Goal: Information Seeking & Learning: Learn about a topic

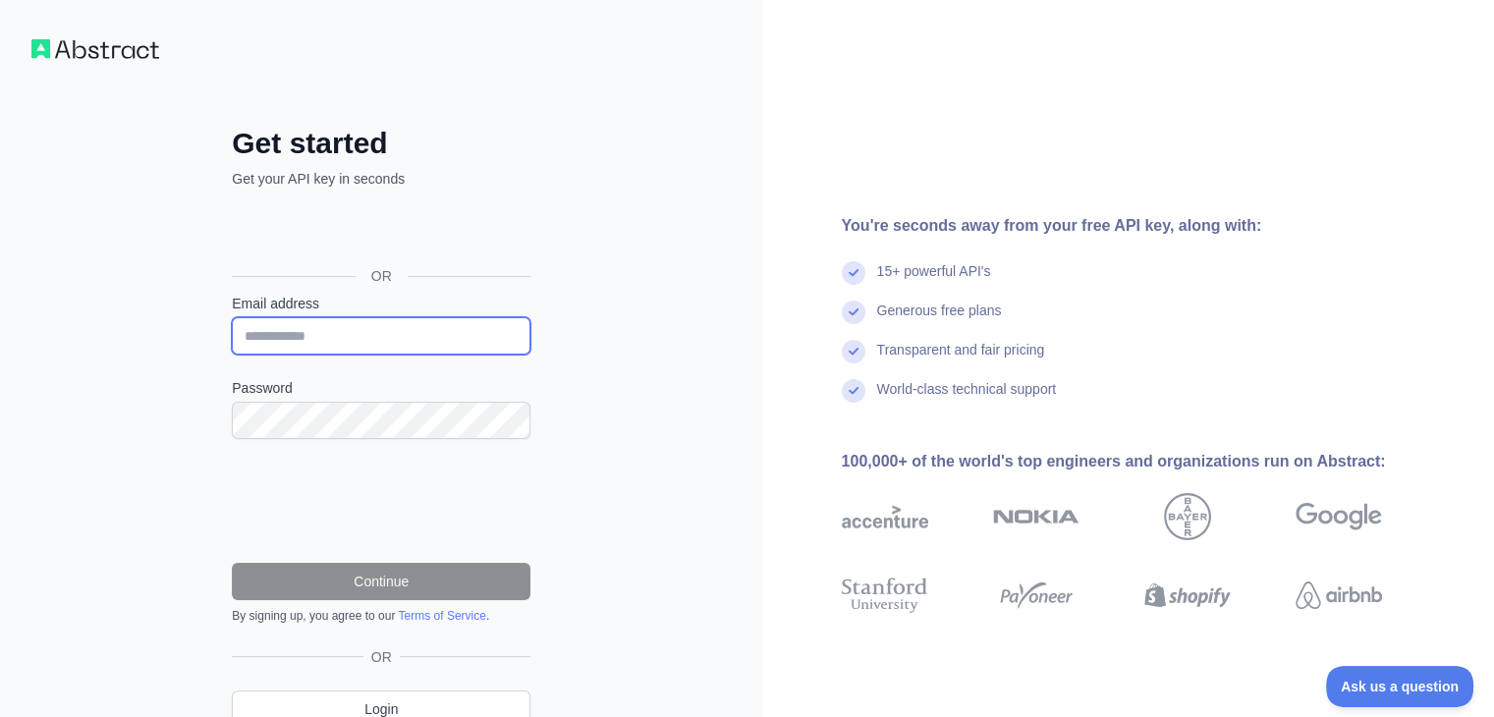
click at [337, 328] on input "Email address" at bounding box center [381, 335] width 299 height 37
type input "**********"
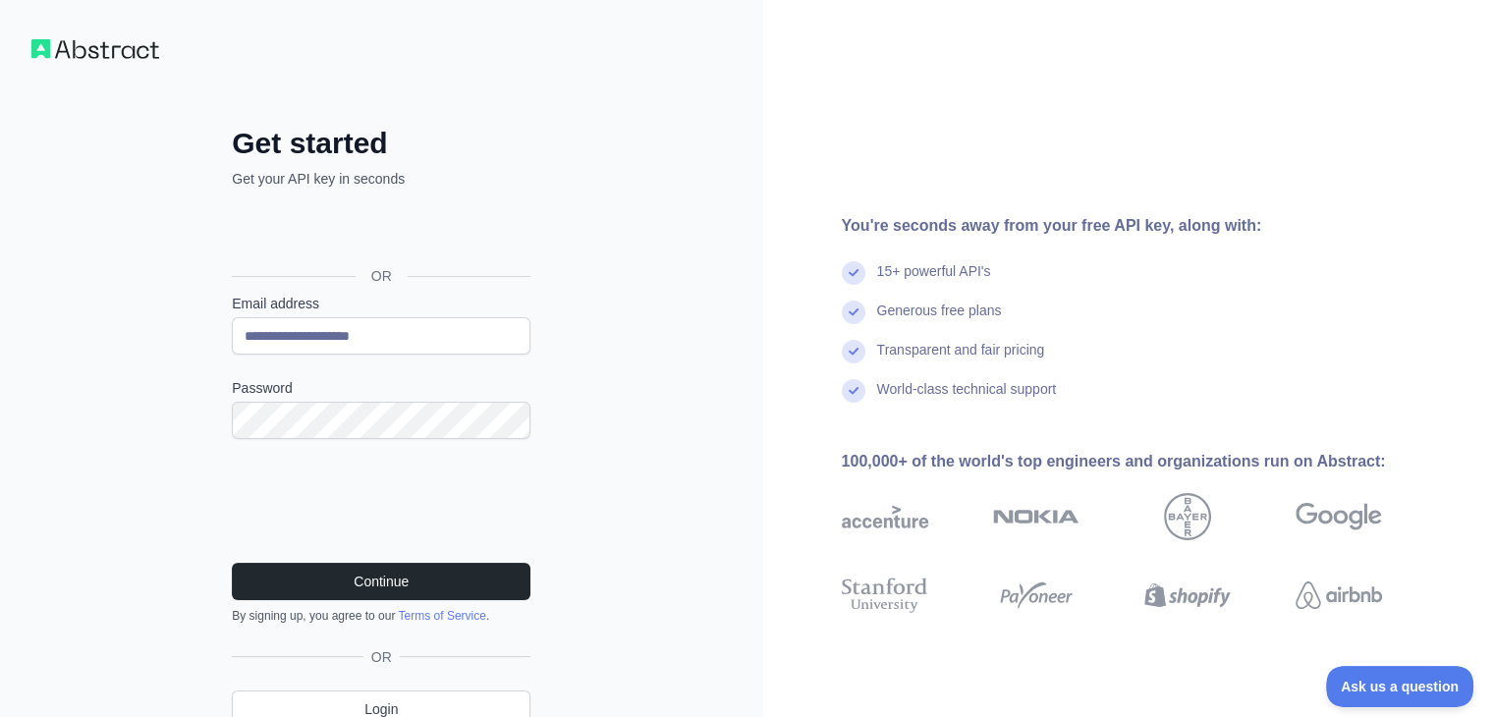
click at [313, 604] on div "Continue By signing up, you agree to our Terms of Service ." at bounding box center [381, 593] width 299 height 61
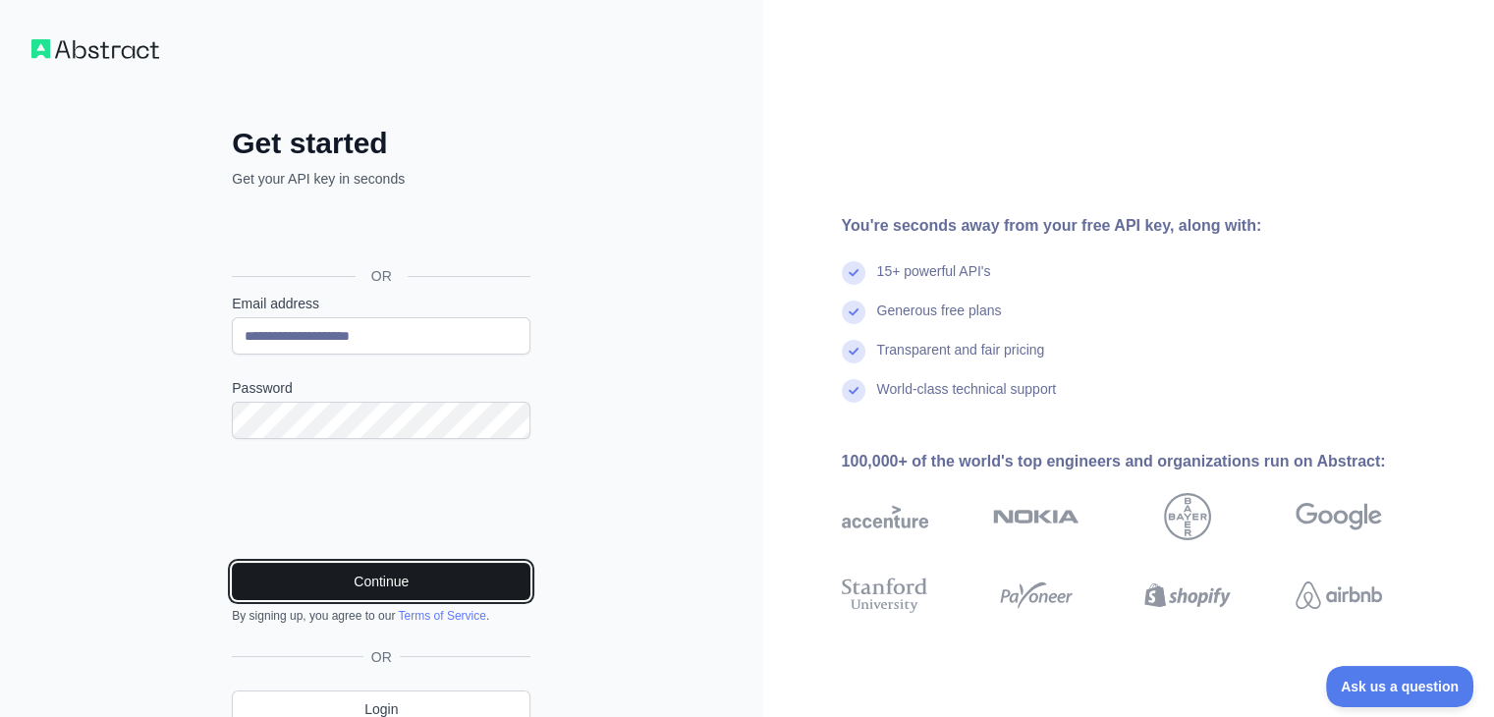
click at [323, 581] on button "Continue" at bounding box center [381, 581] width 299 height 37
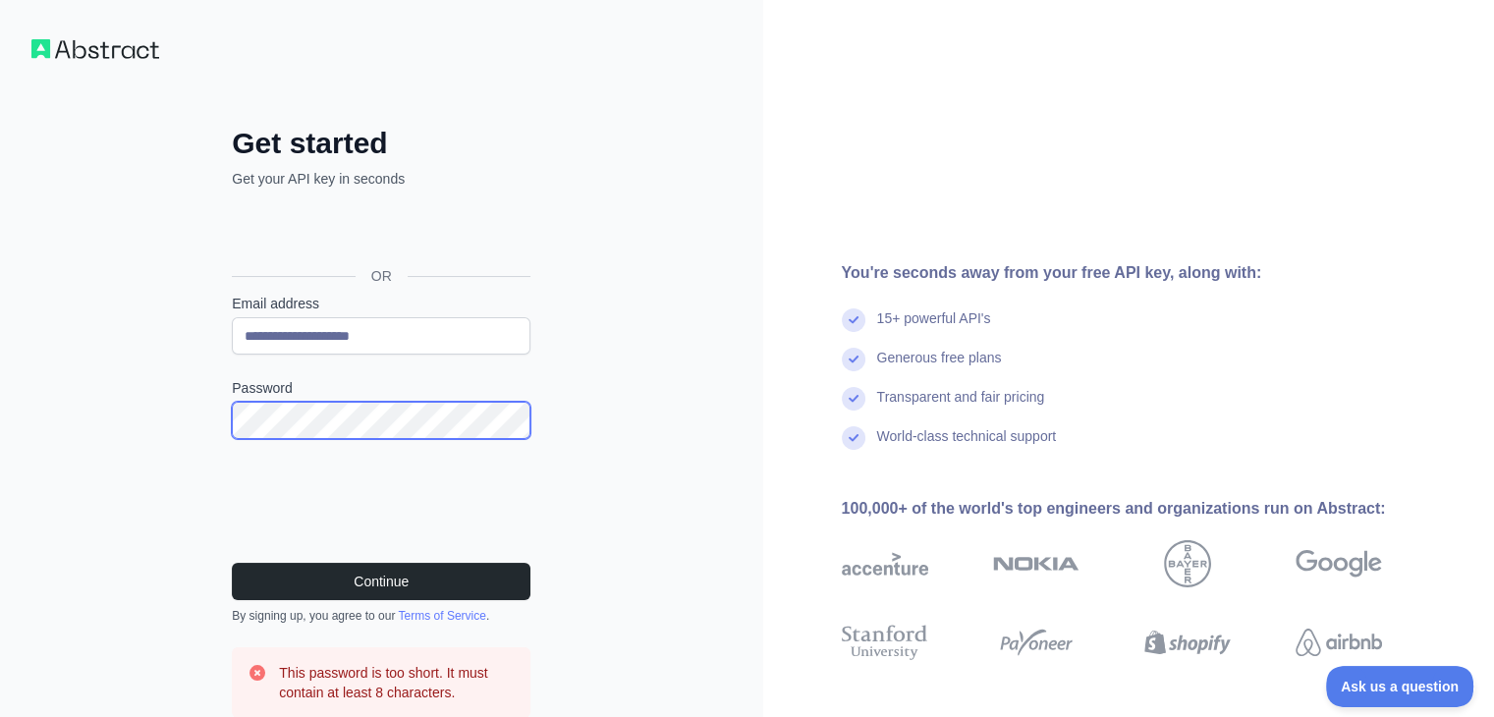
click at [232, 563] on button "Continue" at bounding box center [381, 581] width 299 height 37
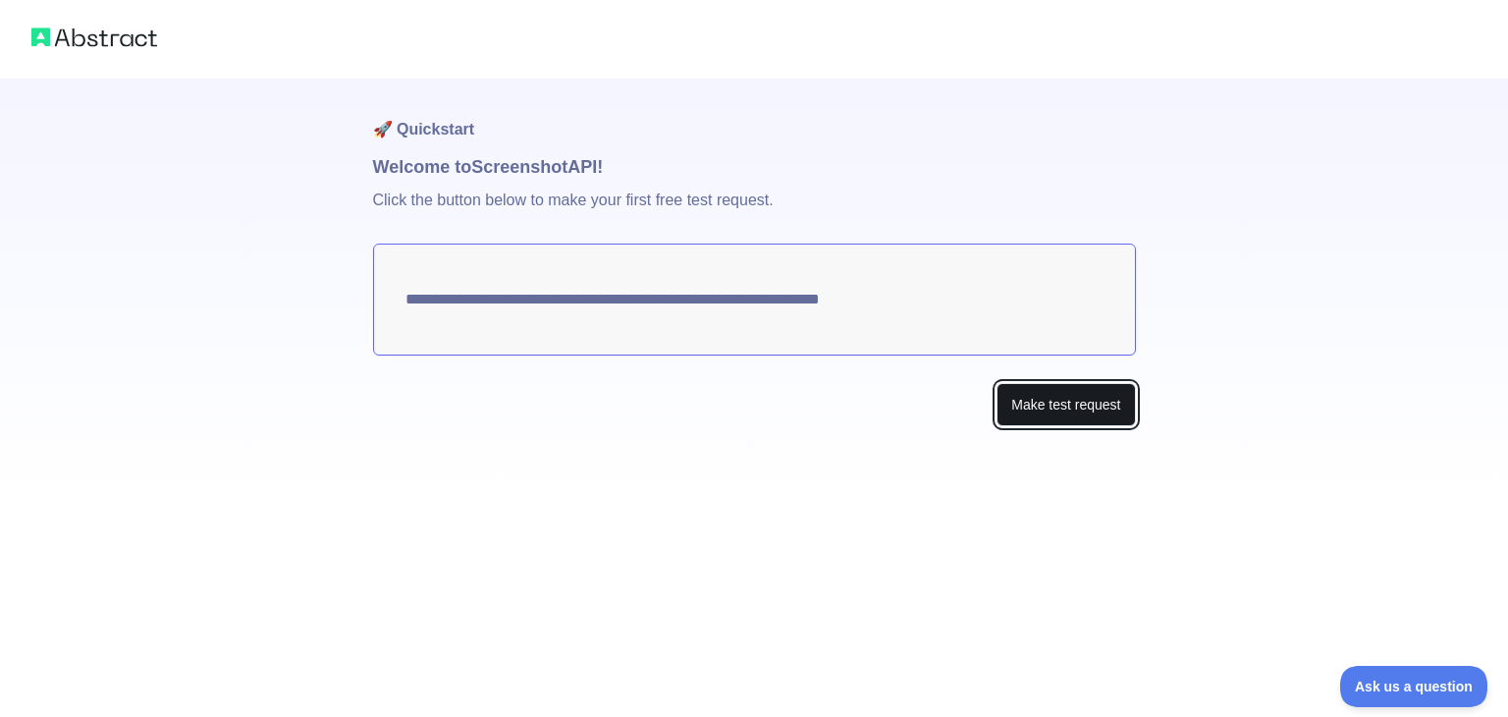
click at [1051, 402] on button "Make test request" at bounding box center [1066, 405] width 138 height 44
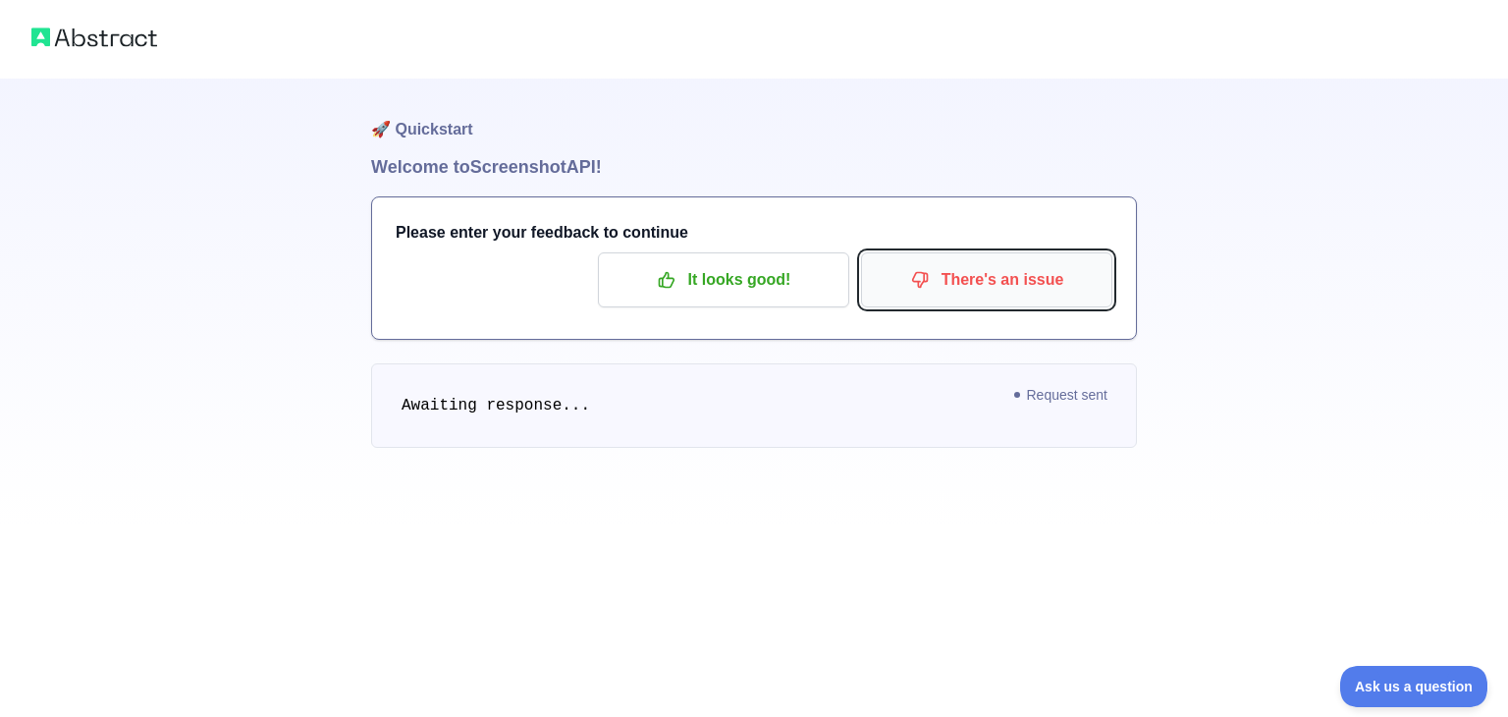
click at [931, 260] on button "There's an issue" at bounding box center [986, 279] width 251 height 55
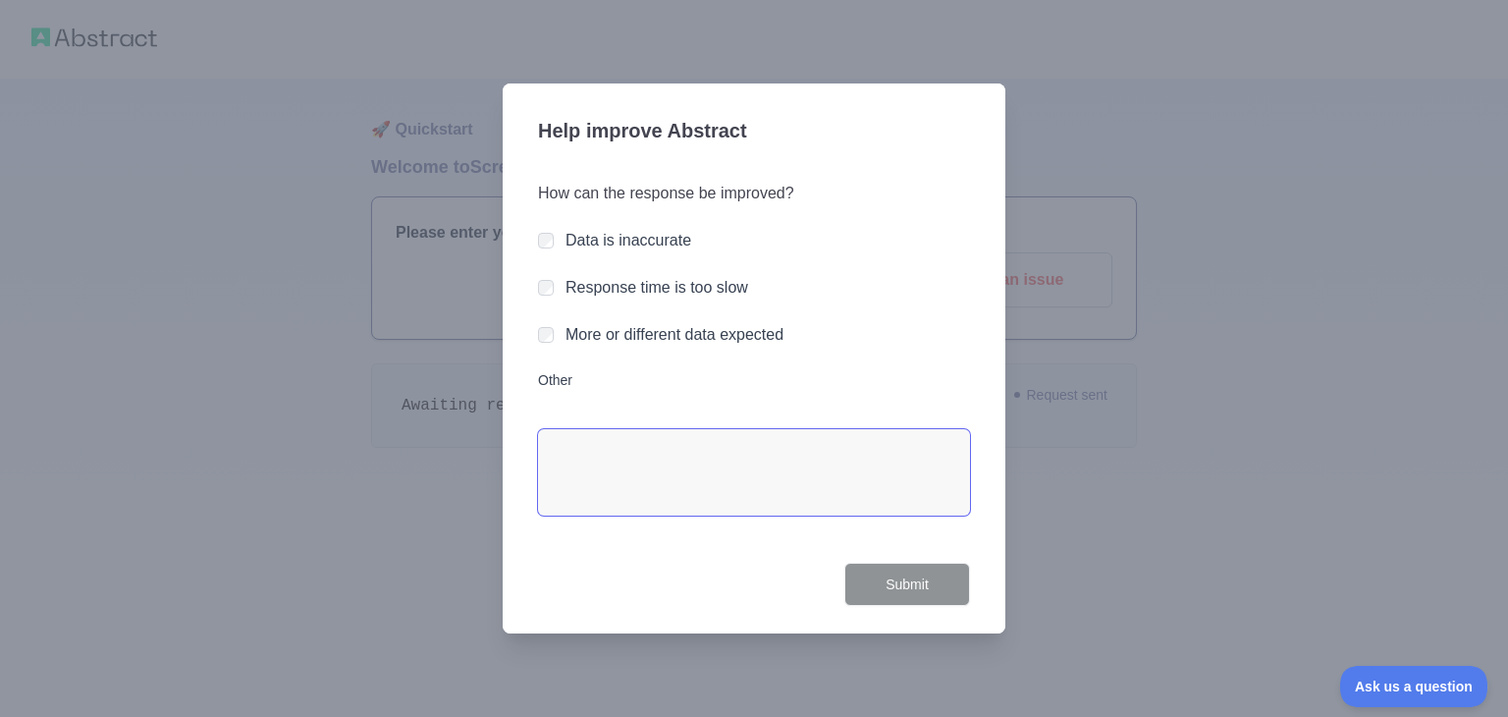
click at [601, 474] on textarea "Other" at bounding box center [754, 472] width 432 height 86
type textarea "*********"
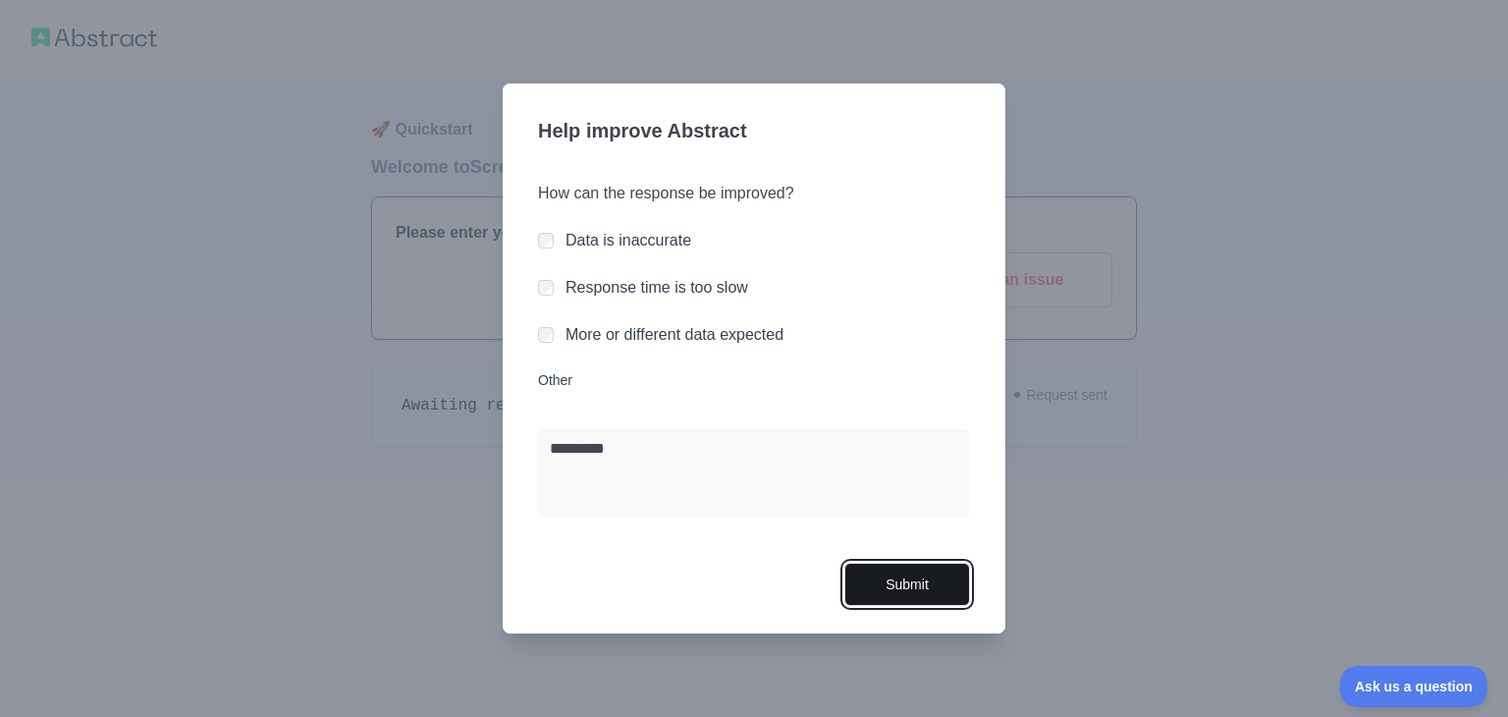
click at [922, 583] on button "Submit" at bounding box center [908, 585] width 126 height 44
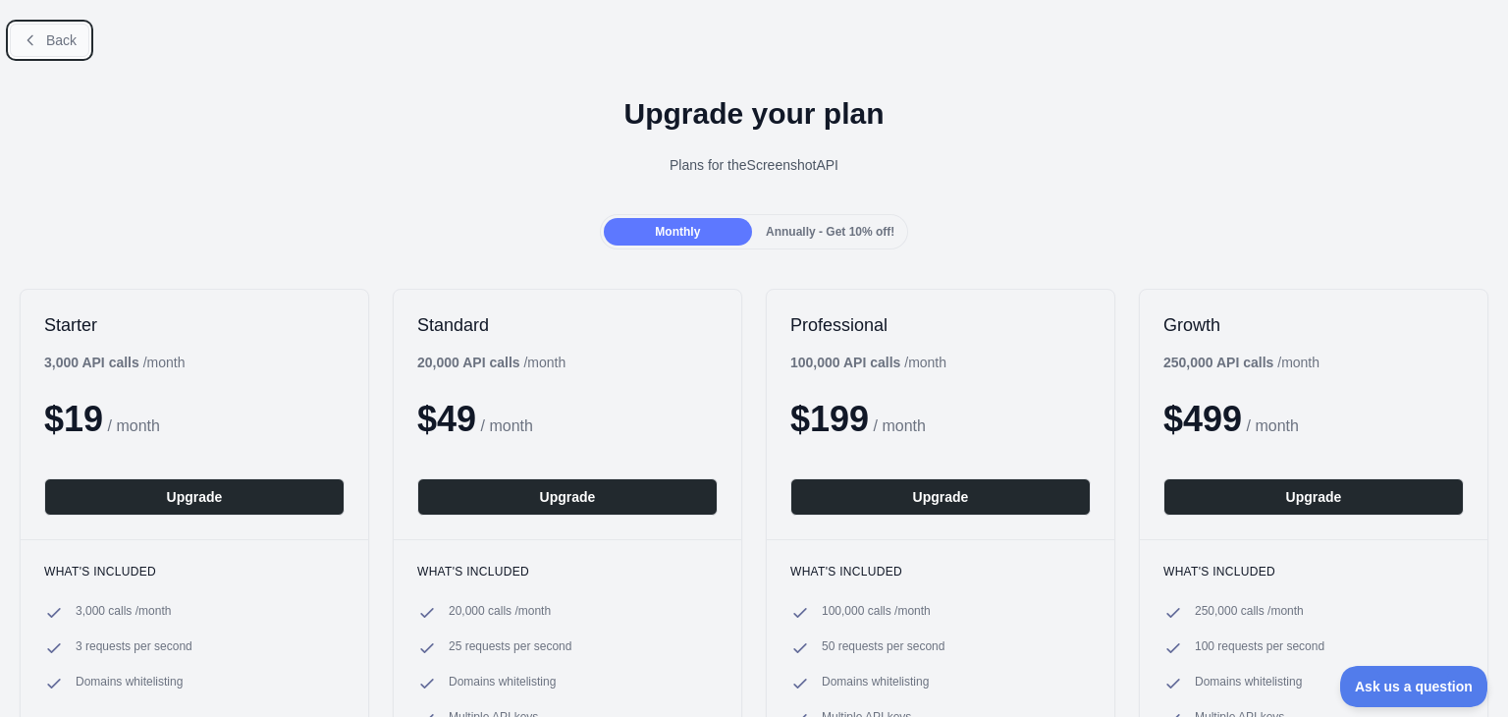
click at [63, 48] on span "Back" at bounding box center [61, 40] width 30 height 16
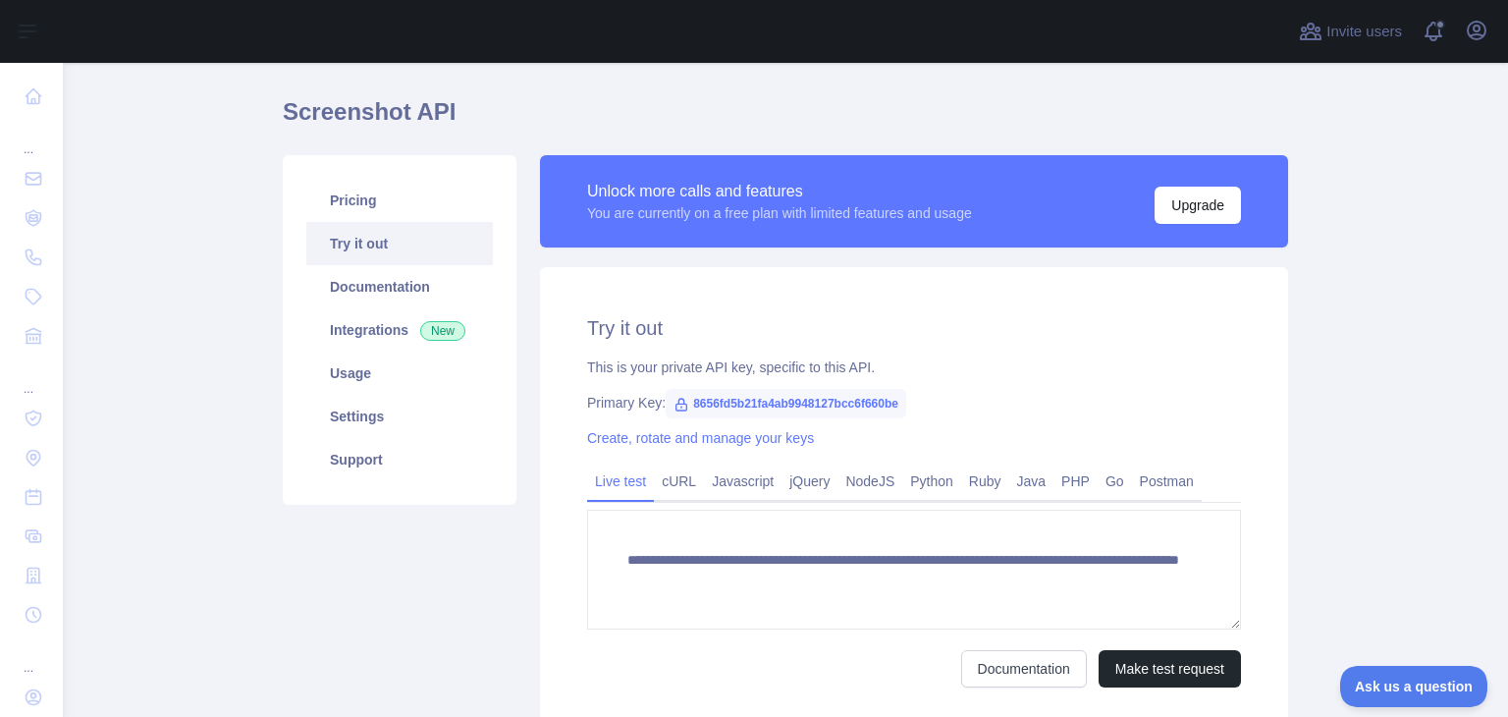
scroll to position [98, 0]
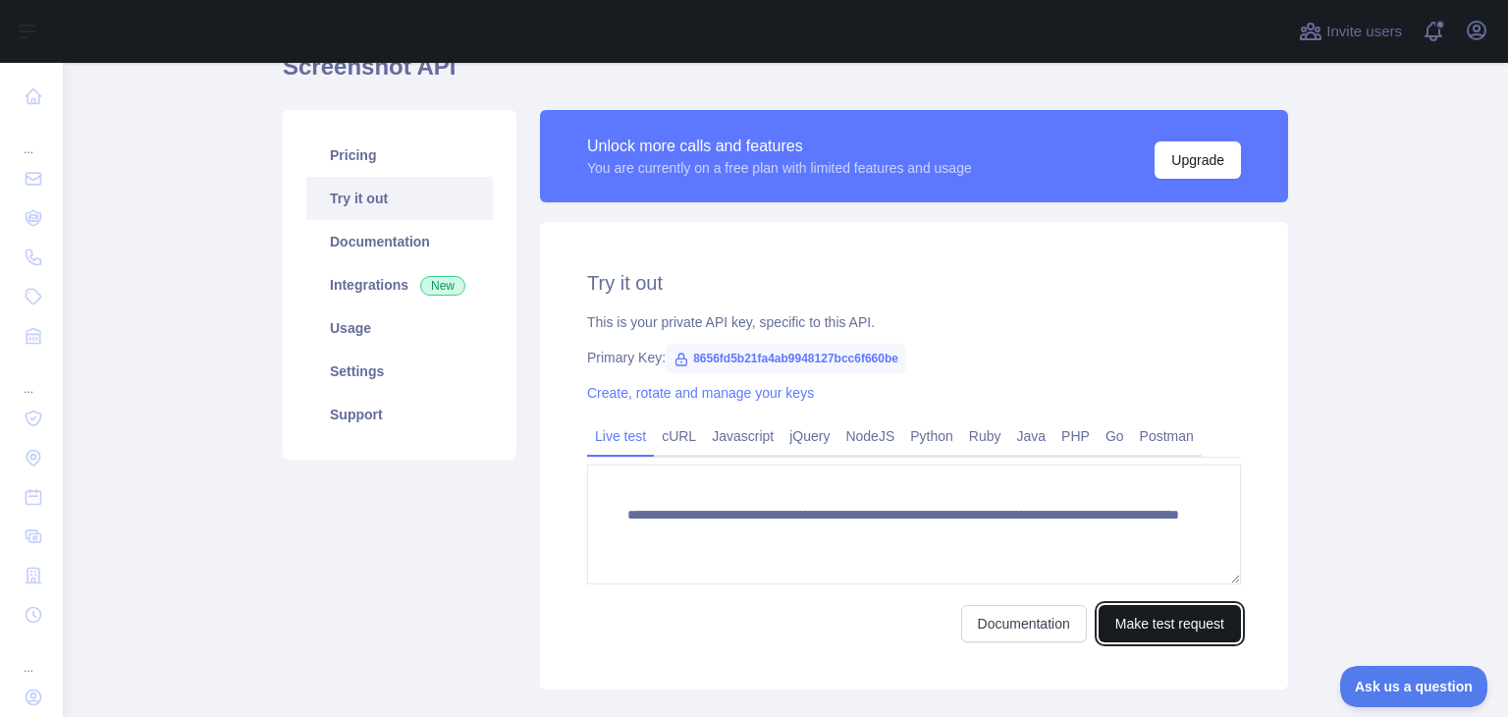
click at [1125, 620] on button "Make test request" at bounding box center [1170, 623] width 142 height 37
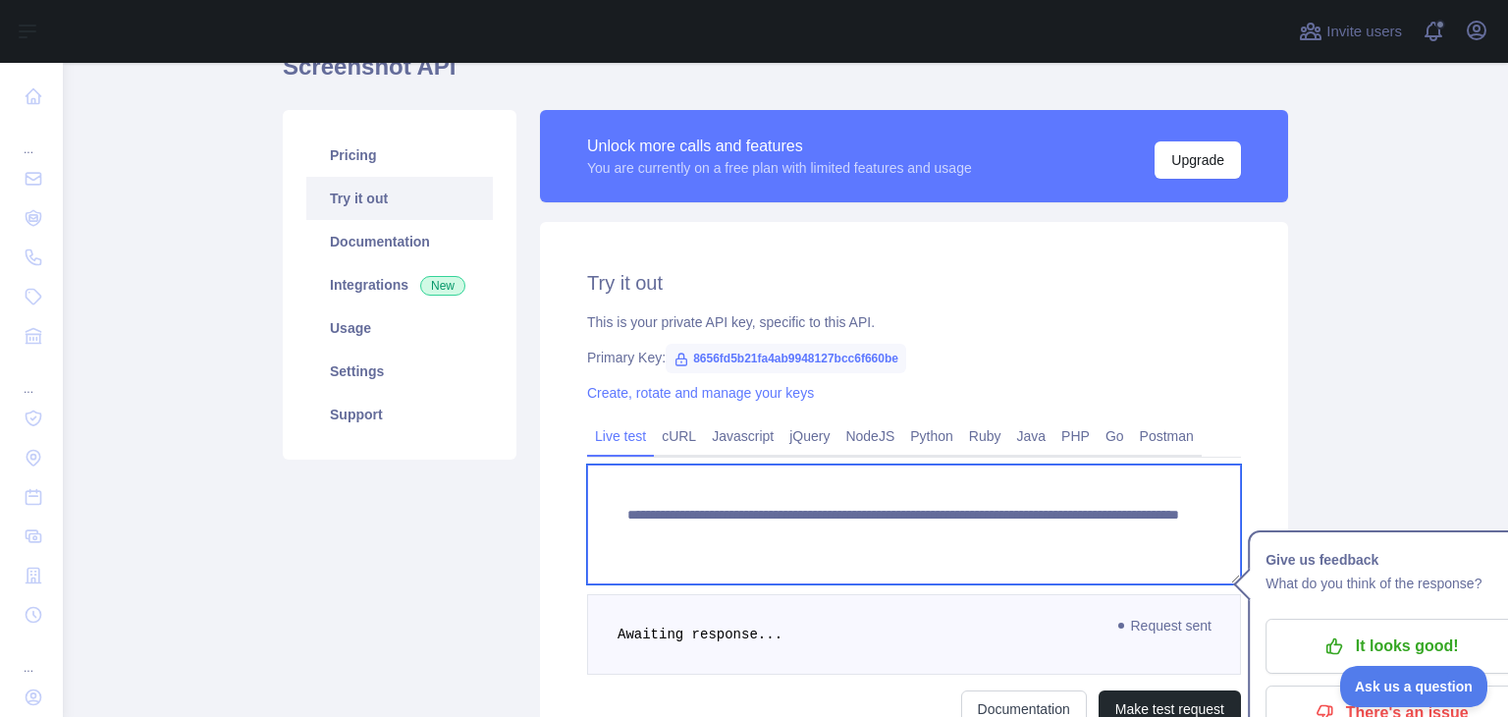
click at [645, 536] on textarea "**********" at bounding box center [914, 525] width 654 height 120
drag, startPoint x: 727, startPoint y: 530, endPoint x: 812, endPoint y: 531, distance: 85.4
click at [812, 531] on textarea "**********" at bounding box center [914, 525] width 654 height 120
click at [938, 525] on textarea "**********" at bounding box center [914, 525] width 654 height 120
drag, startPoint x: 1127, startPoint y: 532, endPoint x: 988, endPoint y: 534, distance: 139.5
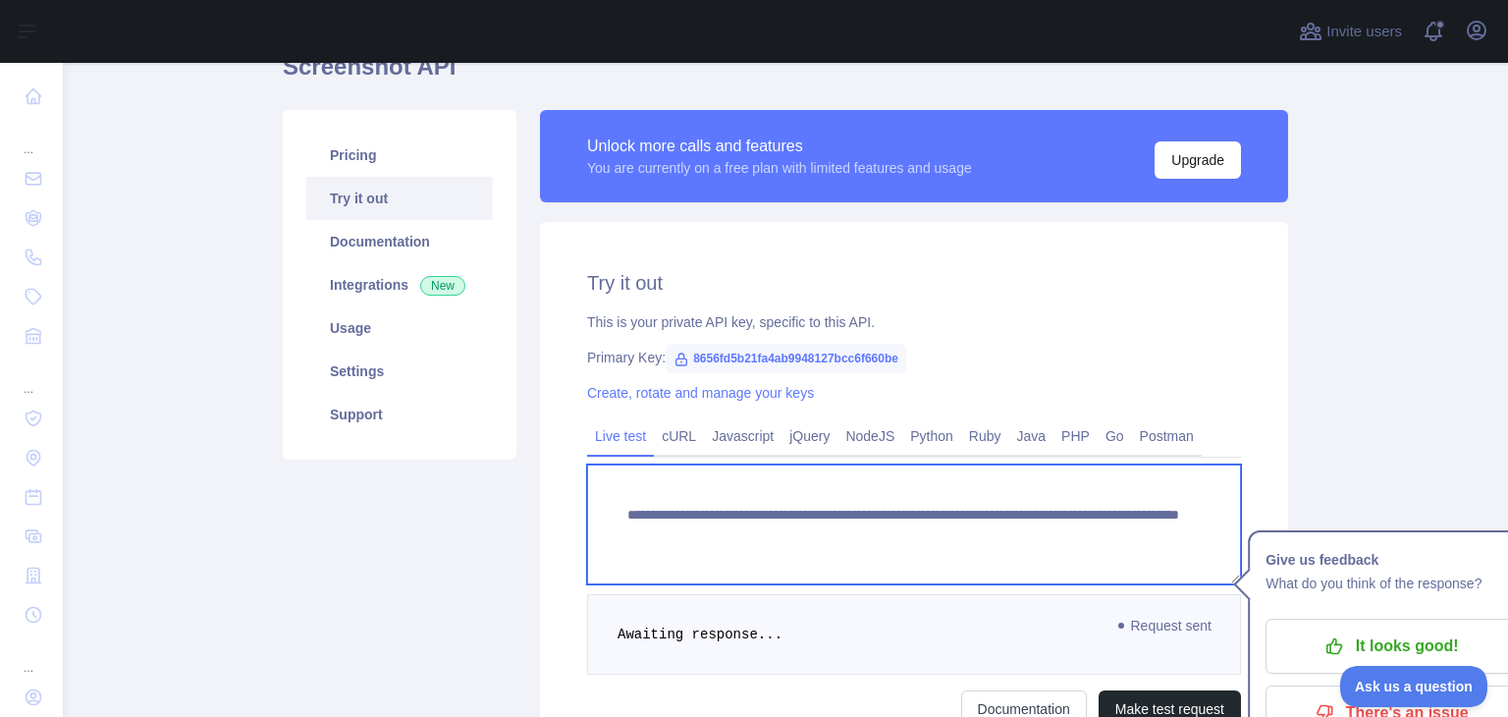
click at [983, 534] on textarea "**********" at bounding box center [914, 525] width 654 height 120
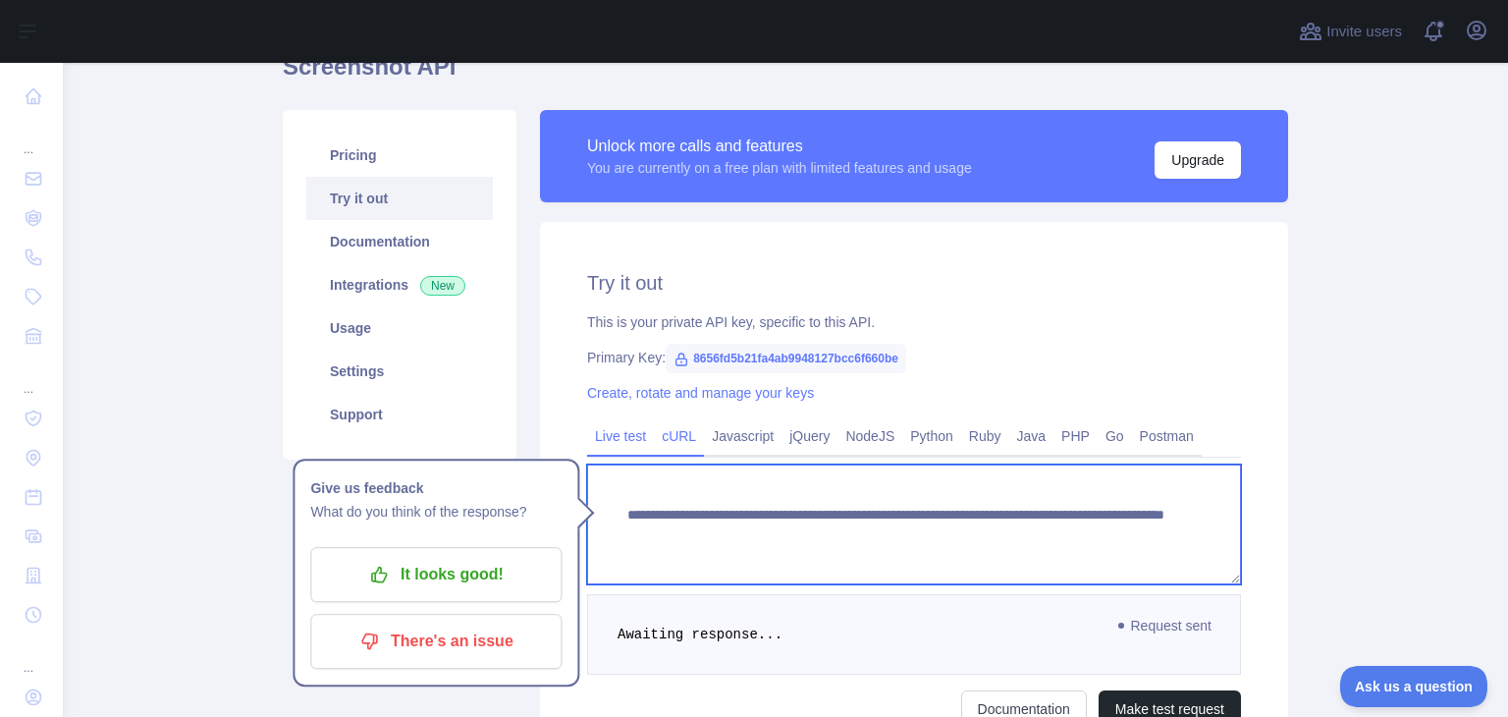
type textarea "**********"
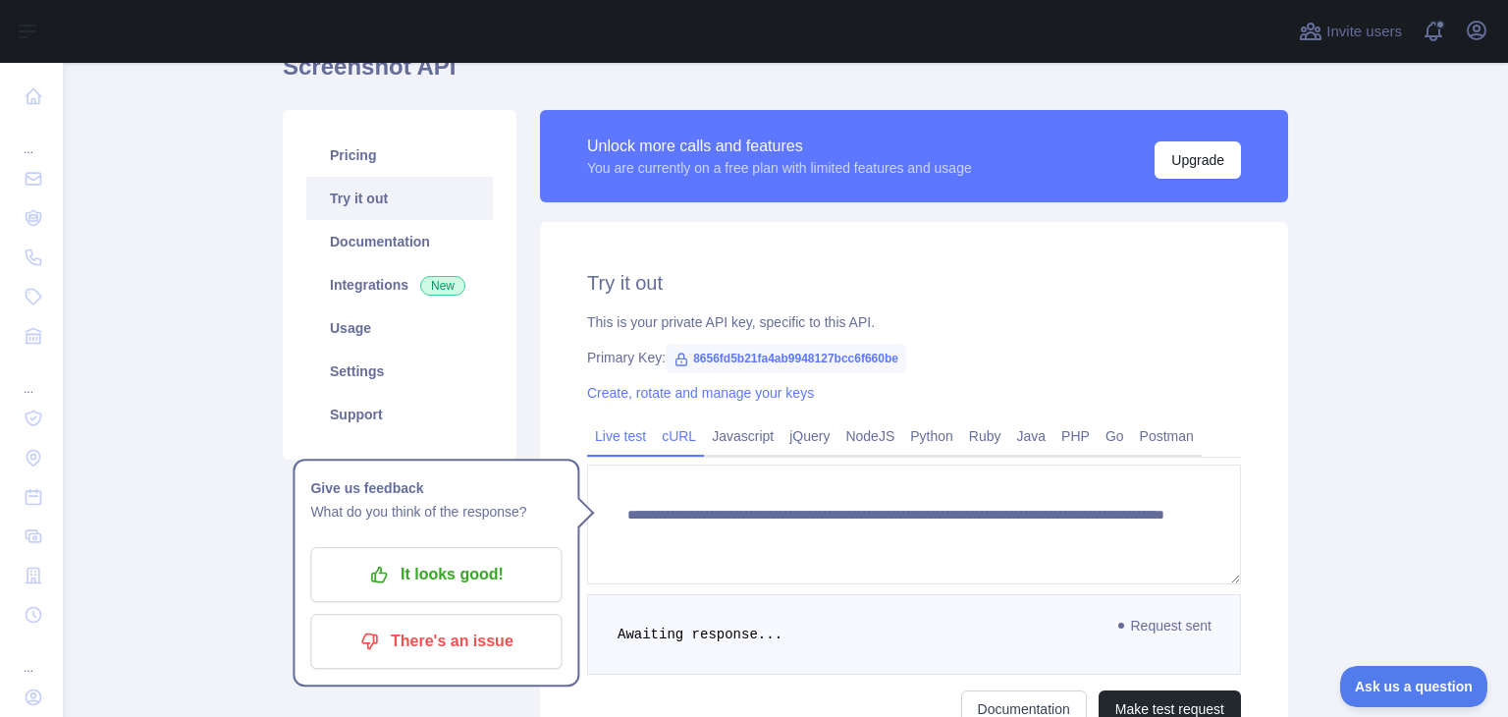
click at [655, 439] on link "cURL" at bounding box center [679, 435] width 50 height 31
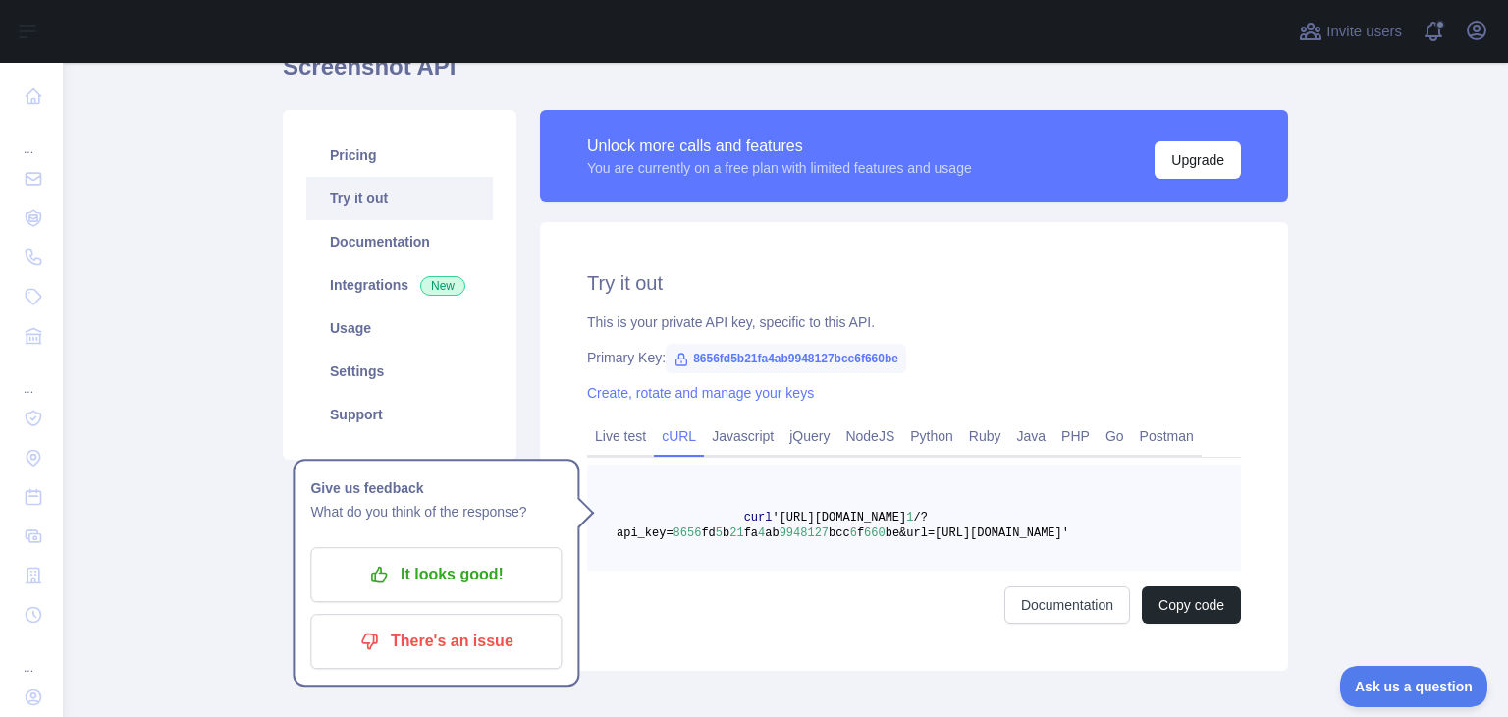
click at [818, 540] on span "9948127" at bounding box center [804, 533] width 49 height 14
click at [723, 533] on span "b" at bounding box center [726, 533] width 7 height 14
drag, startPoint x: 1126, startPoint y: 531, endPoint x: 984, endPoint y: 535, distance: 142.5
click at [984, 535] on span "be&url=https://news.ycombinator.com'" at bounding box center [978, 533] width 184 height 14
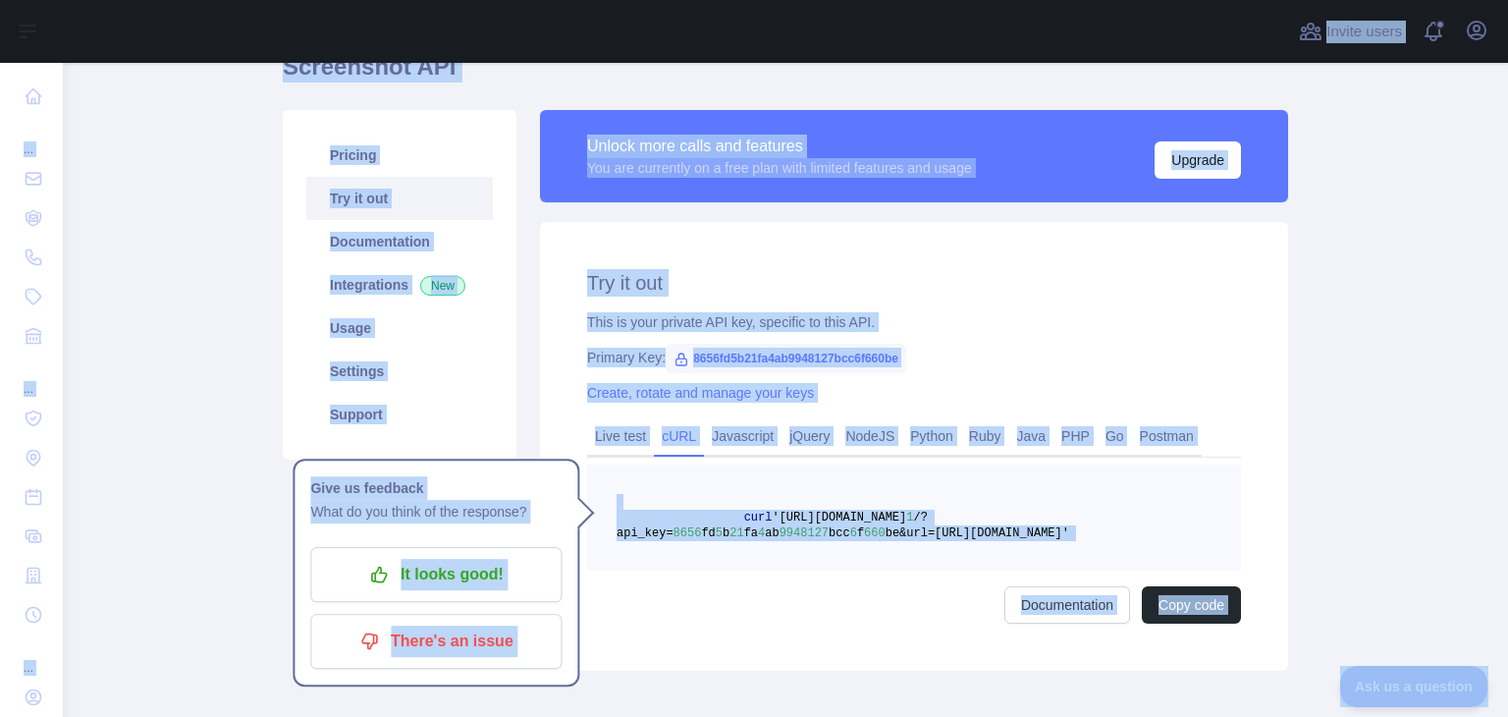
click at [873, 539] on span "660" at bounding box center [875, 533] width 22 height 14
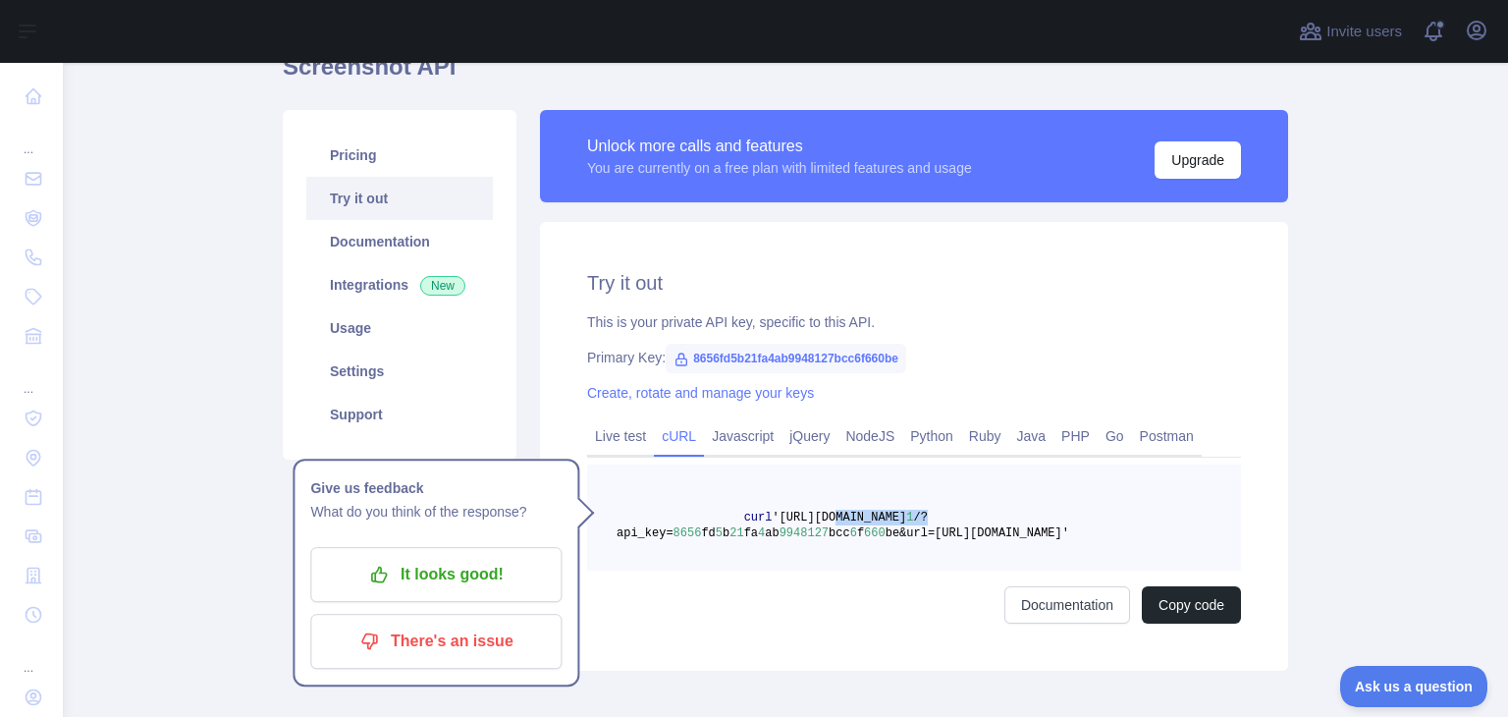
drag, startPoint x: 1190, startPoint y: 522, endPoint x: 826, endPoint y: 524, distance: 364.3
click at [826, 524] on pre "curl 'https://screenshot.abstractapi.com/v 1 /?api_key= 8656 fd 5 b 21 fa 4 ab …" at bounding box center [914, 518] width 654 height 106
click at [1189, 597] on button "Copy code" at bounding box center [1191, 604] width 99 height 37
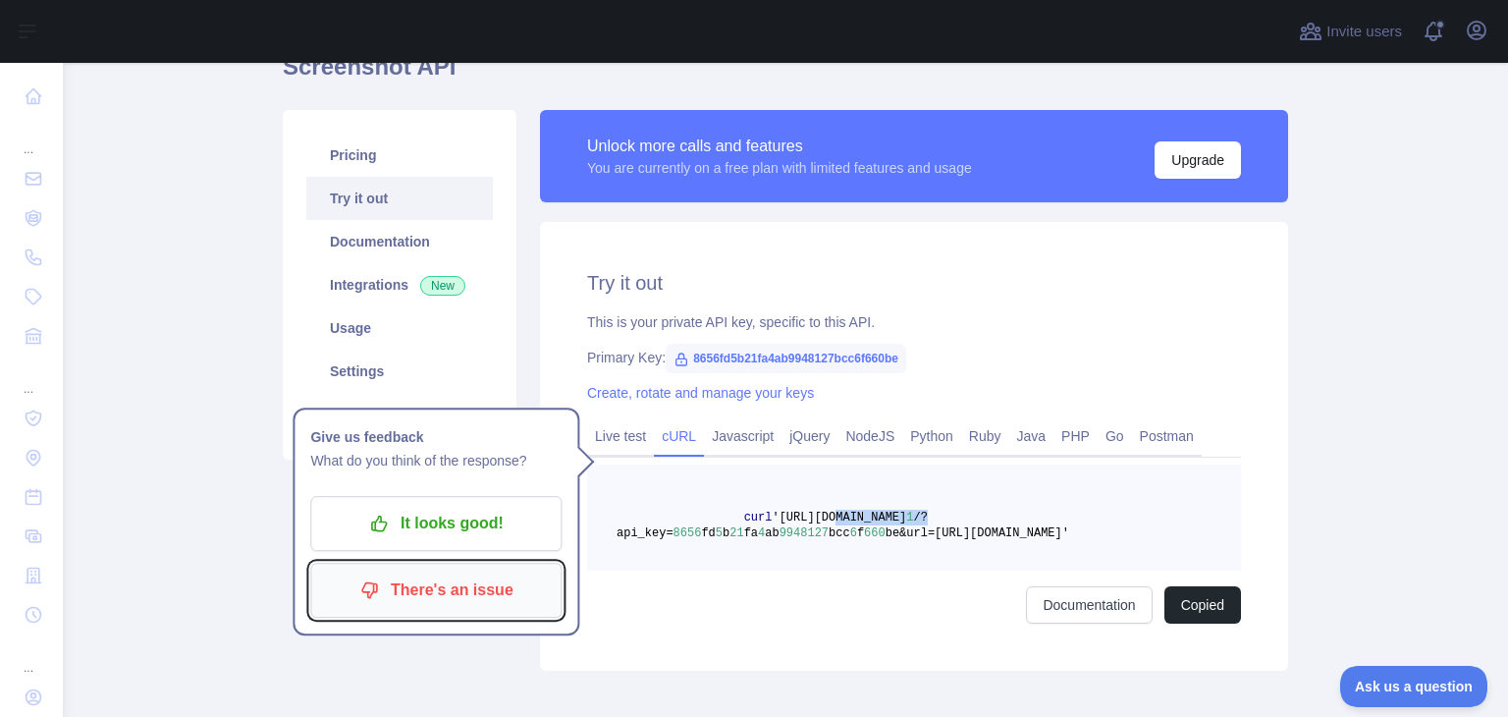
click at [418, 583] on p "There's an issue" at bounding box center [436, 590] width 222 height 33
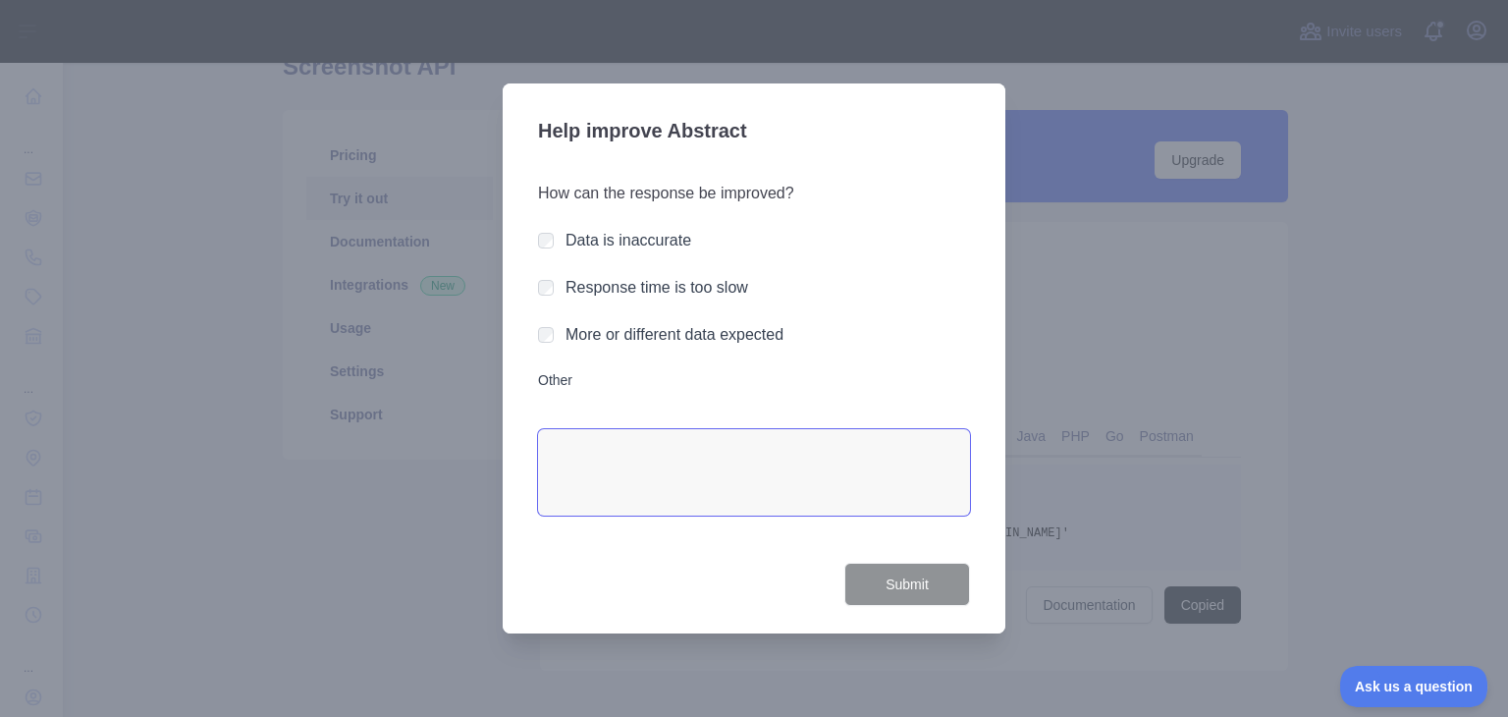
click at [625, 475] on textarea "Other" at bounding box center [754, 472] width 432 height 86
type textarea "*********"
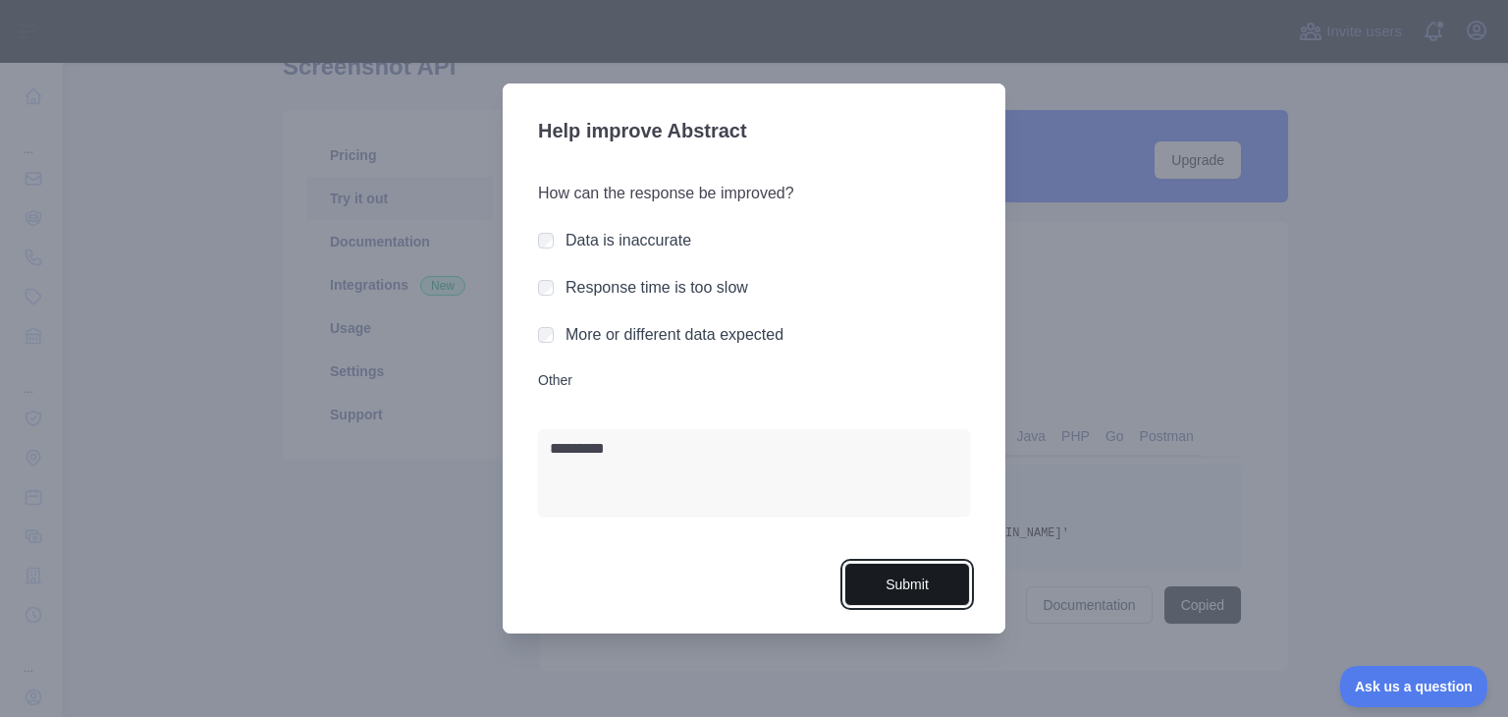
click at [916, 578] on button "Submit" at bounding box center [908, 585] width 126 height 44
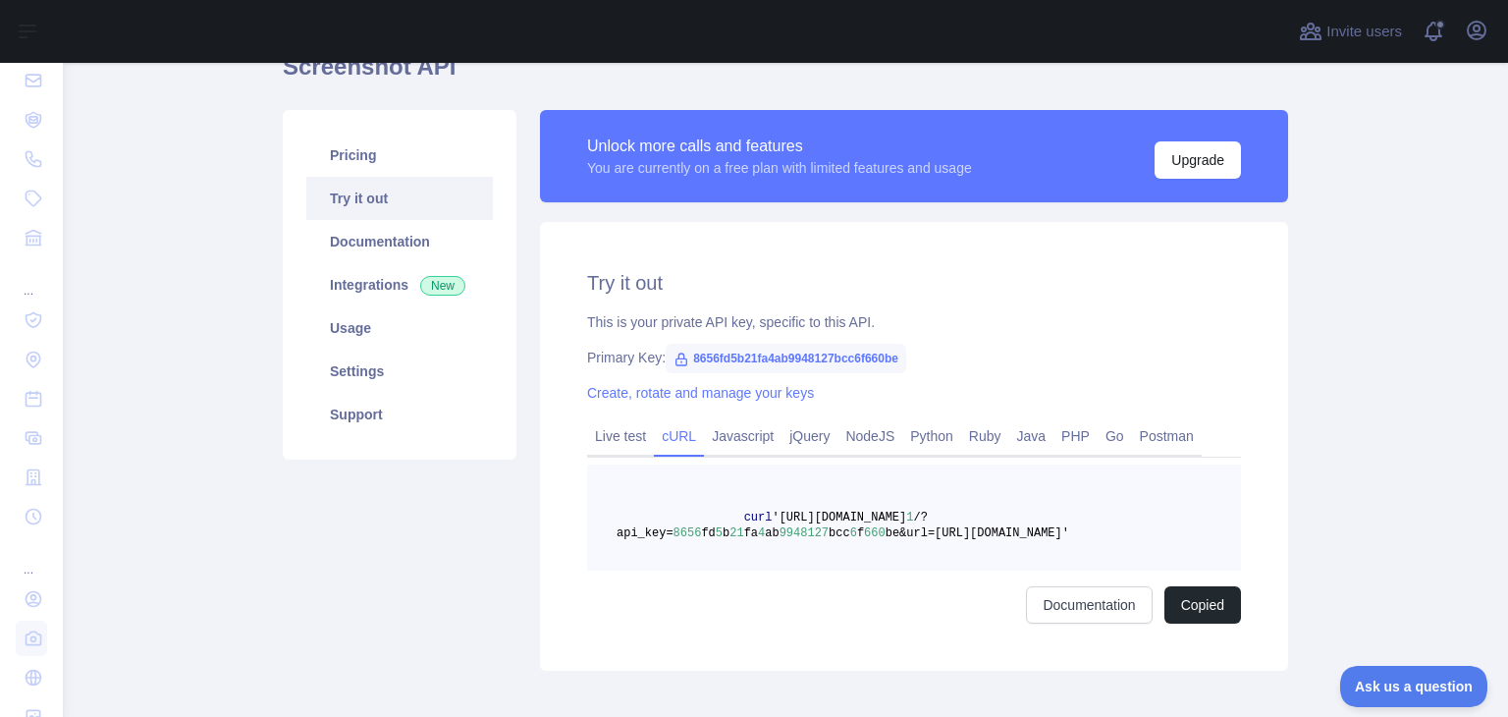
drag, startPoint x: 1144, startPoint y: 534, endPoint x: 737, endPoint y: 516, distance: 408.0
click at [737, 516] on pre "curl 'https://screenshot.abstractapi.com/v 1 /?api_key= 8656 fd 5 b 21 fa 4 ab …" at bounding box center [914, 518] width 654 height 106
click at [629, 431] on link "Live test" at bounding box center [620, 435] width 67 height 31
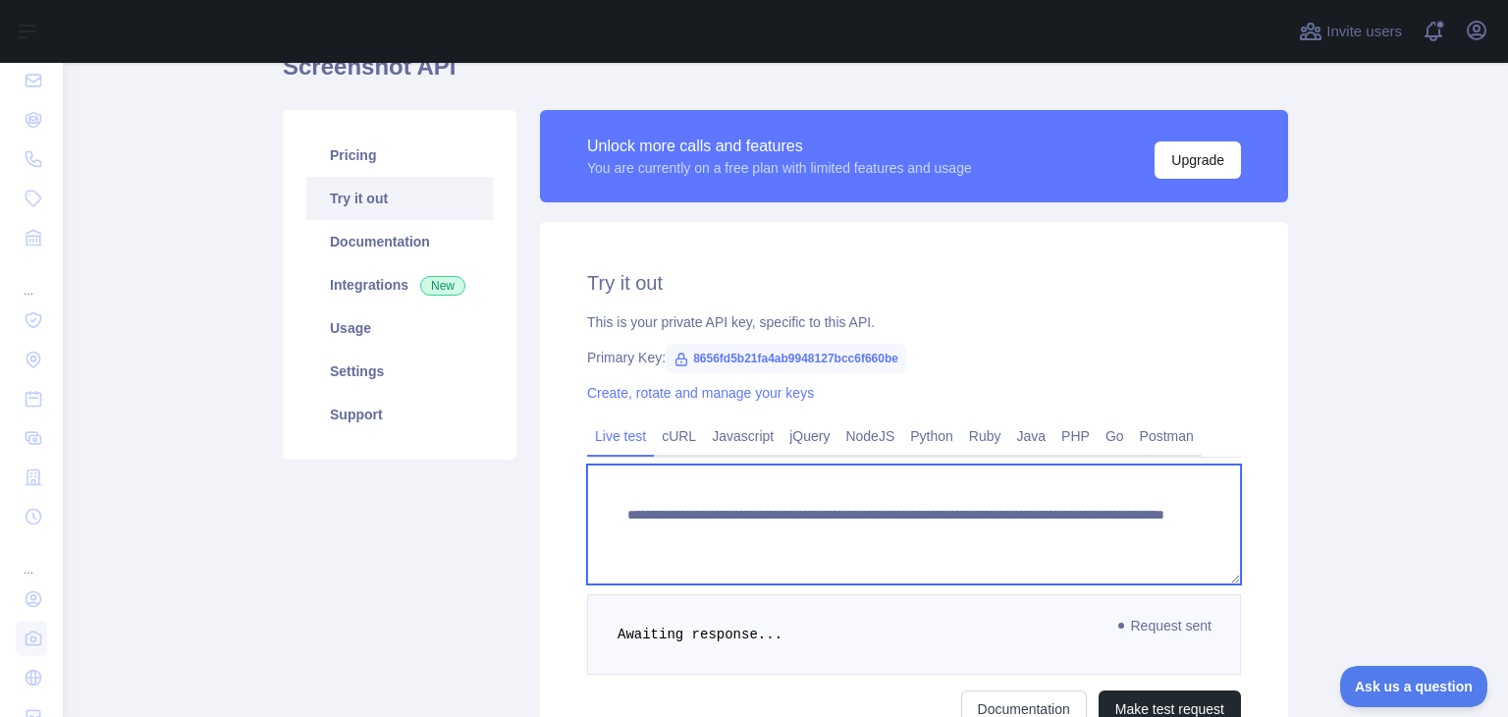
drag, startPoint x: 1129, startPoint y: 541, endPoint x: 571, endPoint y: 482, distance: 561.9
click at [571, 482] on div "**********" at bounding box center [914, 498] width 748 height 553
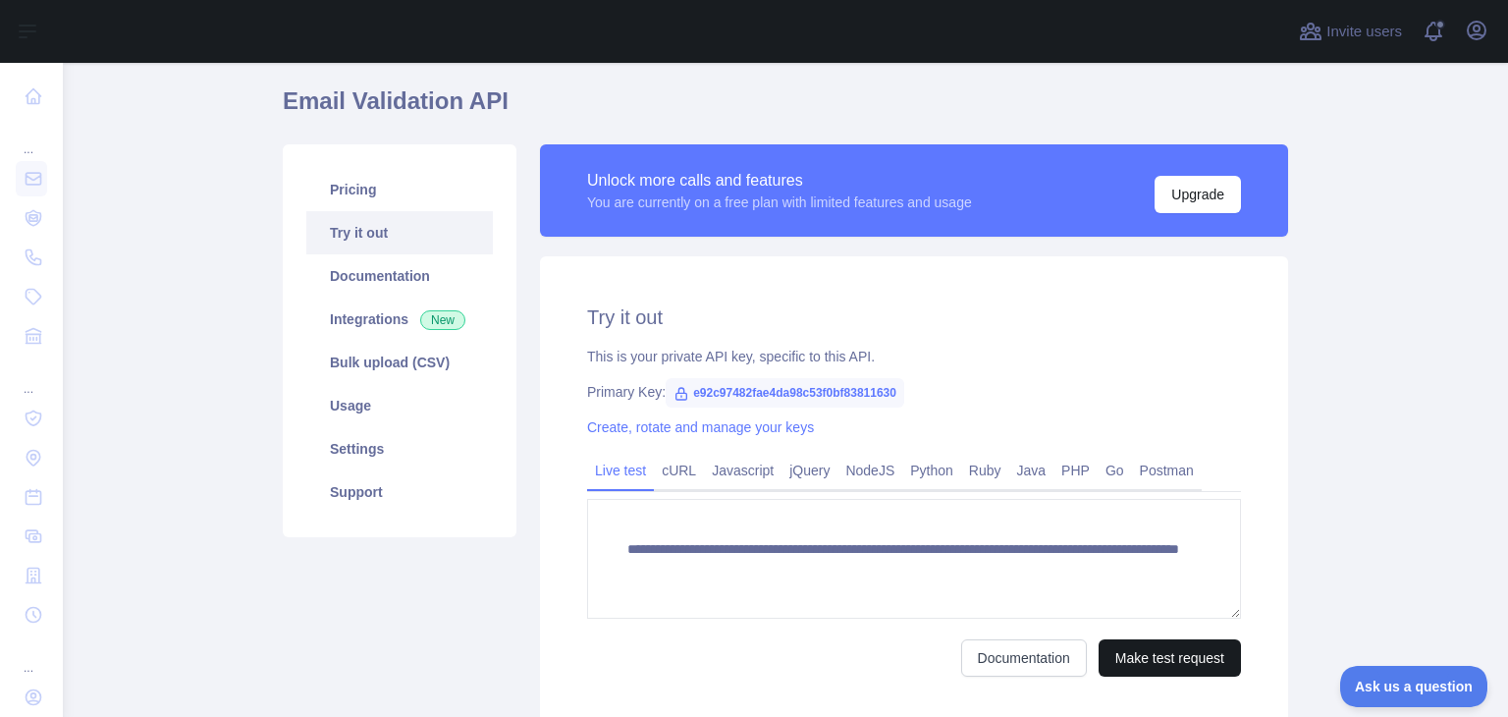
scroll to position [98, 0]
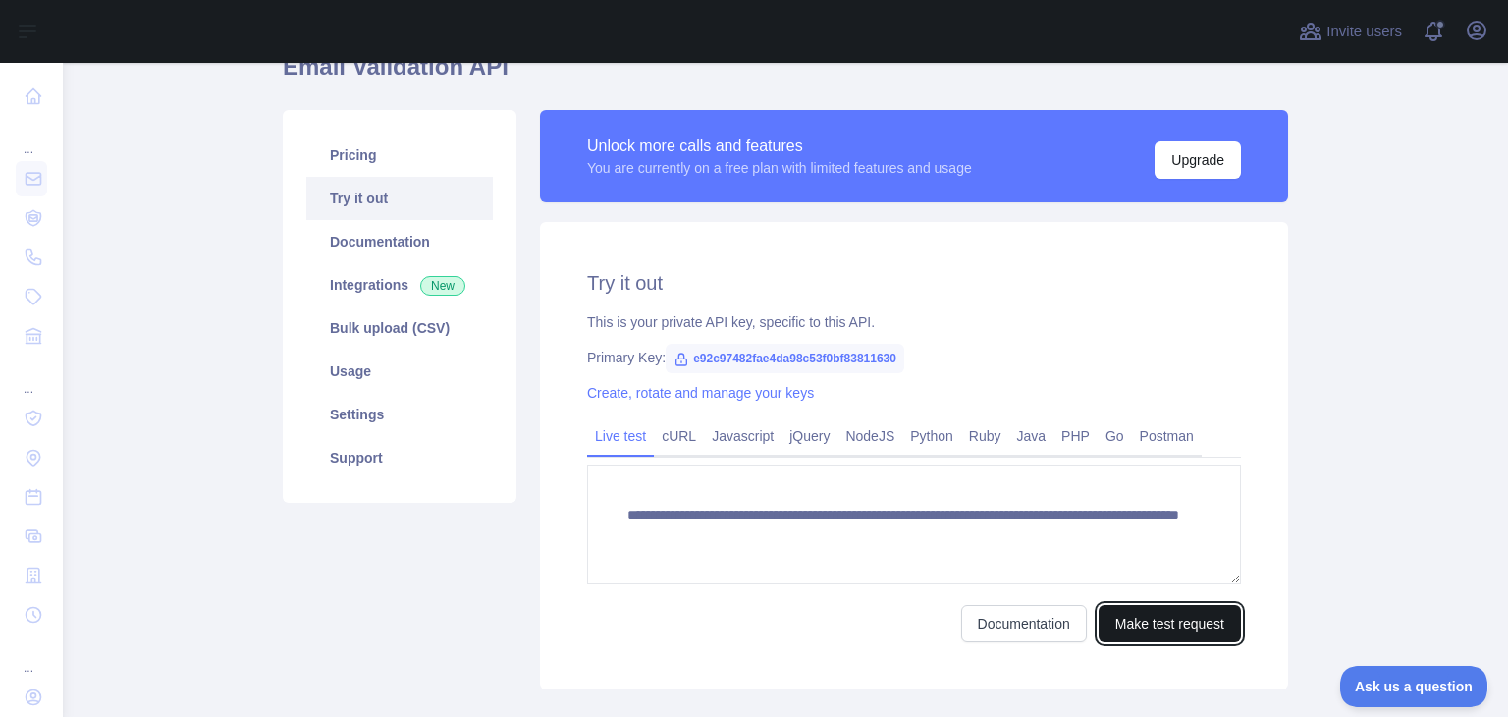
click at [1168, 626] on button "Make test request" at bounding box center [1170, 623] width 142 height 37
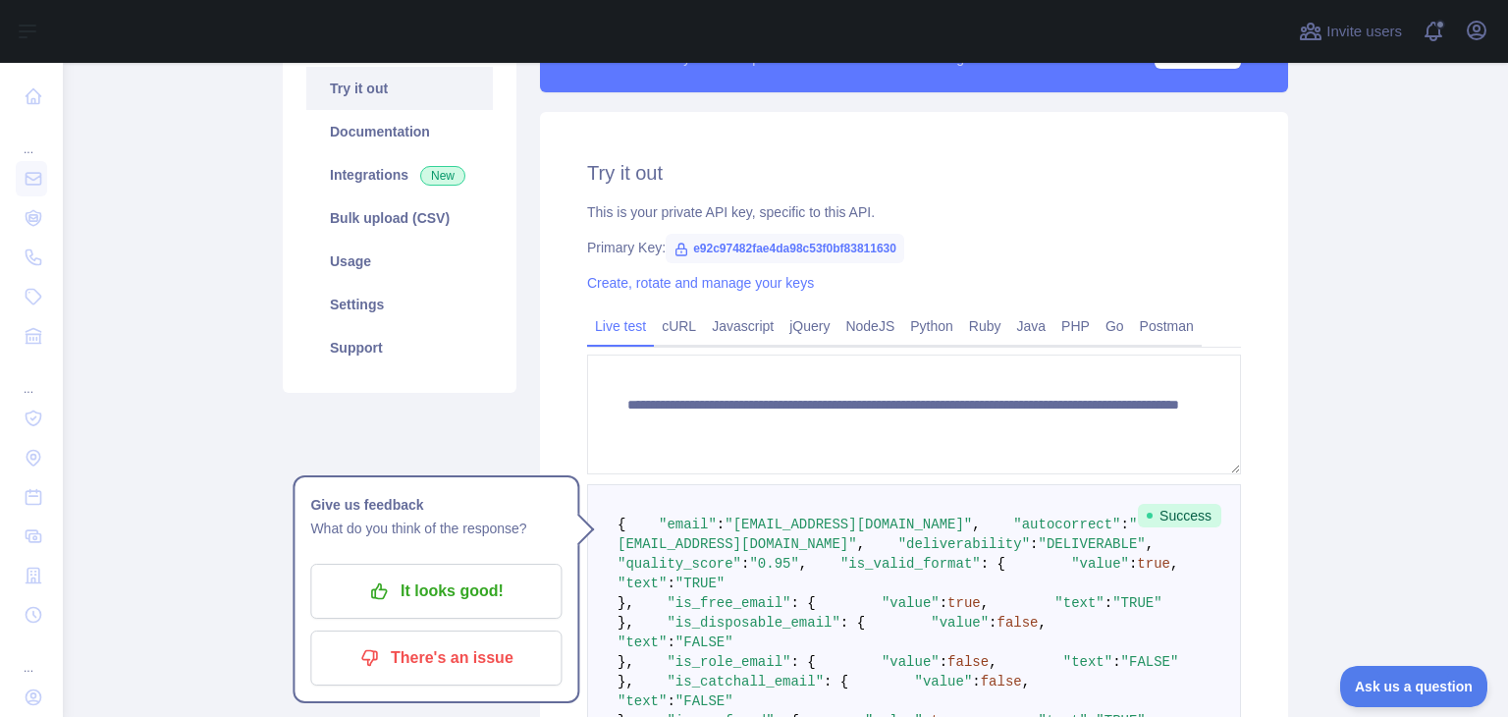
scroll to position [162, 0]
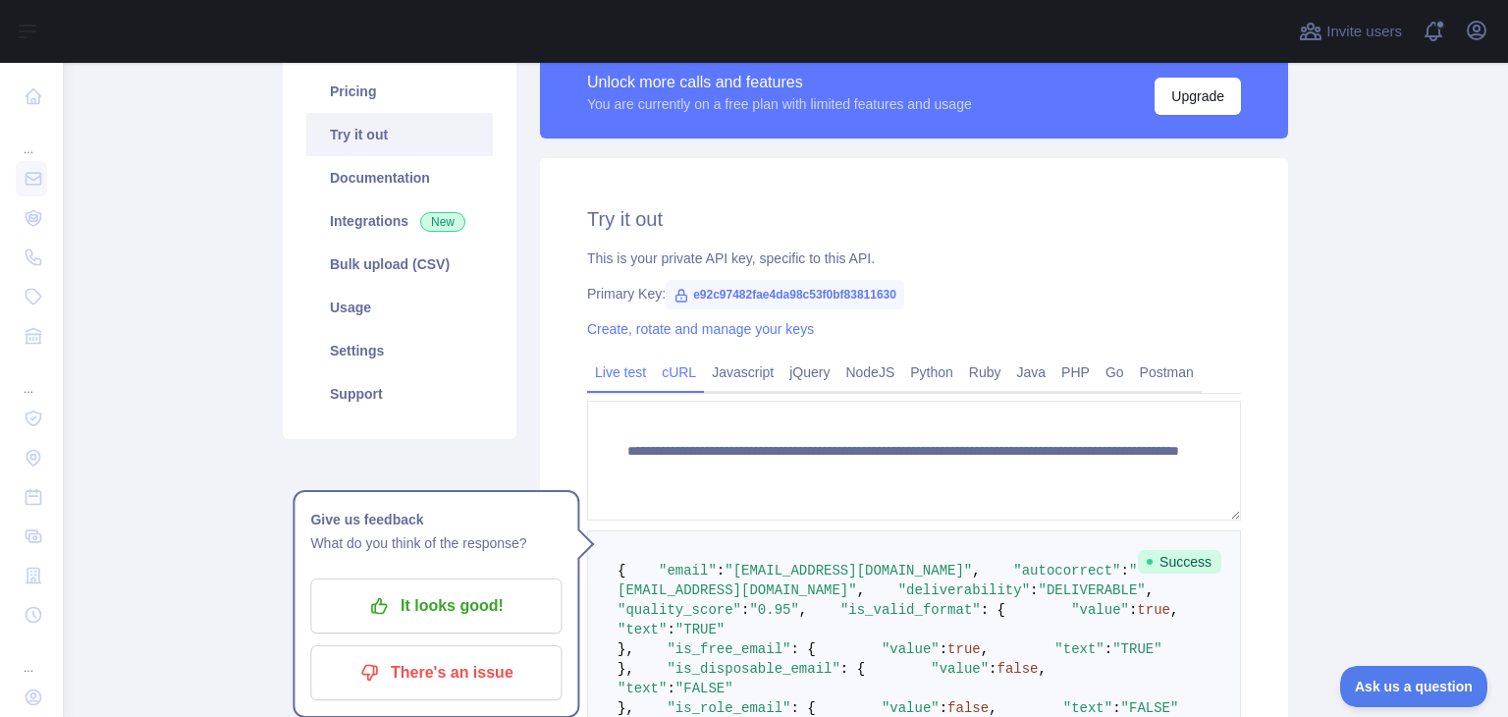
click at [668, 375] on link "cURL" at bounding box center [679, 371] width 50 height 31
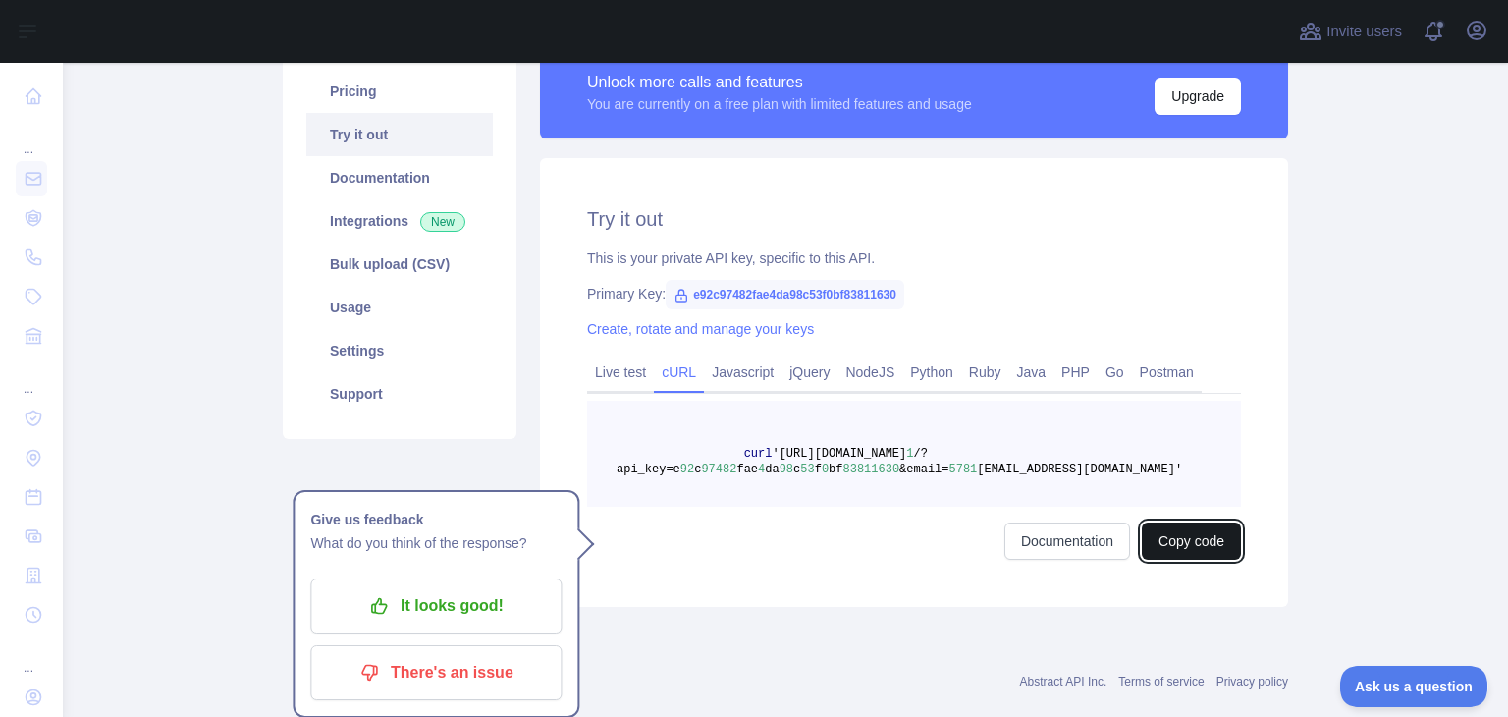
click at [1186, 537] on button "Copy code" at bounding box center [1191, 540] width 99 height 37
click at [1206, 541] on button "Copied" at bounding box center [1203, 540] width 77 height 37
click at [601, 361] on link "Live test" at bounding box center [620, 371] width 67 height 31
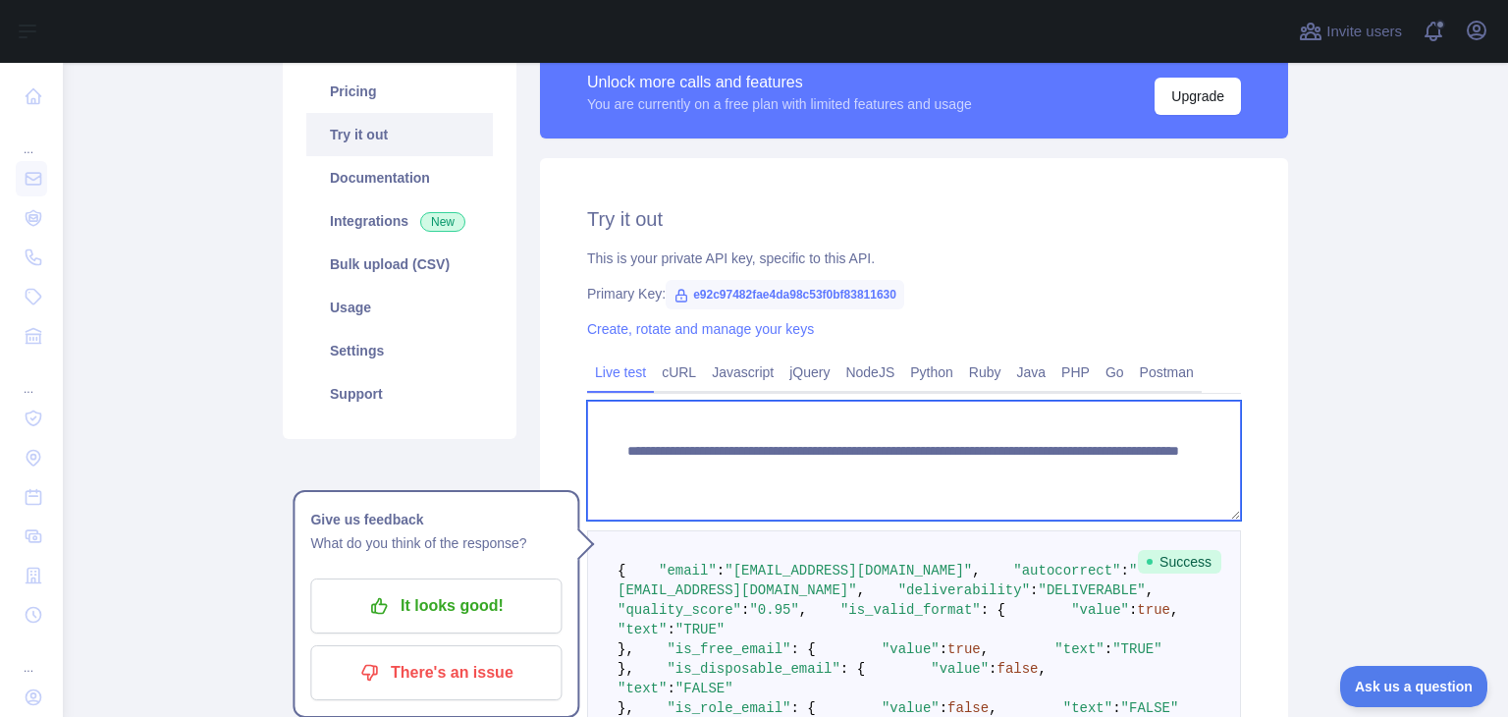
click at [1077, 477] on textarea "**********" at bounding box center [914, 461] width 654 height 120
click at [1127, 472] on textarea "**********" at bounding box center [914, 461] width 654 height 120
drag, startPoint x: 1103, startPoint y: 472, endPoint x: 960, endPoint y: 473, distance: 142.4
click at [955, 474] on textarea "**********" at bounding box center [914, 461] width 654 height 120
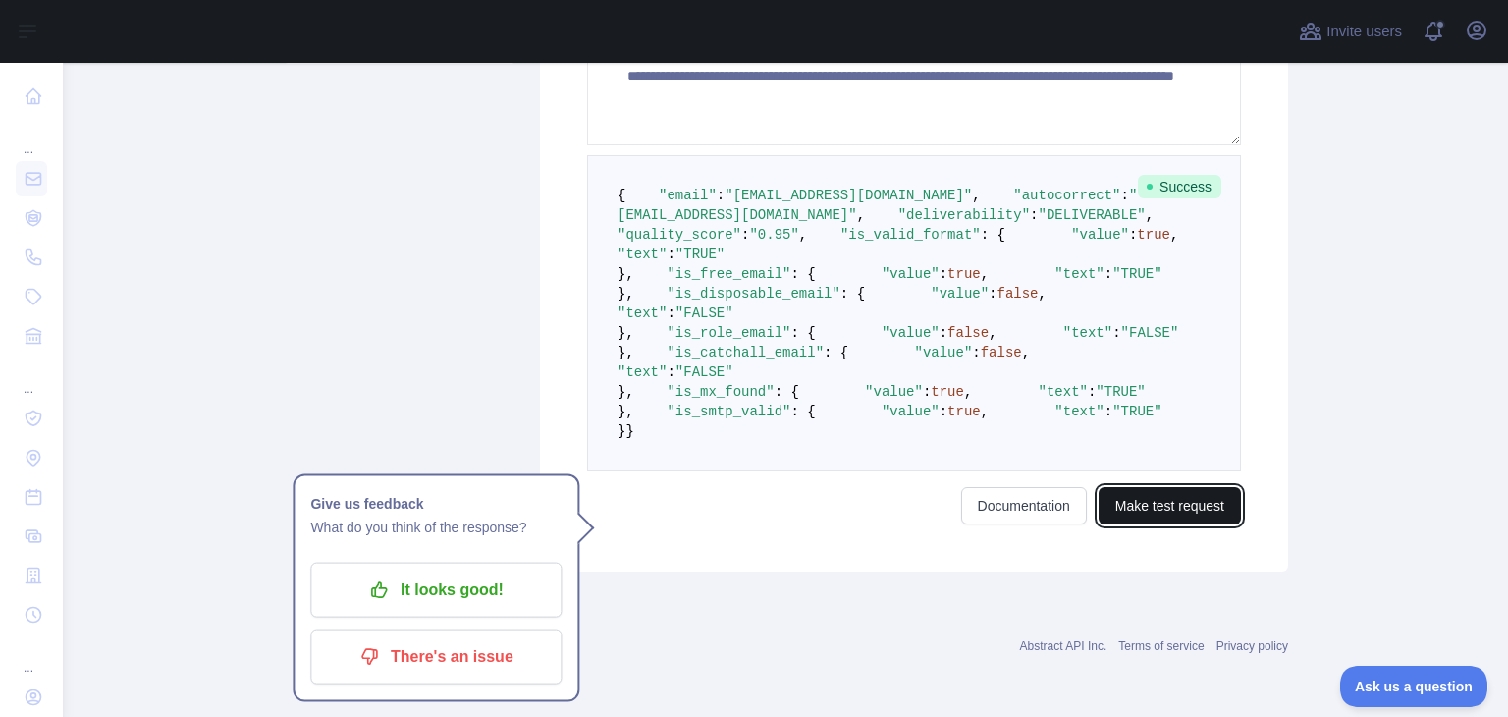
click at [1192, 496] on button "Make test request" at bounding box center [1170, 505] width 142 height 37
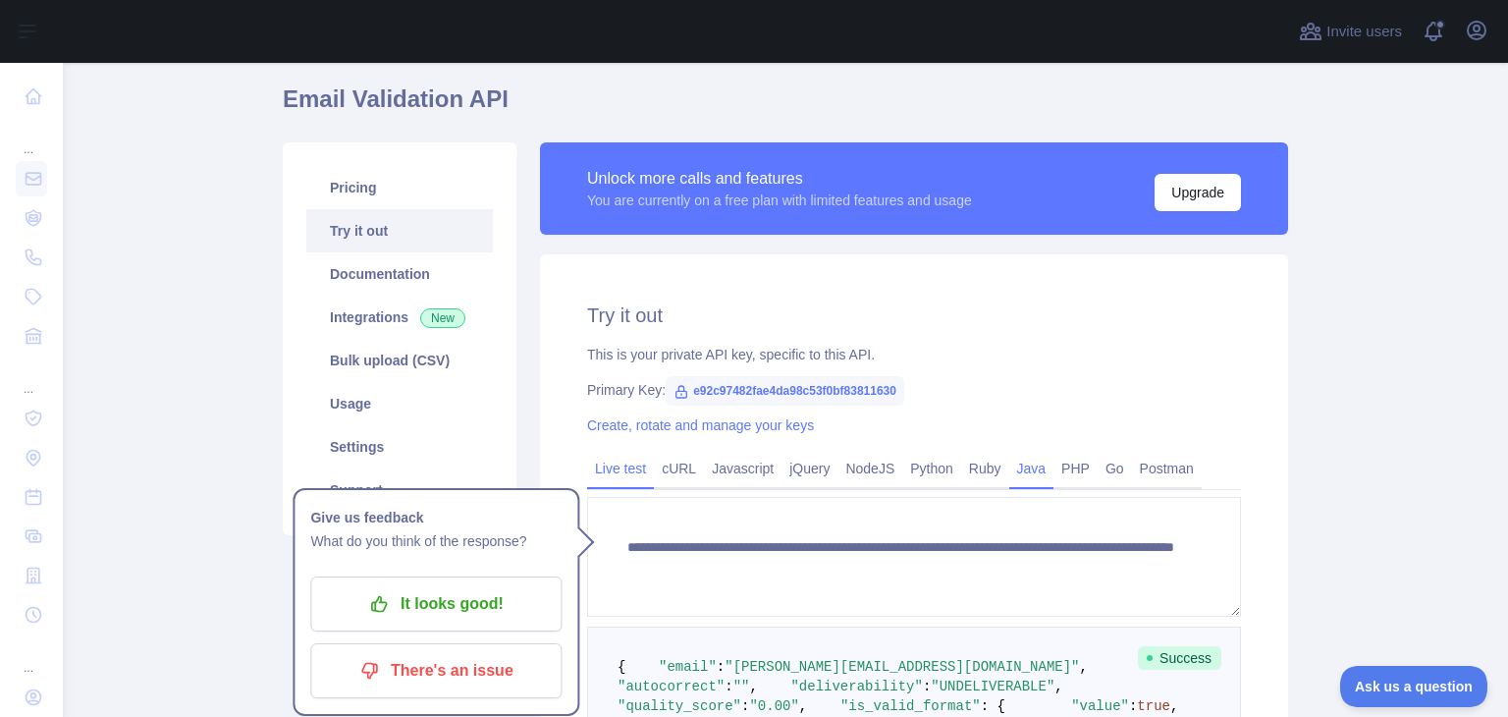
scroll to position [64, 0]
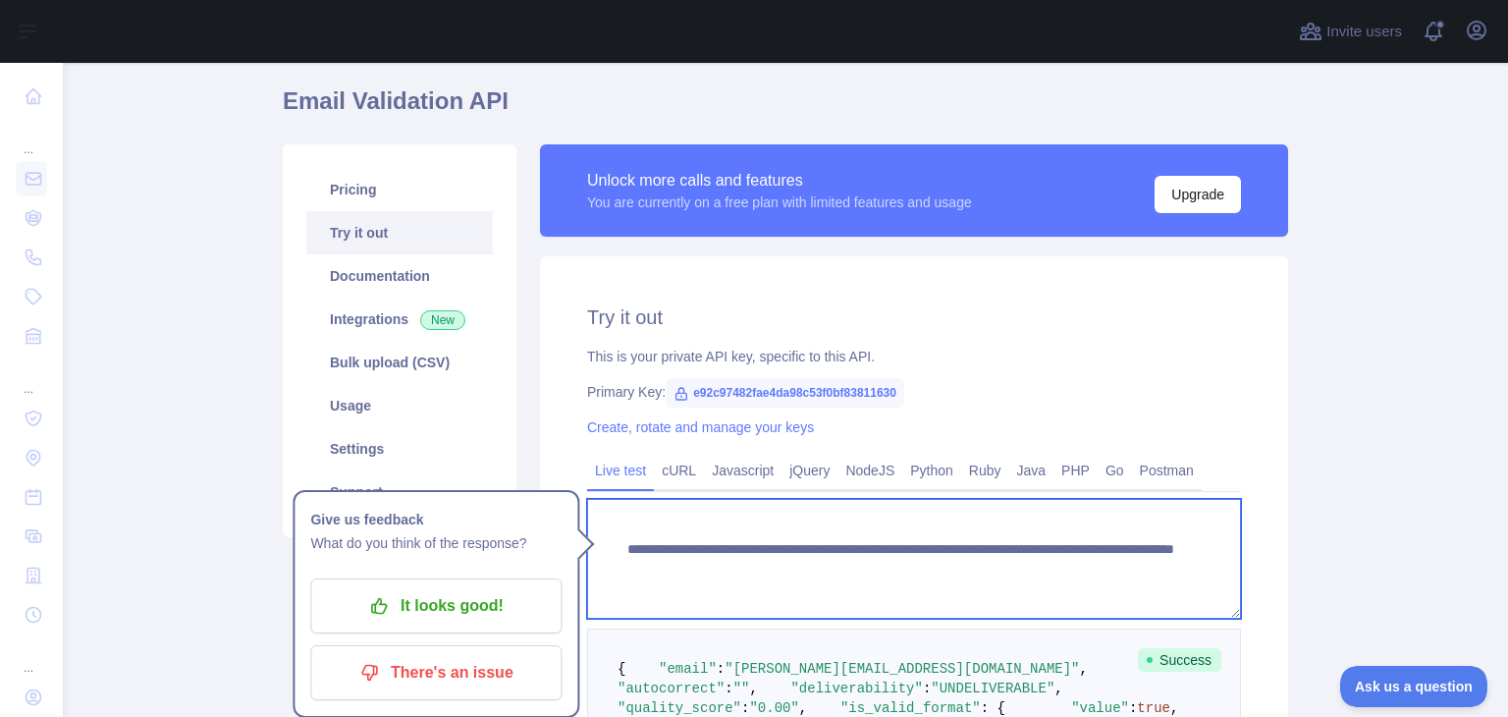
drag, startPoint x: 994, startPoint y: 573, endPoint x: 952, endPoint y: 573, distance: 42.2
click at [952, 573] on textarea "**********" at bounding box center [914, 559] width 654 height 120
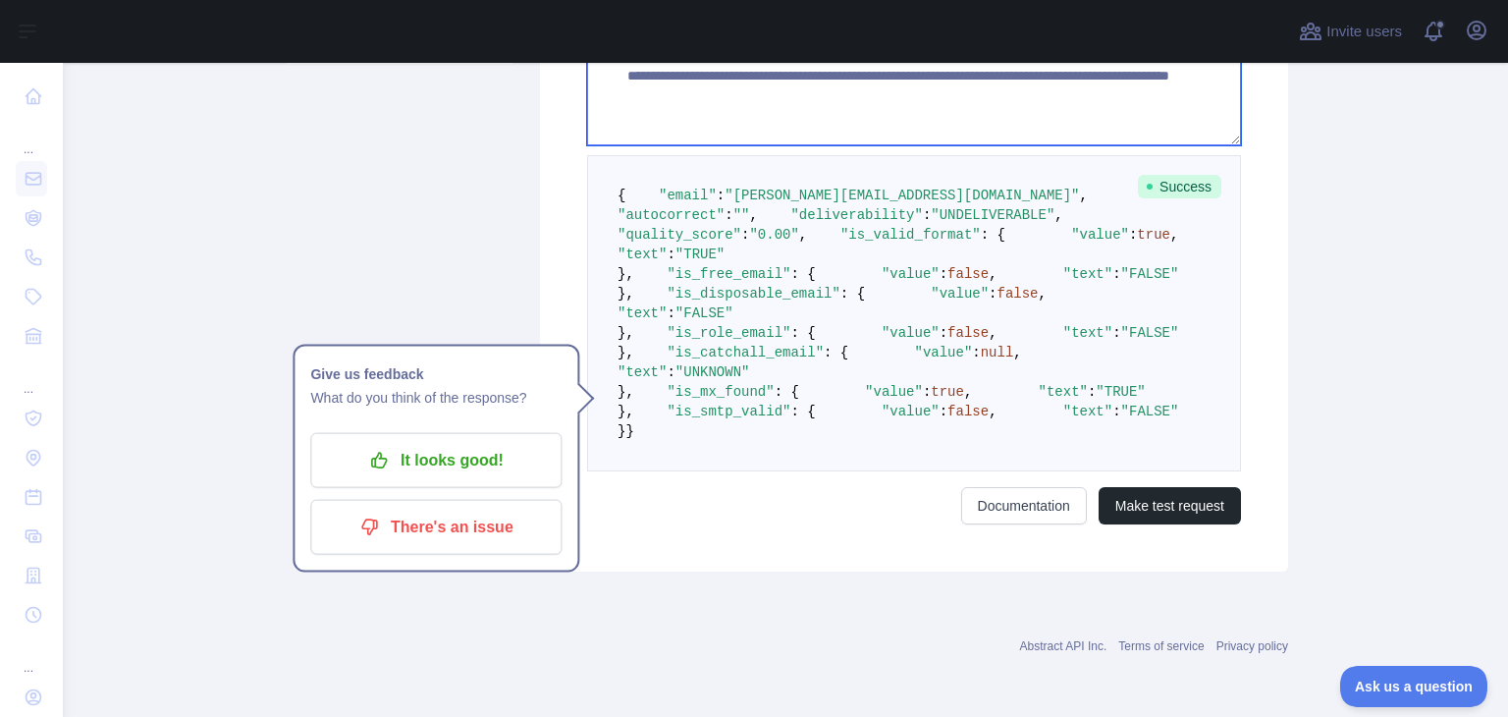
scroll to position [948, 0]
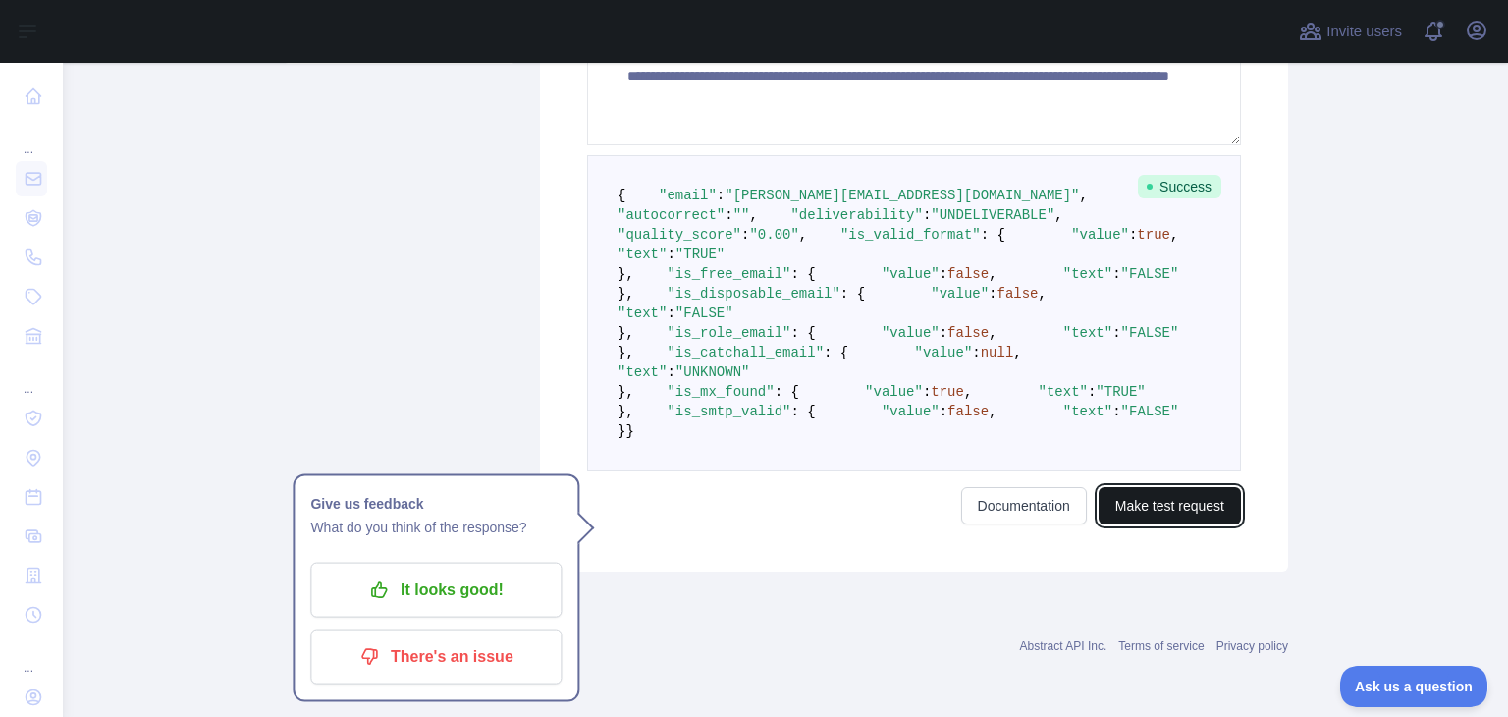
click at [1135, 495] on button "Make test request" at bounding box center [1170, 505] width 142 height 37
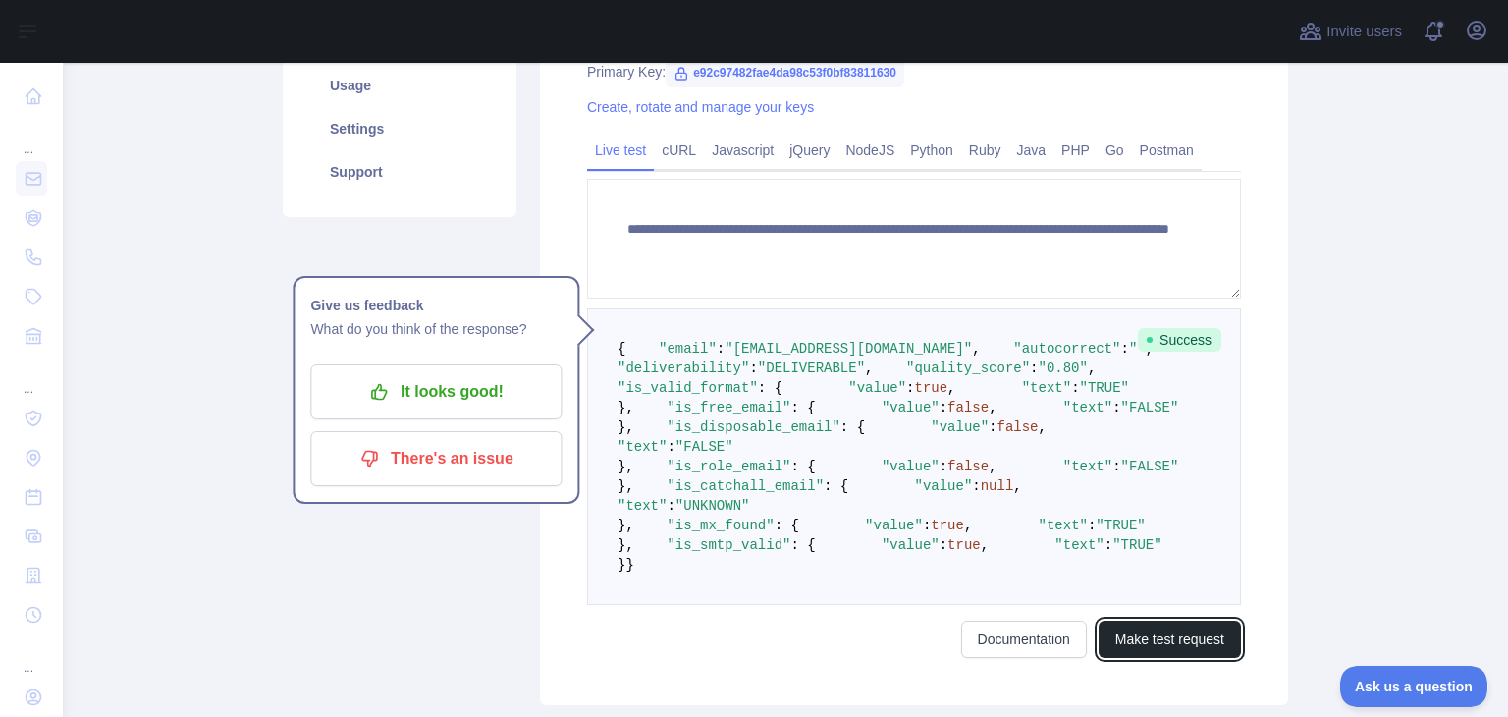
scroll to position [162, 0]
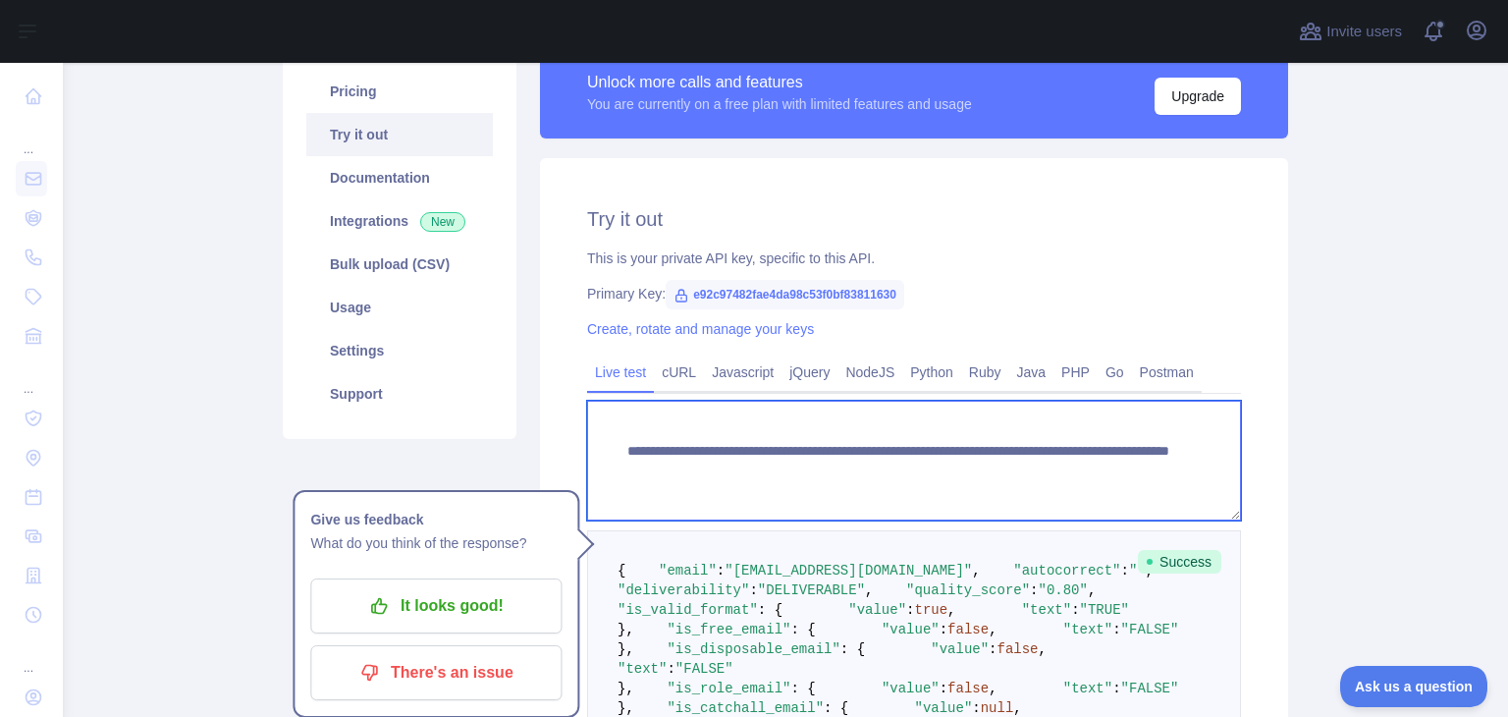
click at [976, 469] on textarea "**********" at bounding box center [914, 461] width 654 height 120
drag, startPoint x: 980, startPoint y: 470, endPoint x: 951, endPoint y: 471, distance: 29.5
click at [951, 471] on textarea "**********" at bounding box center [914, 461] width 654 height 120
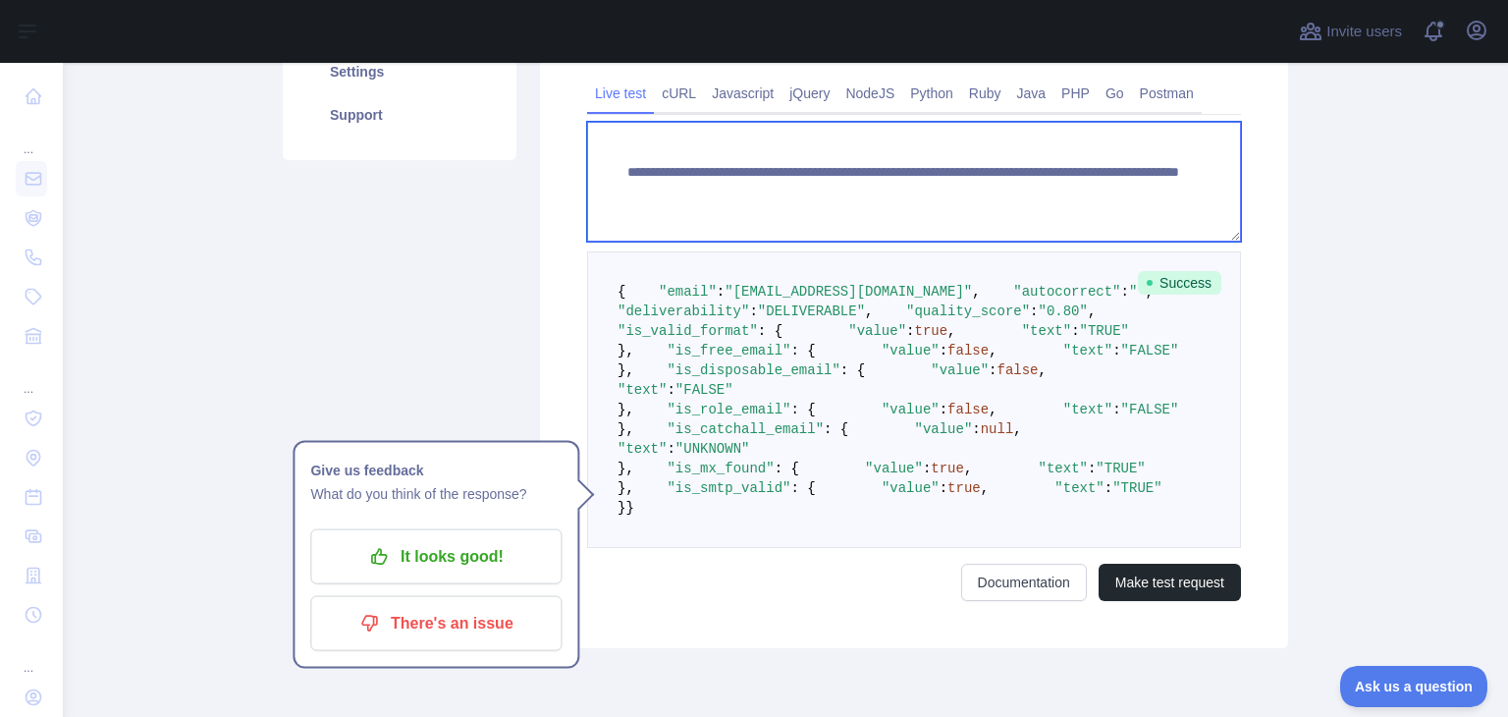
scroll to position [948, 0]
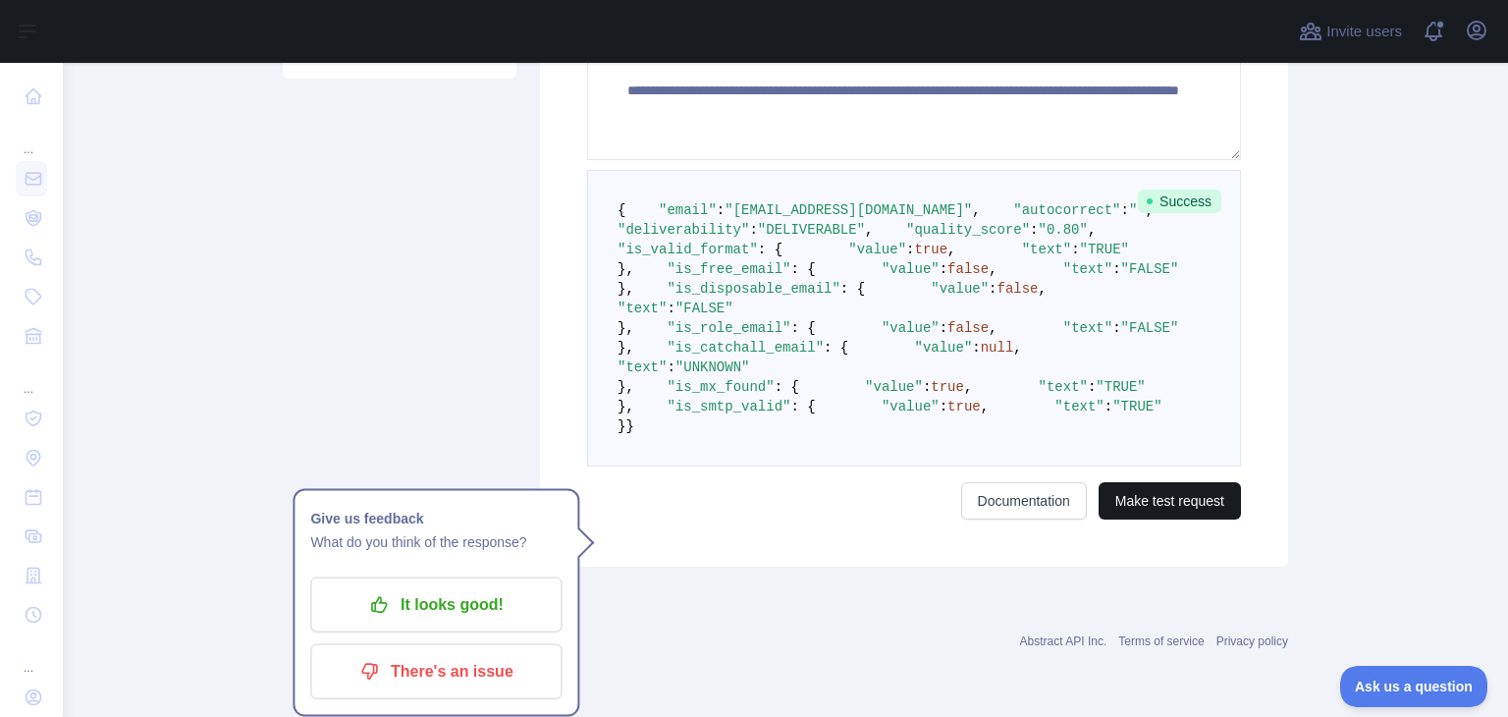
click at [1170, 523] on div "**********" at bounding box center [914, 182] width 748 height 769
click at [1177, 512] on button "Make test request" at bounding box center [1170, 500] width 142 height 37
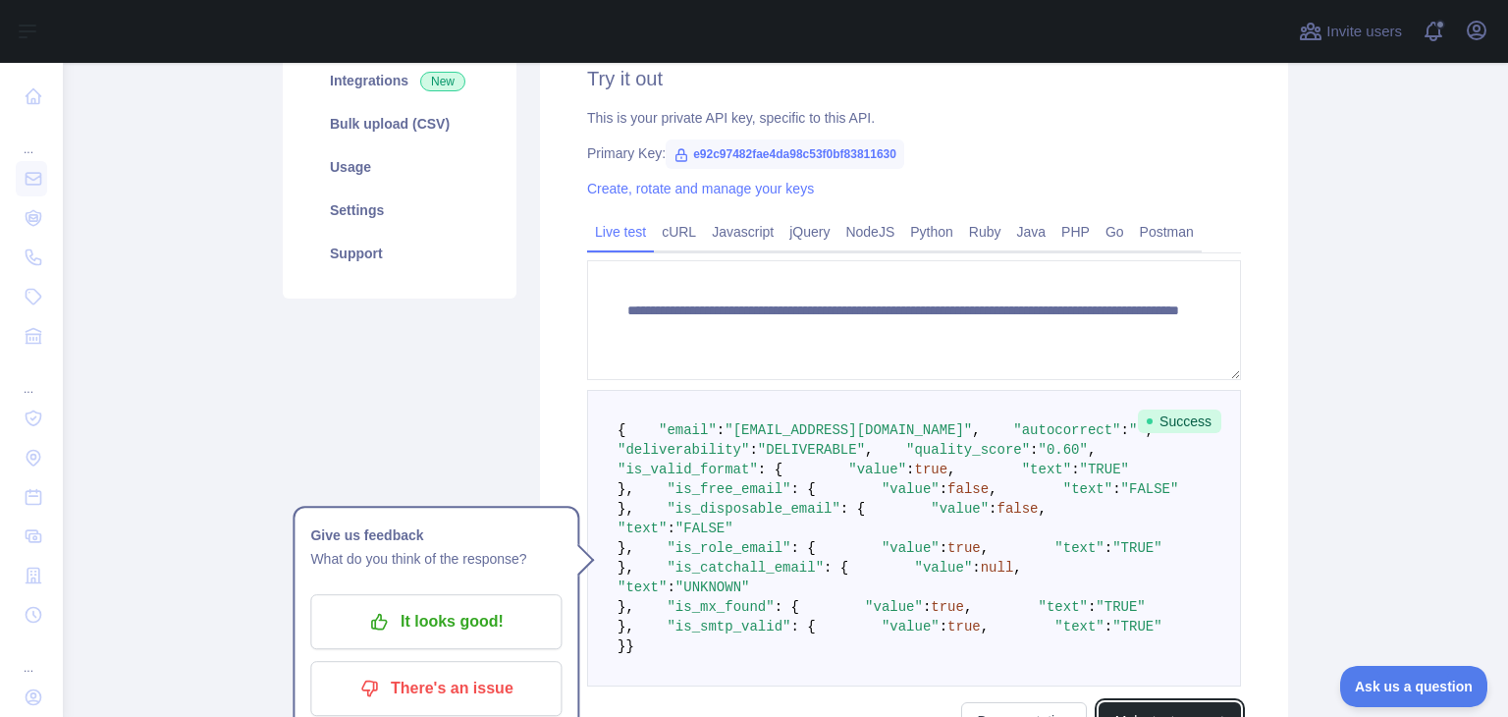
scroll to position [162, 0]
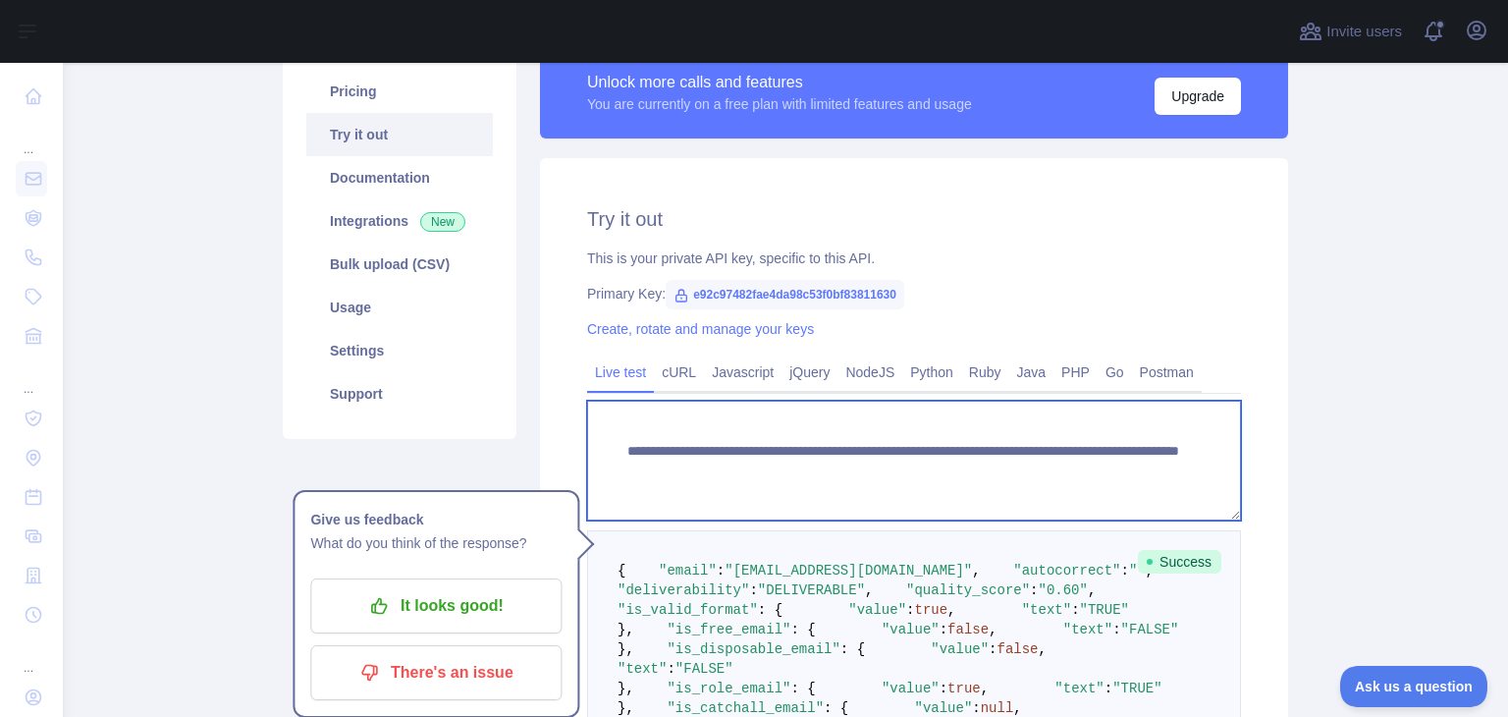
drag, startPoint x: 1099, startPoint y: 470, endPoint x: 952, endPoint y: 475, distance: 147.4
click at [952, 475] on textarea "**********" at bounding box center [914, 461] width 654 height 120
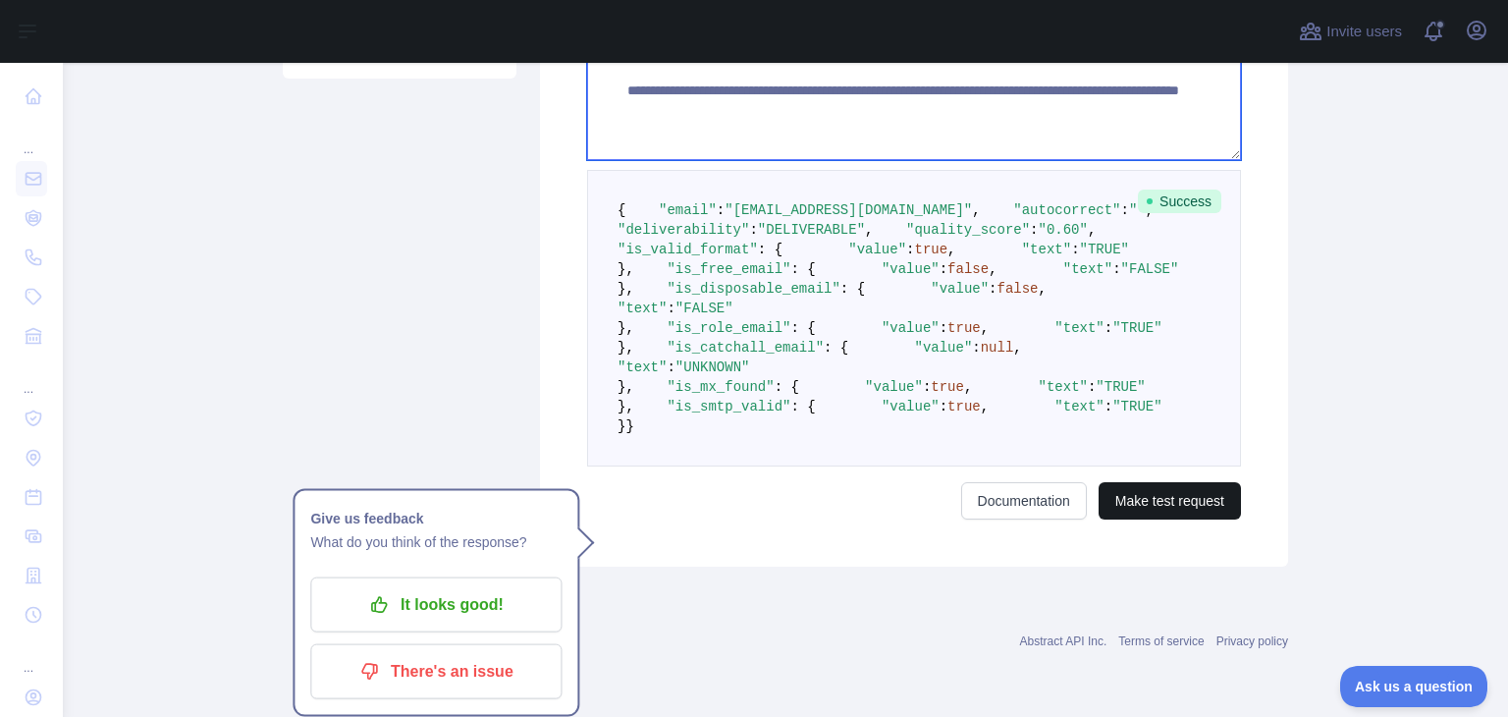
type textarea "**********"
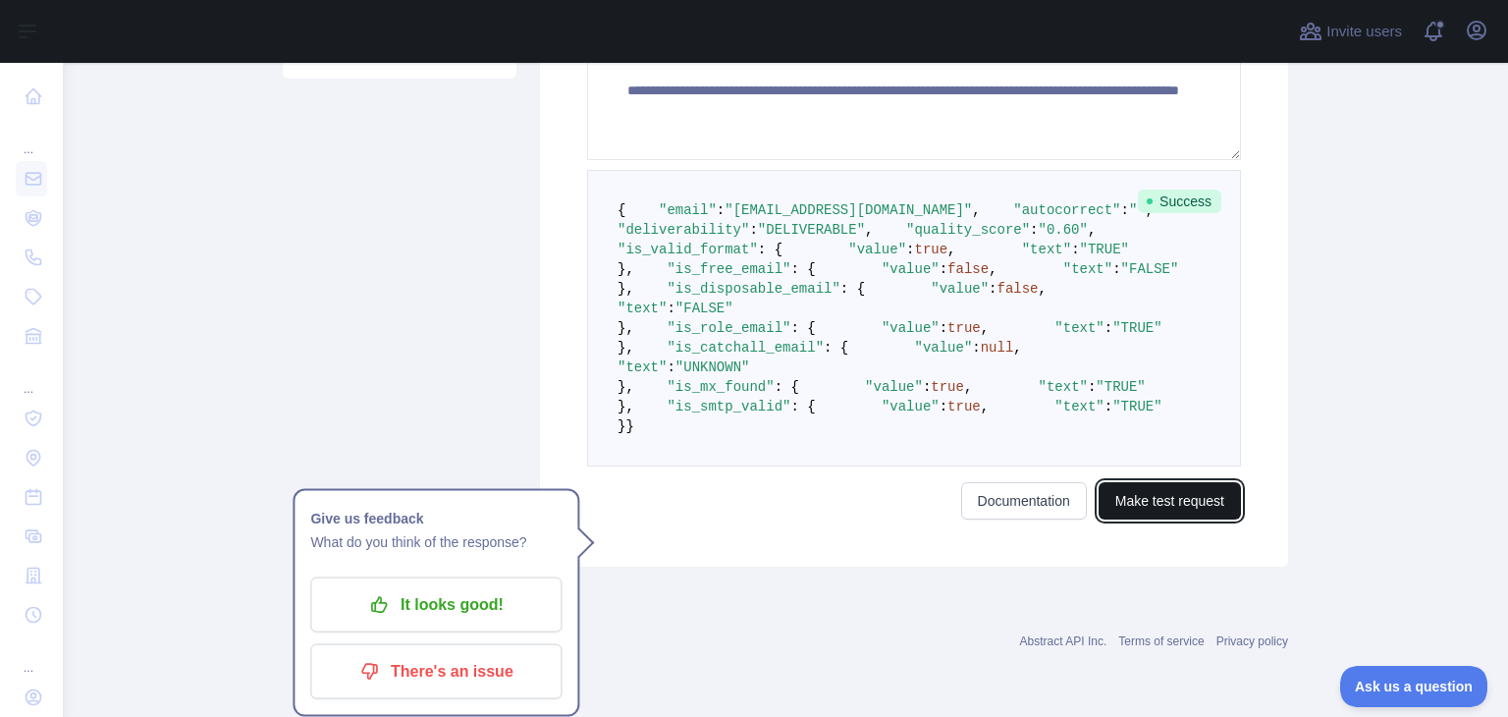
click at [1171, 497] on button "Make test request" at bounding box center [1170, 500] width 142 height 37
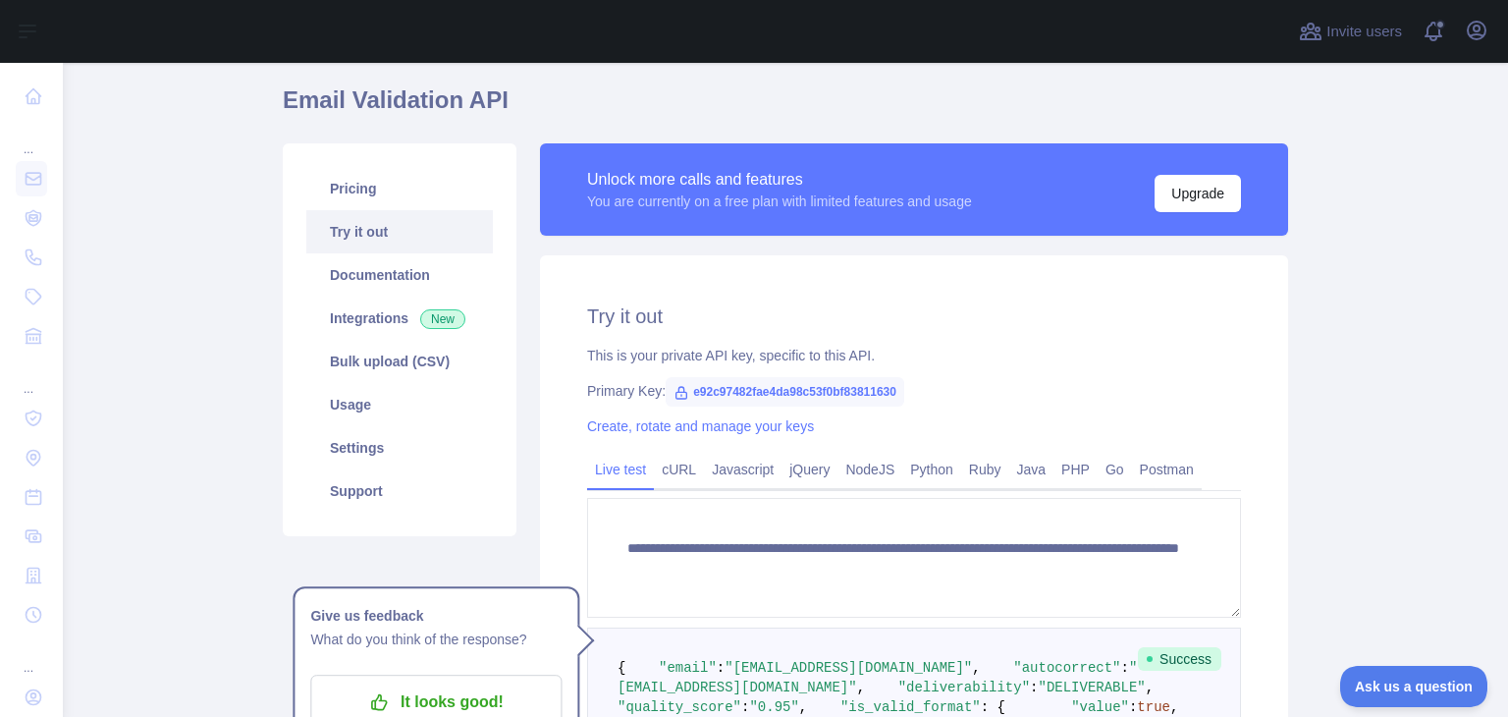
scroll to position [64, 0]
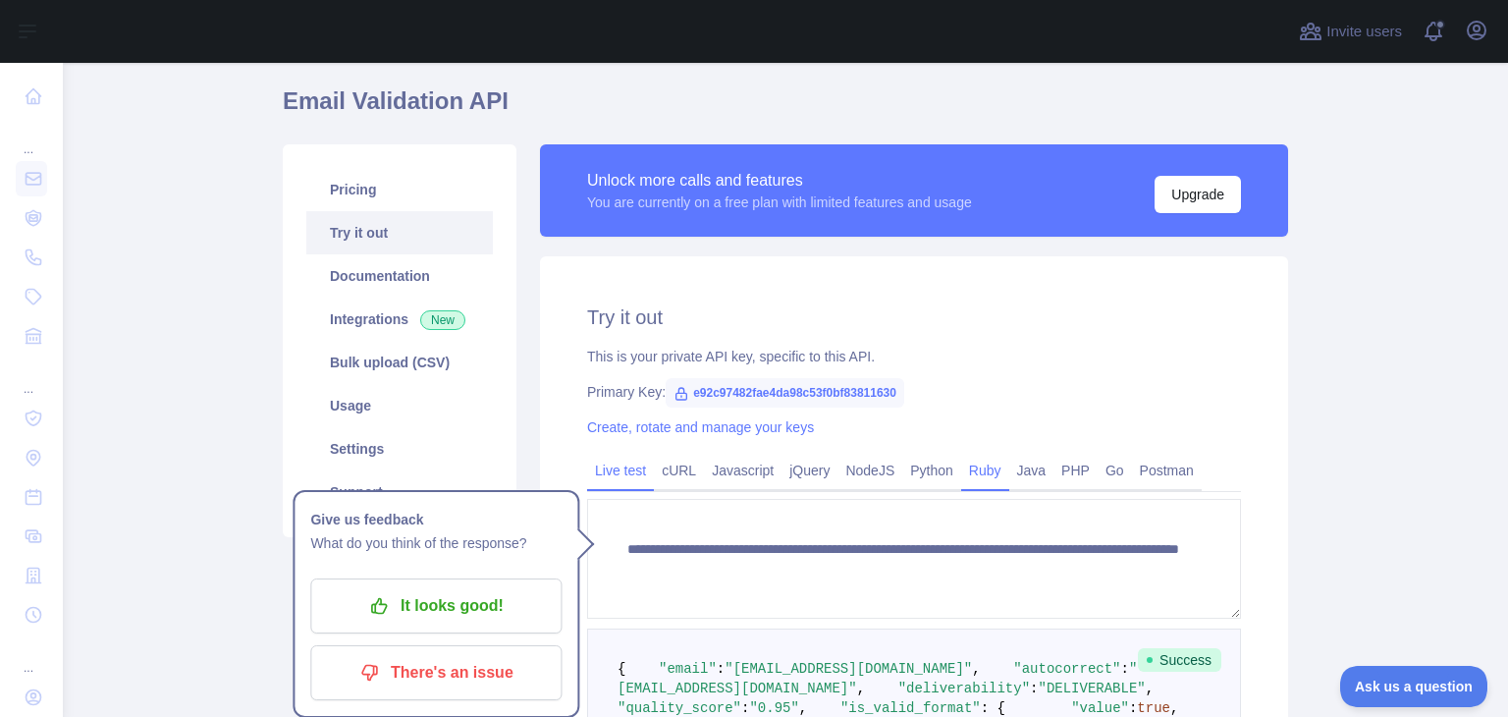
click at [963, 473] on link "Ruby" at bounding box center [985, 470] width 48 height 31
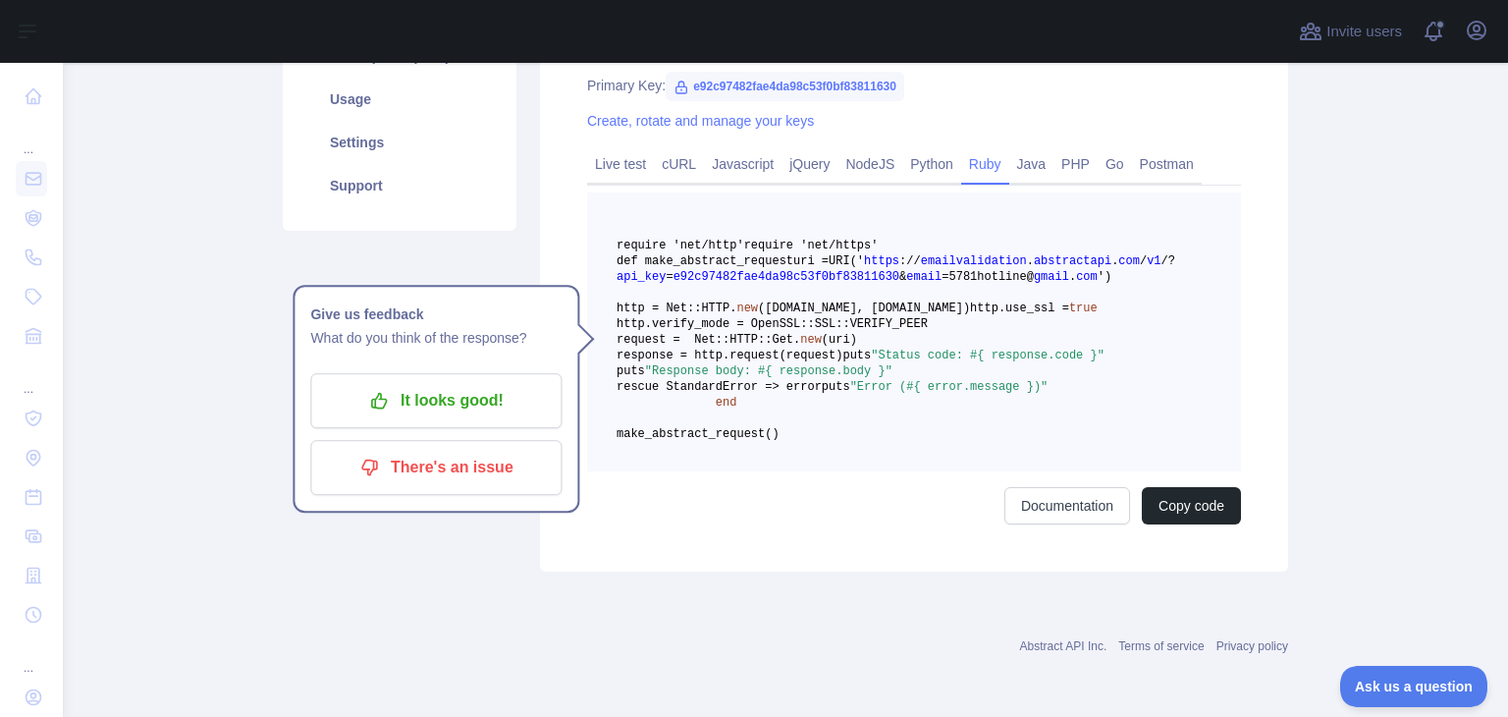
scroll to position [260, 0]
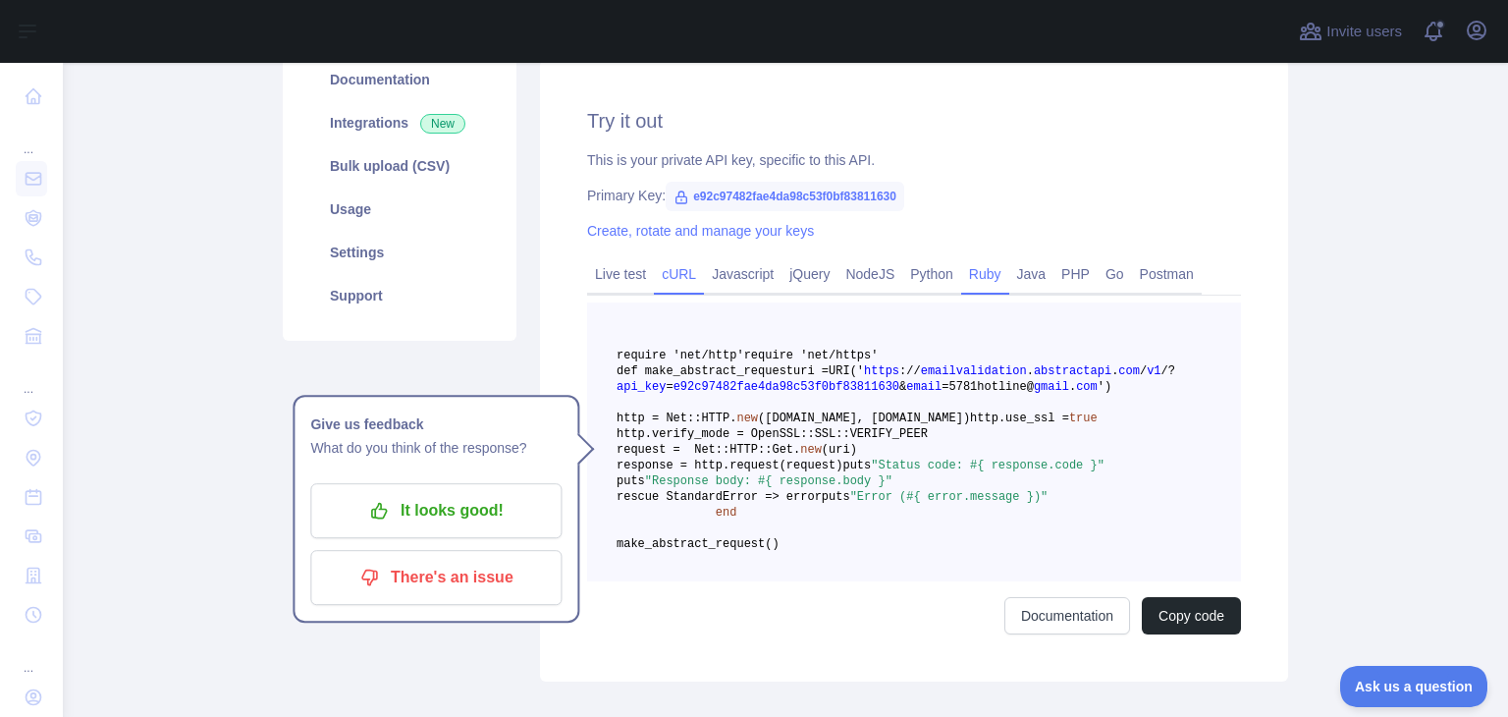
click at [661, 278] on link "cURL" at bounding box center [679, 273] width 50 height 31
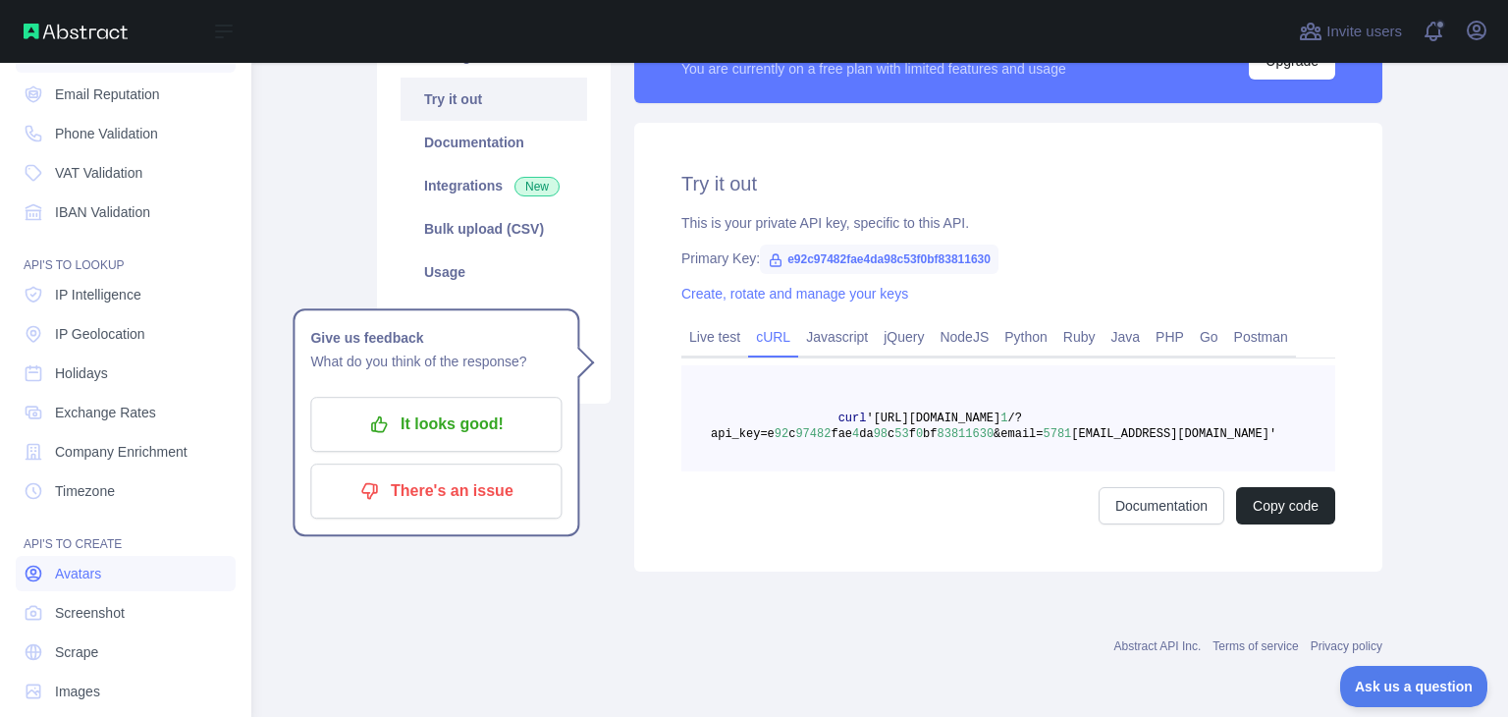
scroll to position [147, 0]
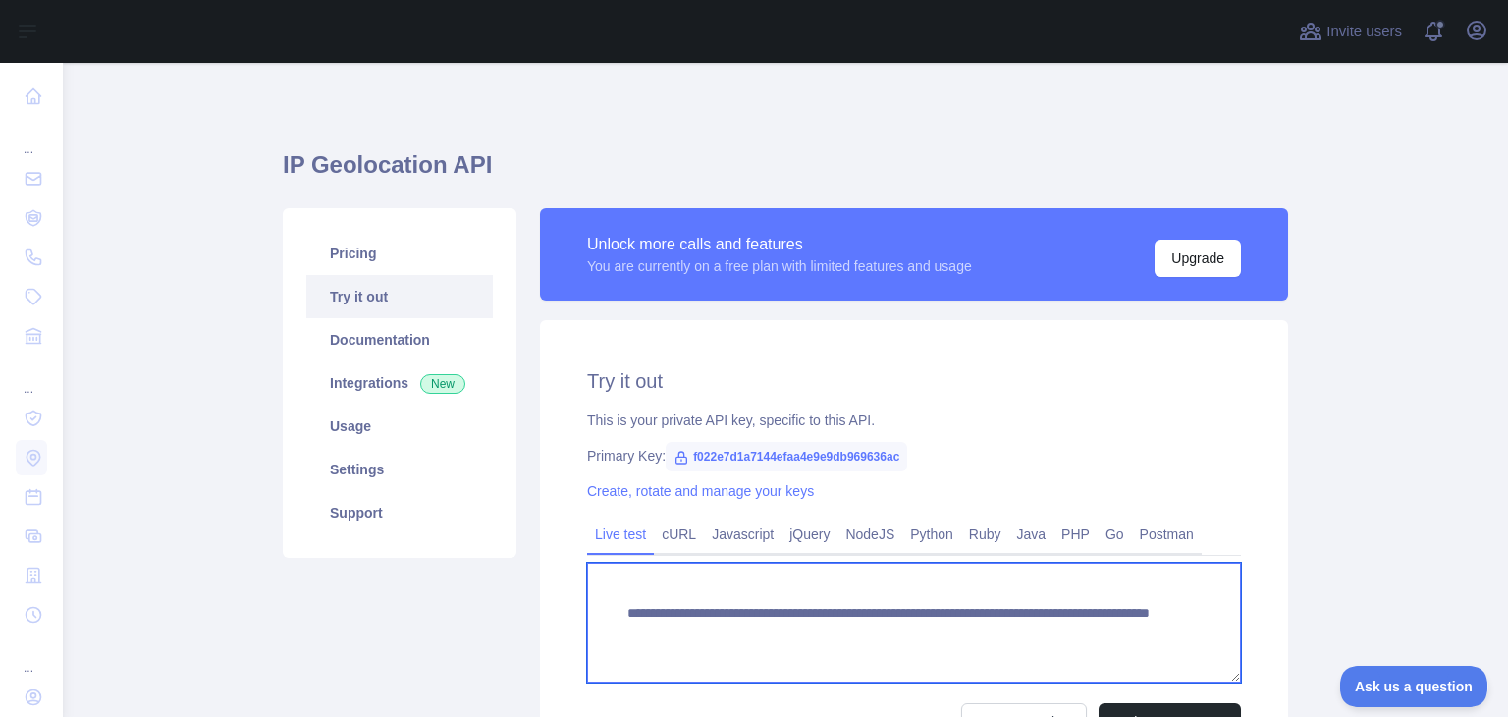
drag, startPoint x: 1103, startPoint y: 631, endPoint x: 553, endPoint y: 585, distance: 551.9
click at [553, 585] on div "**********" at bounding box center [914, 553] width 748 height 467
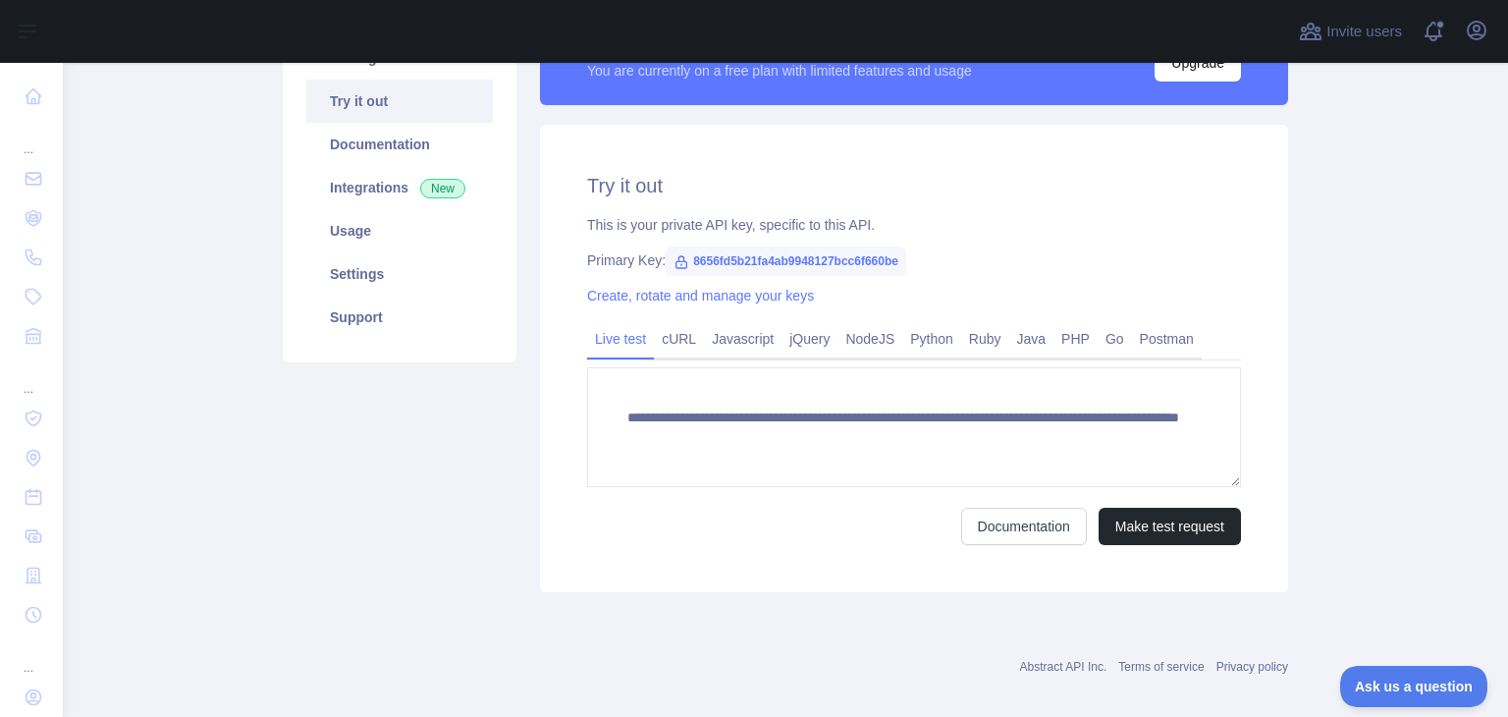
scroll to position [196, 0]
click at [1176, 523] on button "Make test request" at bounding box center [1170, 525] width 142 height 37
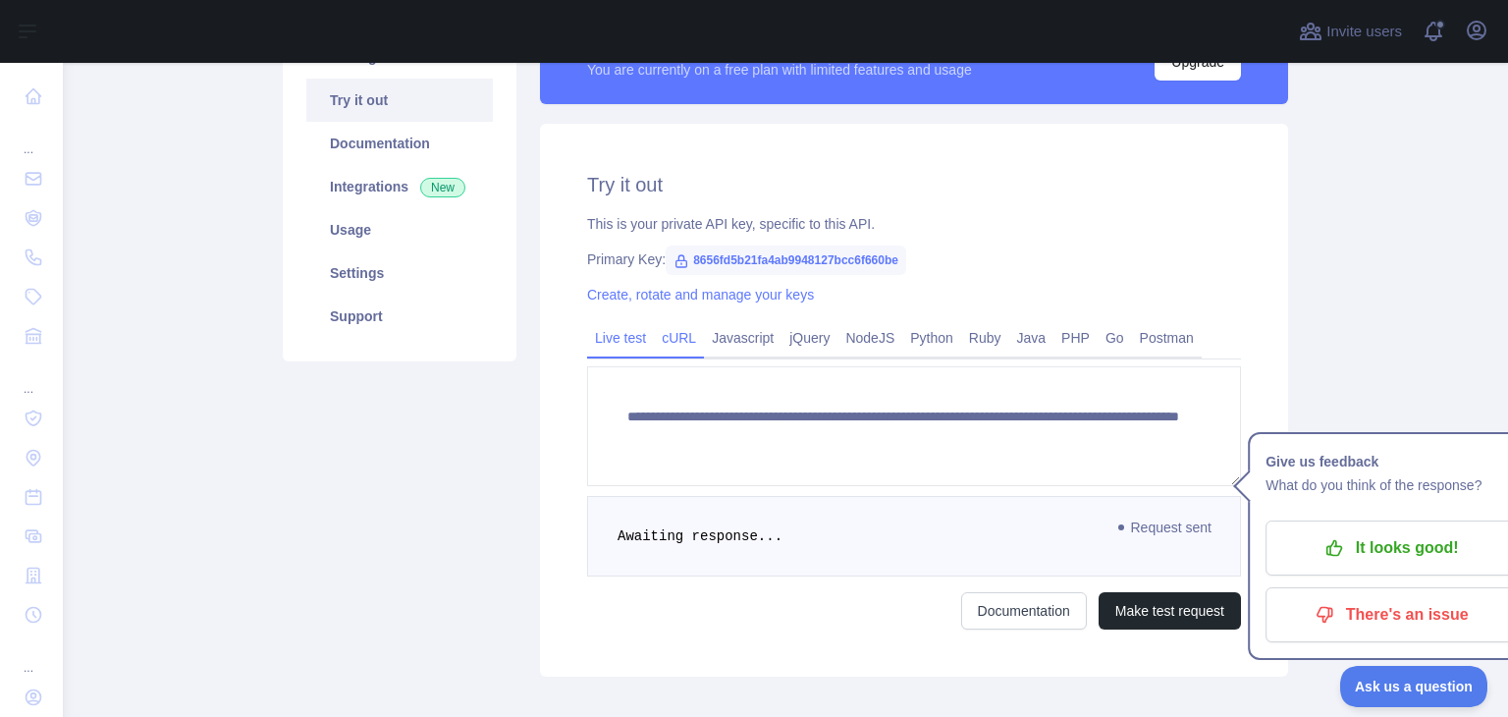
click at [682, 340] on link "cURL" at bounding box center [679, 337] width 50 height 31
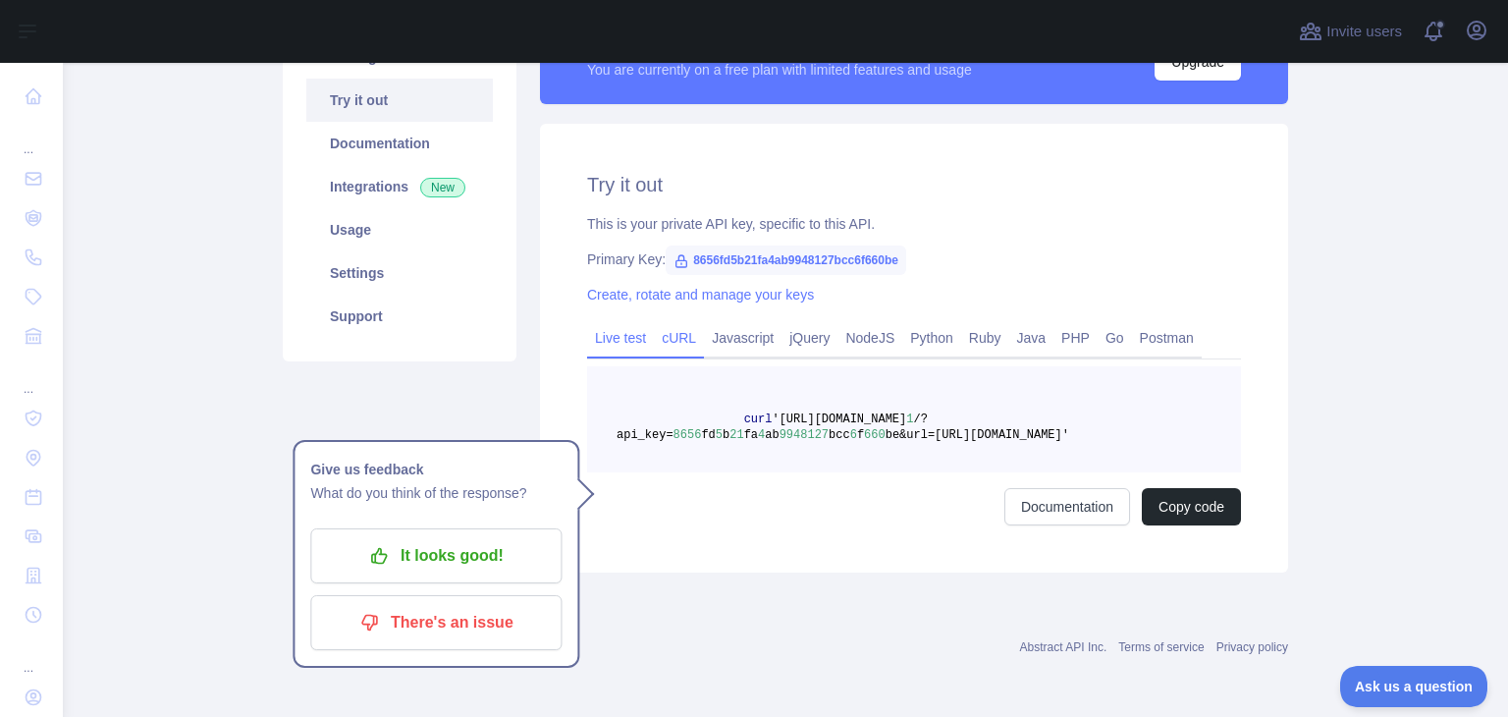
click at [617, 333] on link "Live test" at bounding box center [620, 337] width 67 height 31
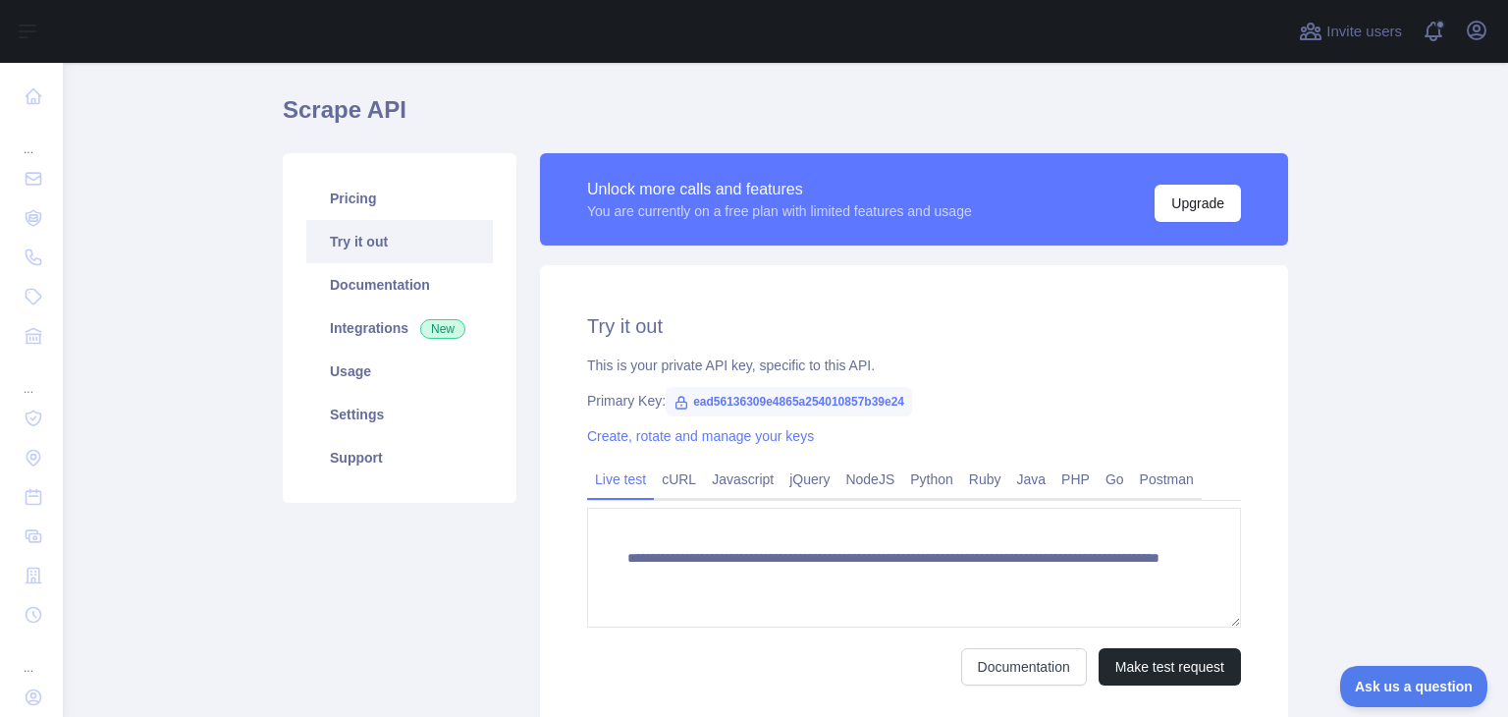
scroll to position [98, 0]
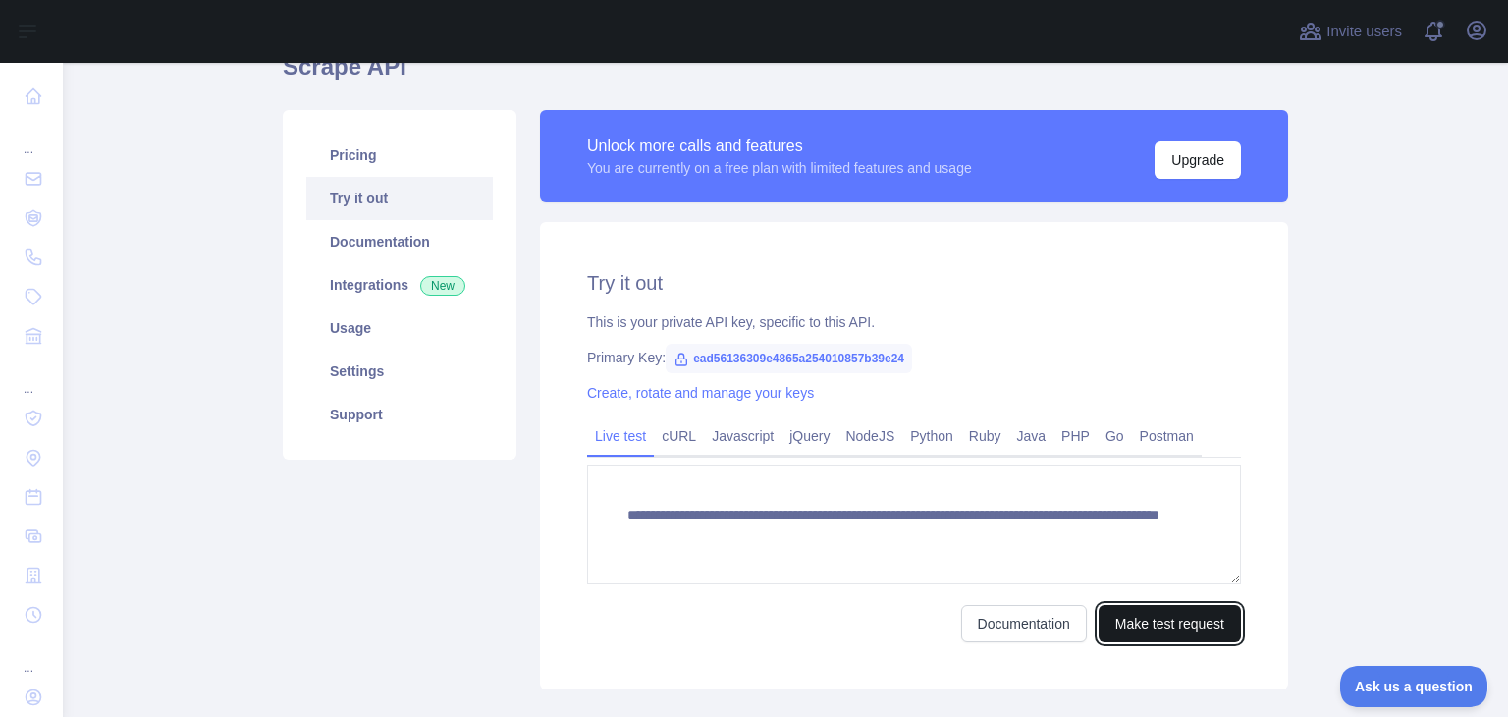
click at [1120, 620] on button "Make test request" at bounding box center [1170, 623] width 142 height 37
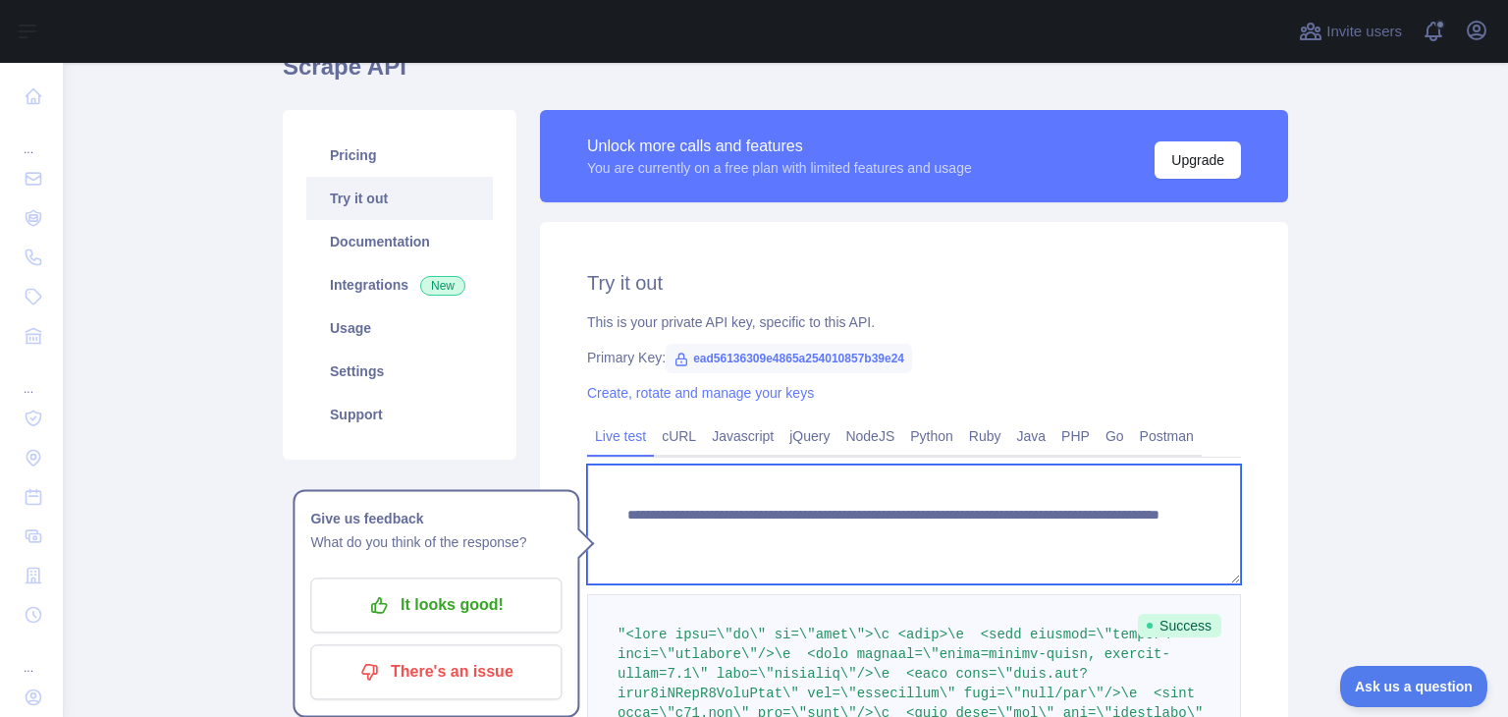
drag, startPoint x: 948, startPoint y: 530, endPoint x: 1132, endPoint y: 536, distance: 184.7
click at [1132, 536] on textarea "**********" at bounding box center [914, 525] width 654 height 120
drag, startPoint x: 1162, startPoint y: 519, endPoint x: 554, endPoint y: 457, distance: 611.0
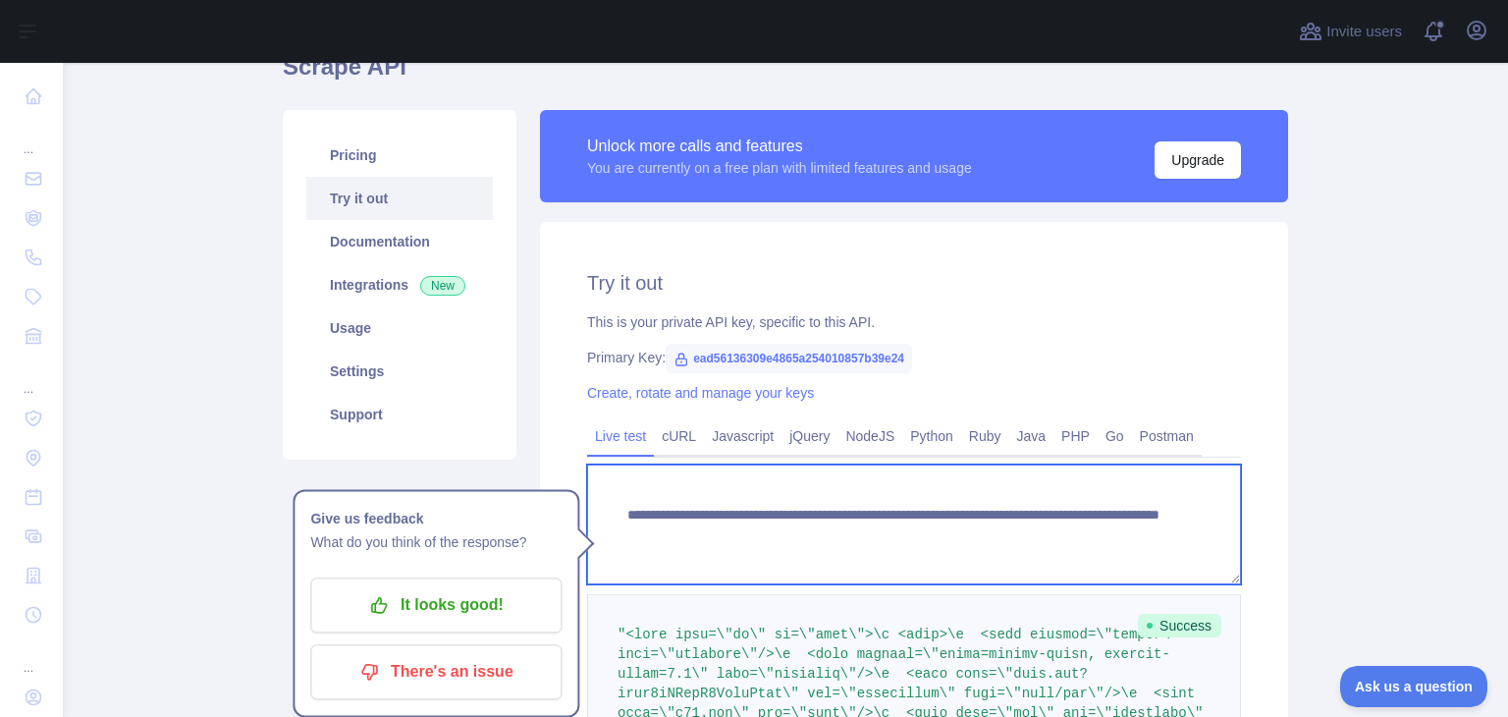
drag, startPoint x: 1164, startPoint y: 539, endPoint x: 600, endPoint y: 476, distance: 567.2
click at [600, 476] on textarea "**********" at bounding box center [914, 525] width 654 height 120
drag, startPoint x: 1175, startPoint y: 537, endPoint x: 995, endPoint y: 535, distance: 179.7
click at [995, 535] on textarea "**********" at bounding box center [914, 525] width 654 height 120
click at [1197, 535] on textarea "**********" at bounding box center [914, 525] width 654 height 120
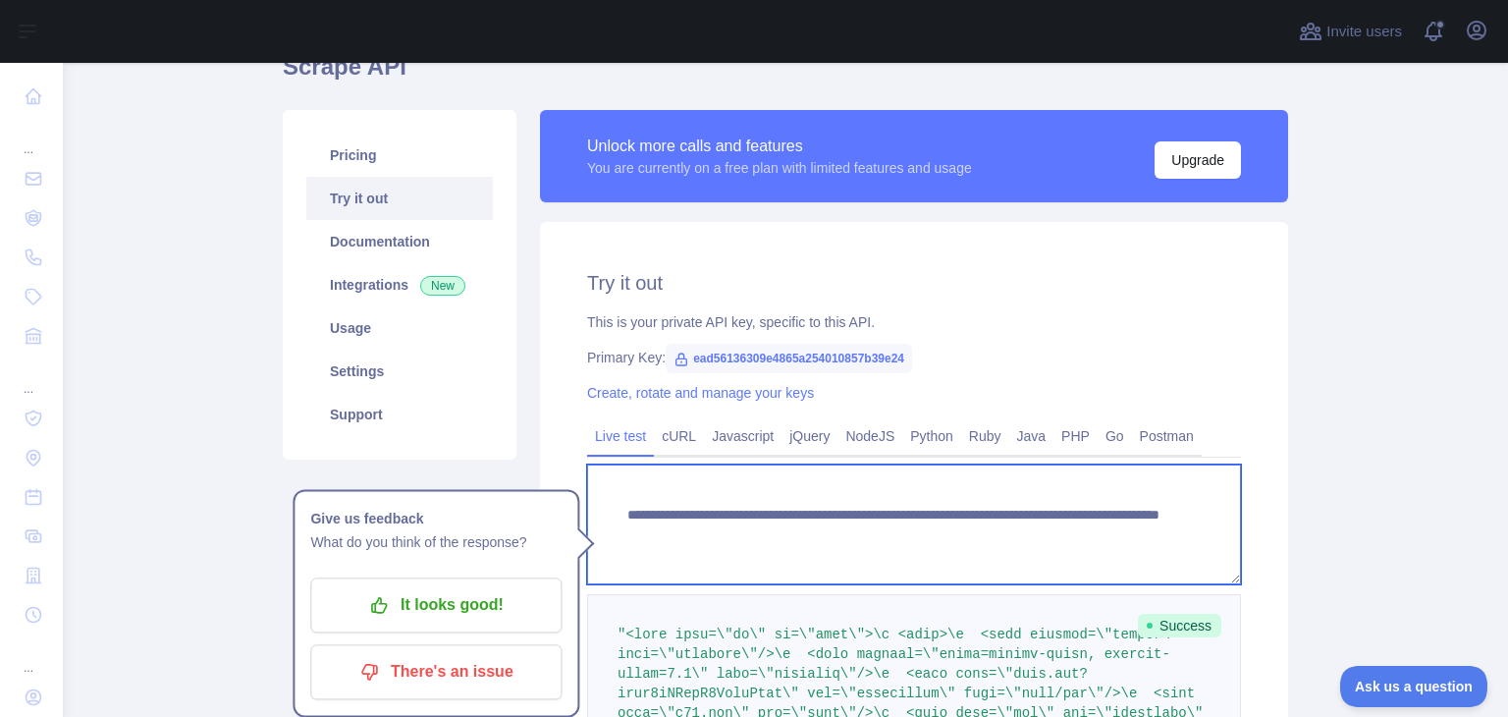
click at [1170, 540] on textarea "**********" at bounding box center [914, 525] width 654 height 120
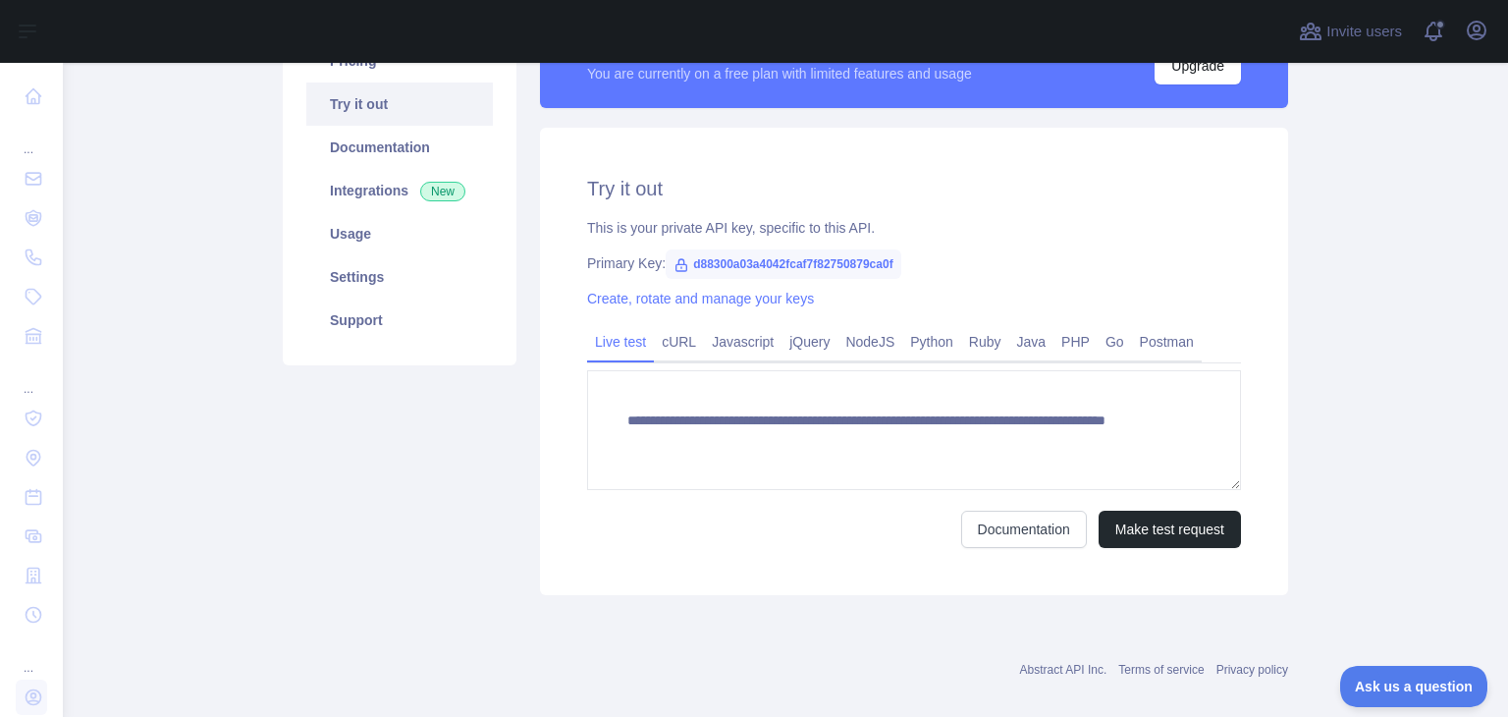
scroll to position [196, 0]
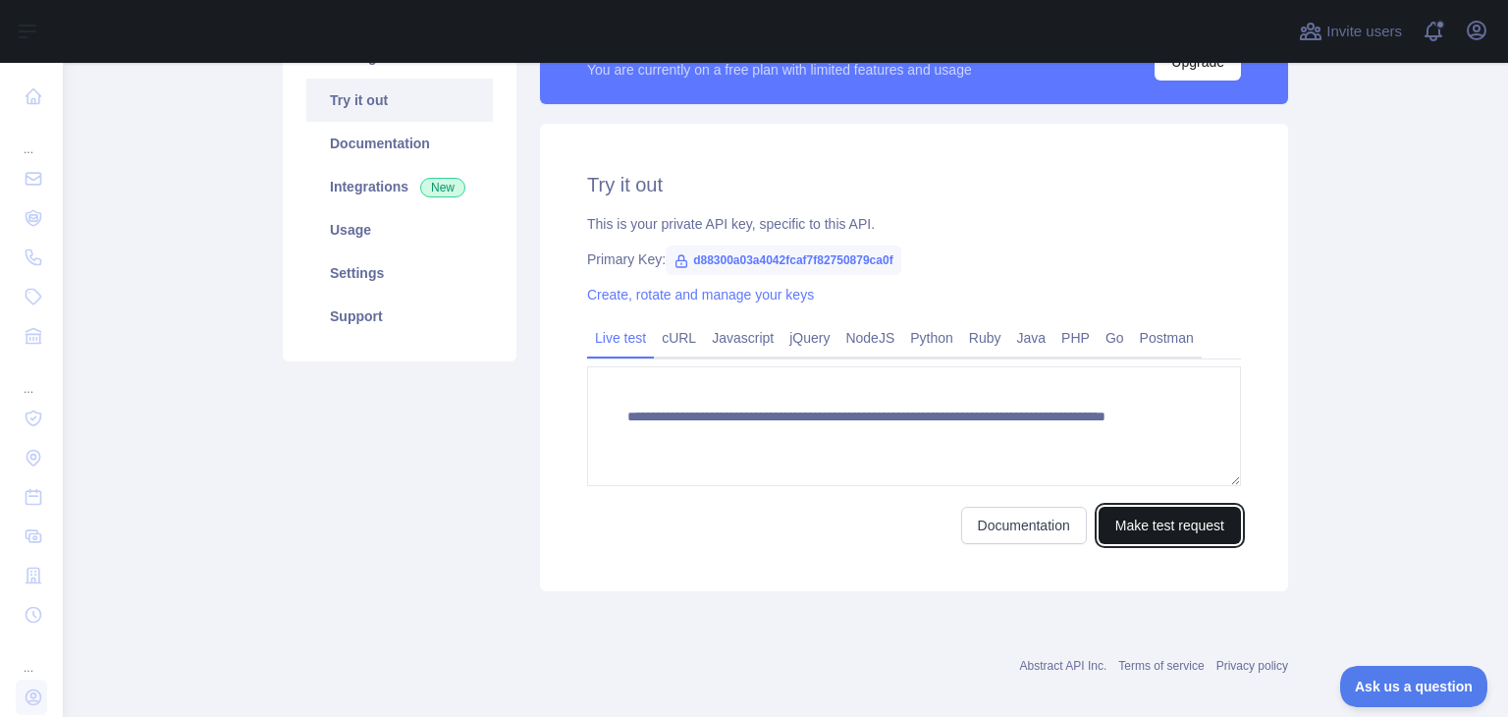
click at [1128, 520] on button "Make test request" at bounding box center [1170, 525] width 142 height 37
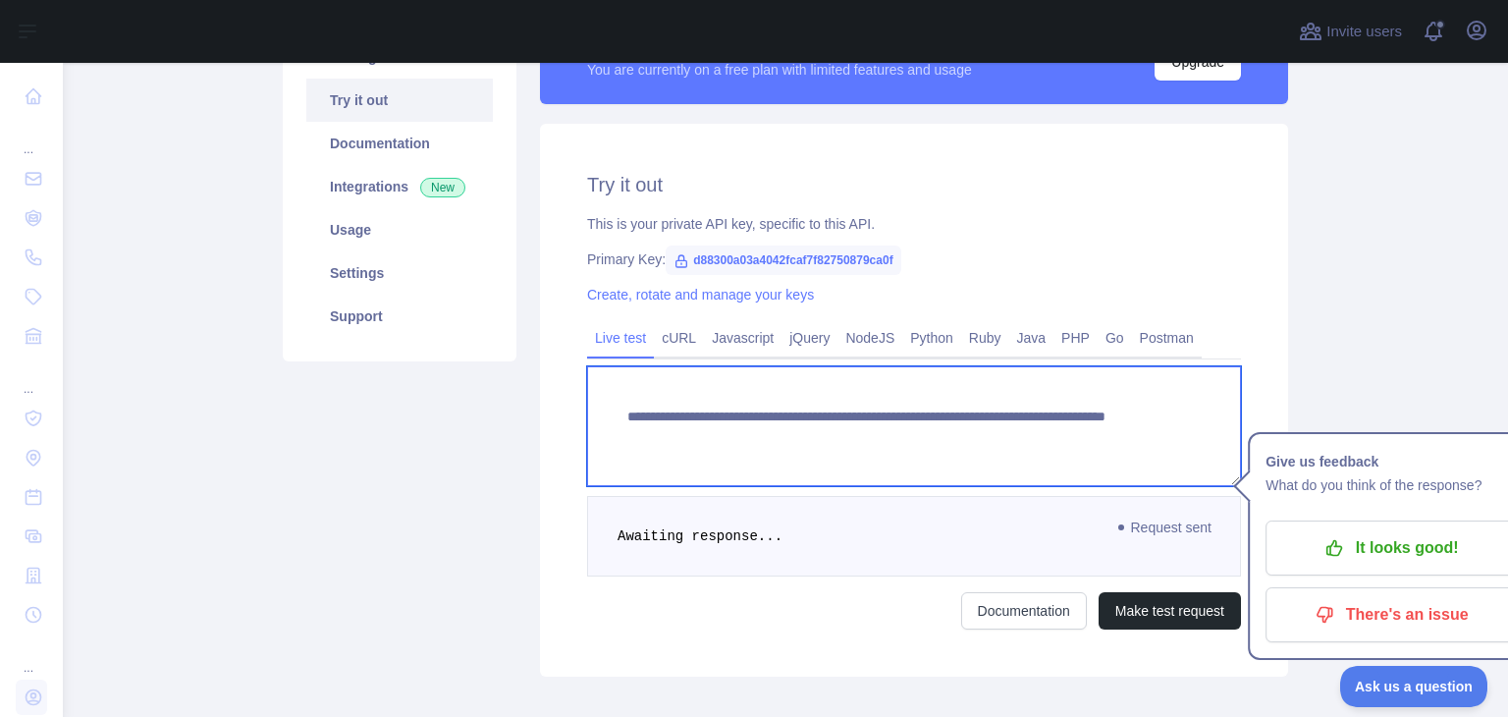
click at [1012, 460] on textarea "**********" at bounding box center [914, 426] width 654 height 120
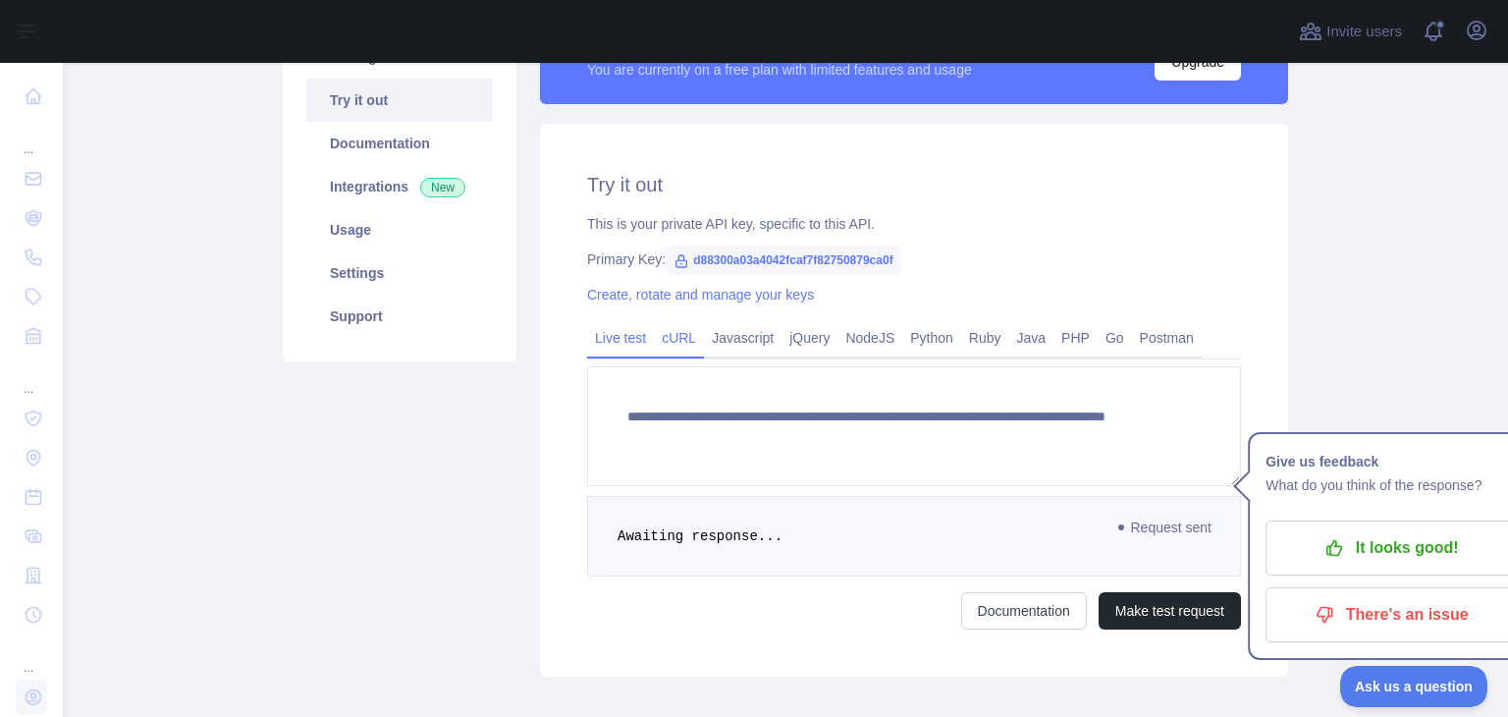
click at [674, 343] on link "cURL" at bounding box center [679, 337] width 50 height 31
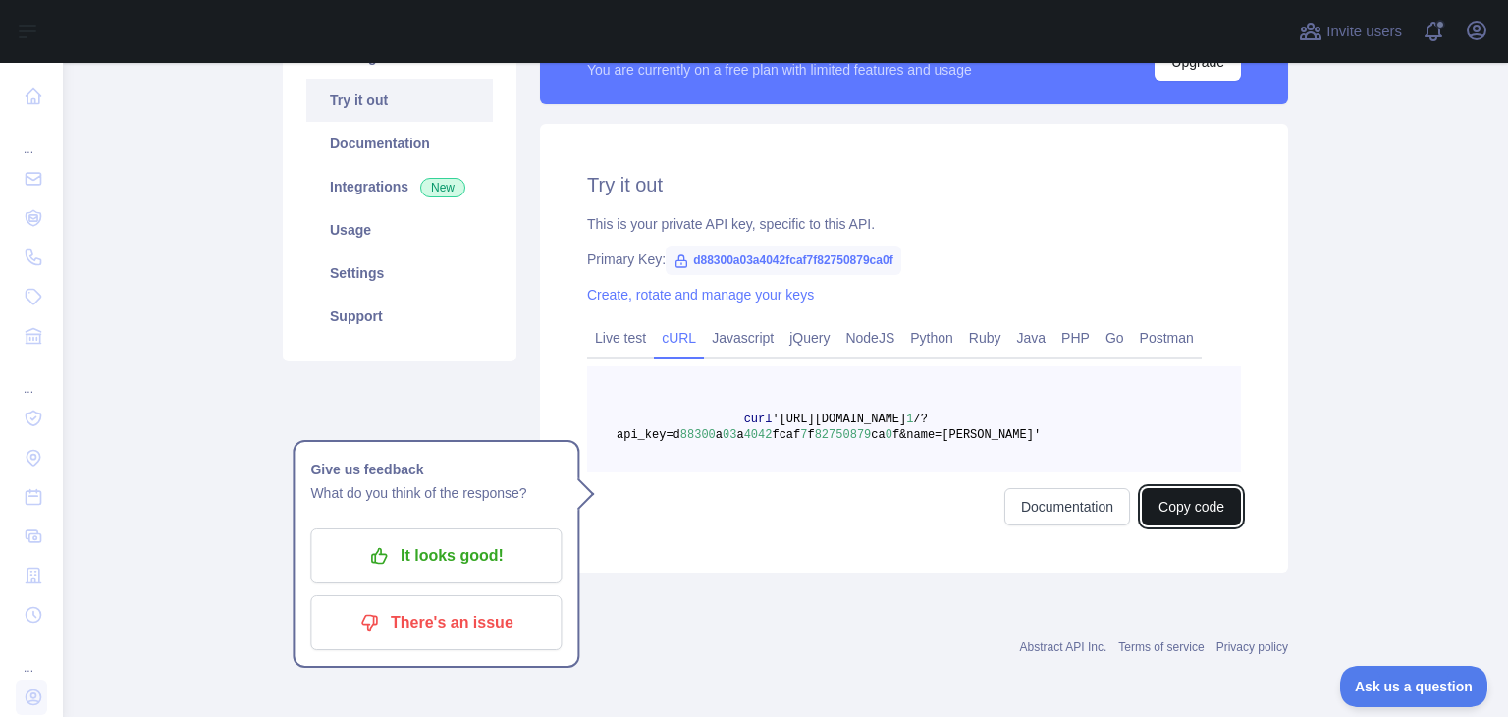
click at [1208, 512] on button "Copy code" at bounding box center [1191, 506] width 99 height 37
click at [1112, 341] on link "Go" at bounding box center [1115, 337] width 34 height 31
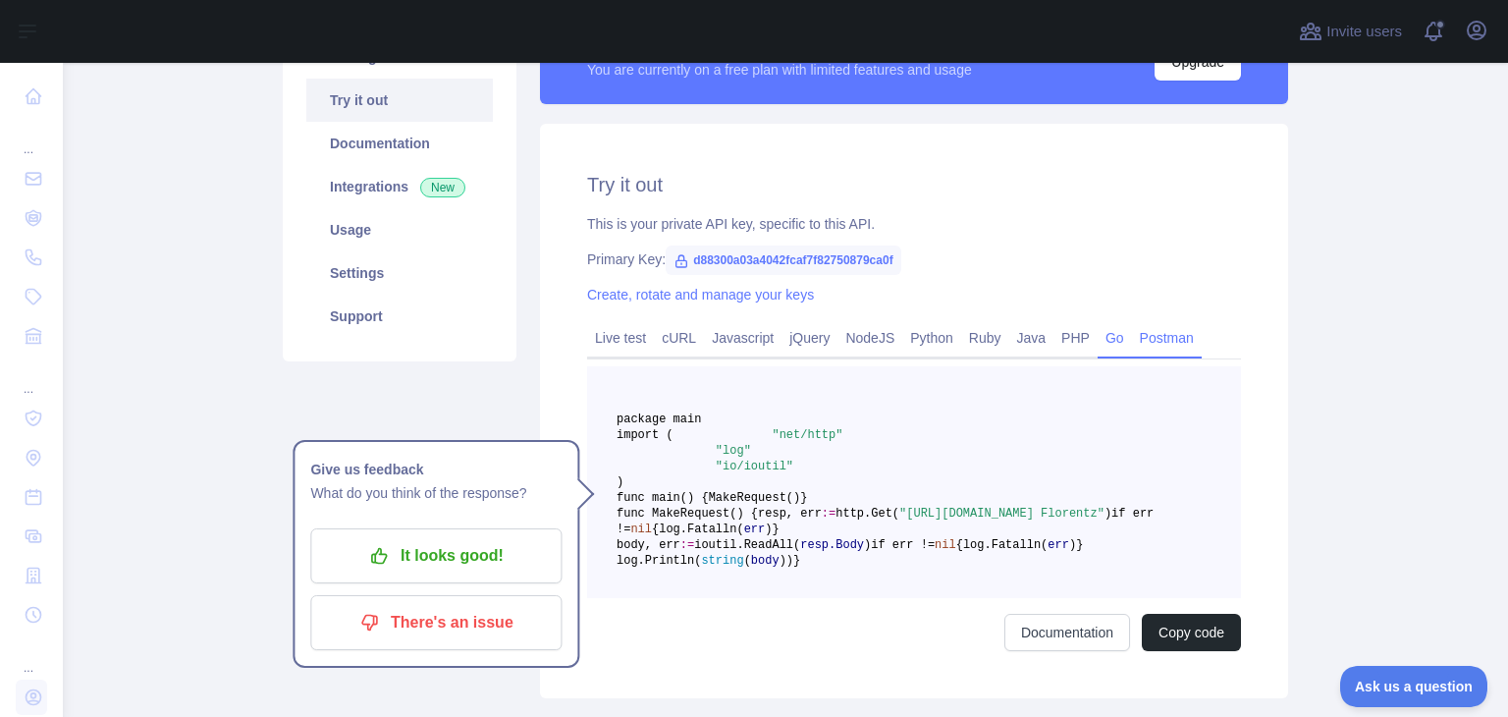
click at [1133, 334] on link "Postman" at bounding box center [1167, 337] width 70 height 31
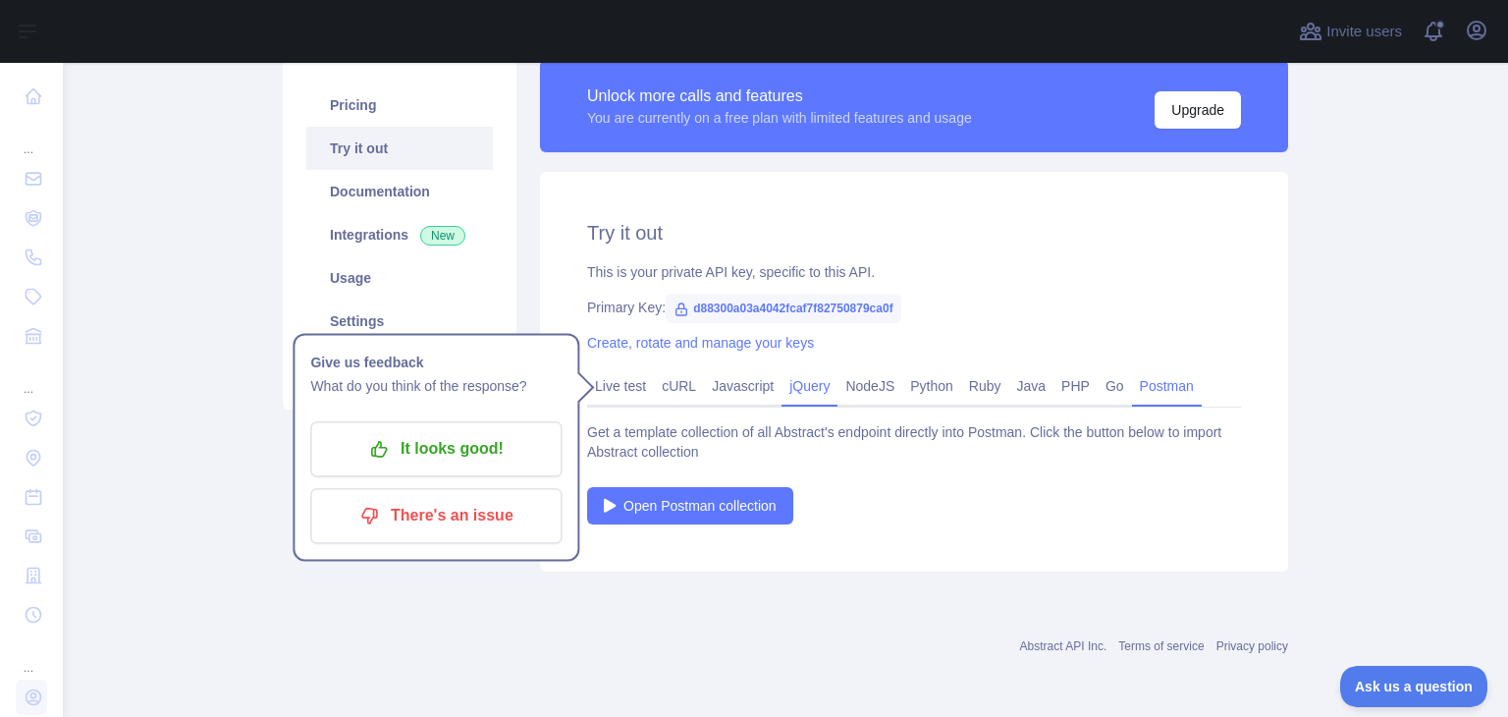
click at [782, 378] on link "jQuery" at bounding box center [810, 385] width 56 height 31
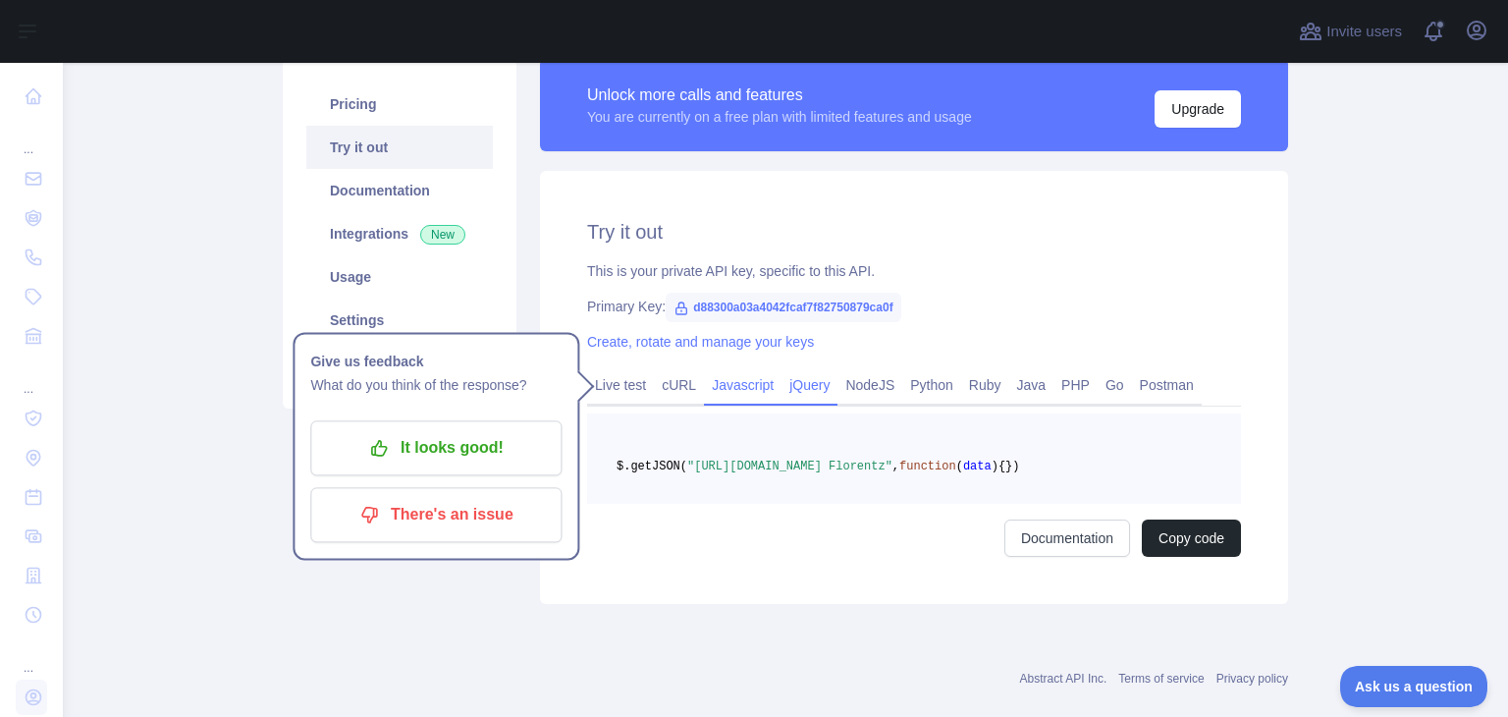
click at [731, 386] on link "Javascript" at bounding box center [743, 384] width 78 height 31
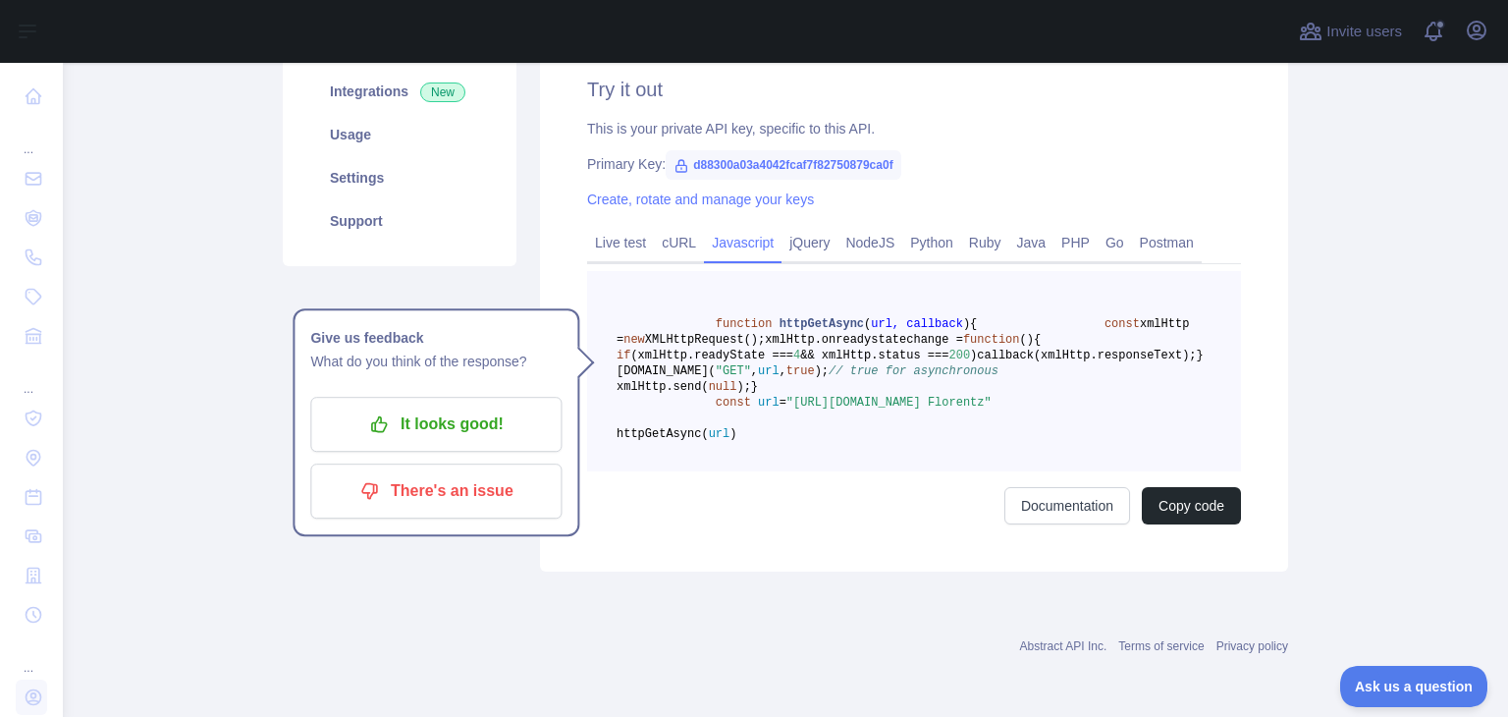
scroll to position [346, 0]
drag, startPoint x: 855, startPoint y: 475, endPoint x: 702, endPoint y: 447, distance: 155.8
click at [702, 447] on pre "function httpGetAsync ( url, callback ) { const xmlHttp = new XMLHttpRequest();…" at bounding box center [914, 371] width 654 height 200
click at [1088, 466] on pre "function httpGetAsync ( url, callback ) { const xmlHttp = new XMLHttpRequest();…" at bounding box center [914, 371] width 654 height 200
click at [1218, 524] on button "Copy code" at bounding box center [1191, 505] width 99 height 37
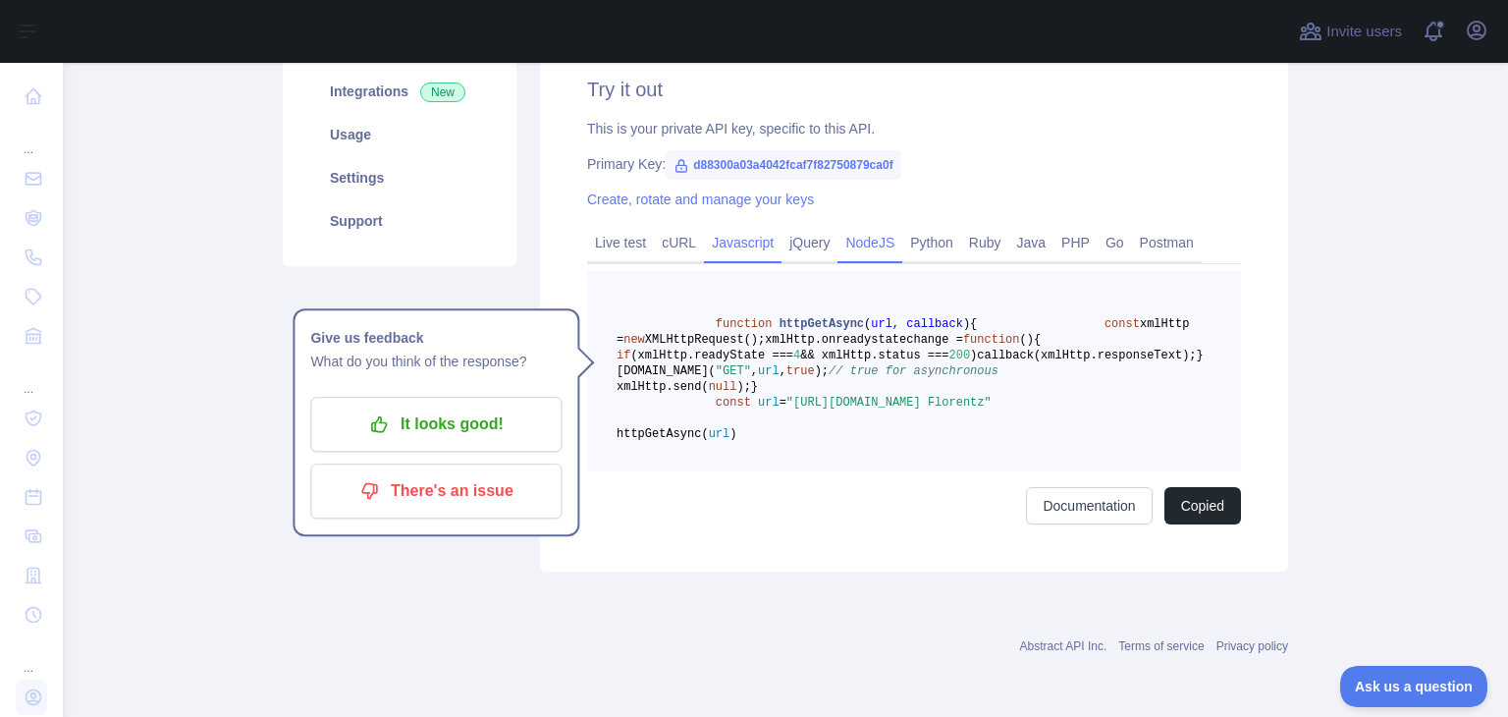
click at [842, 227] on link "NodeJS" at bounding box center [870, 242] width 65 height 31
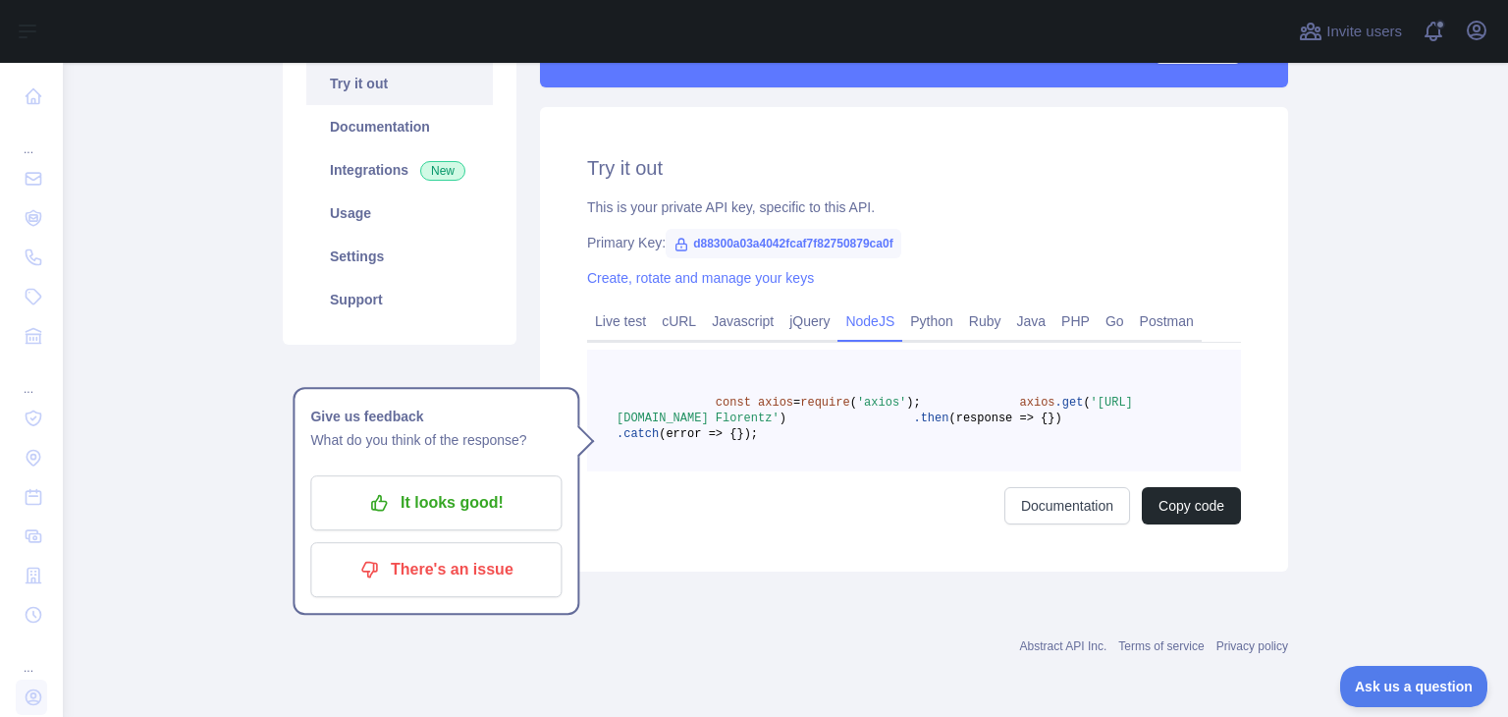
scroll to position [276, 0]
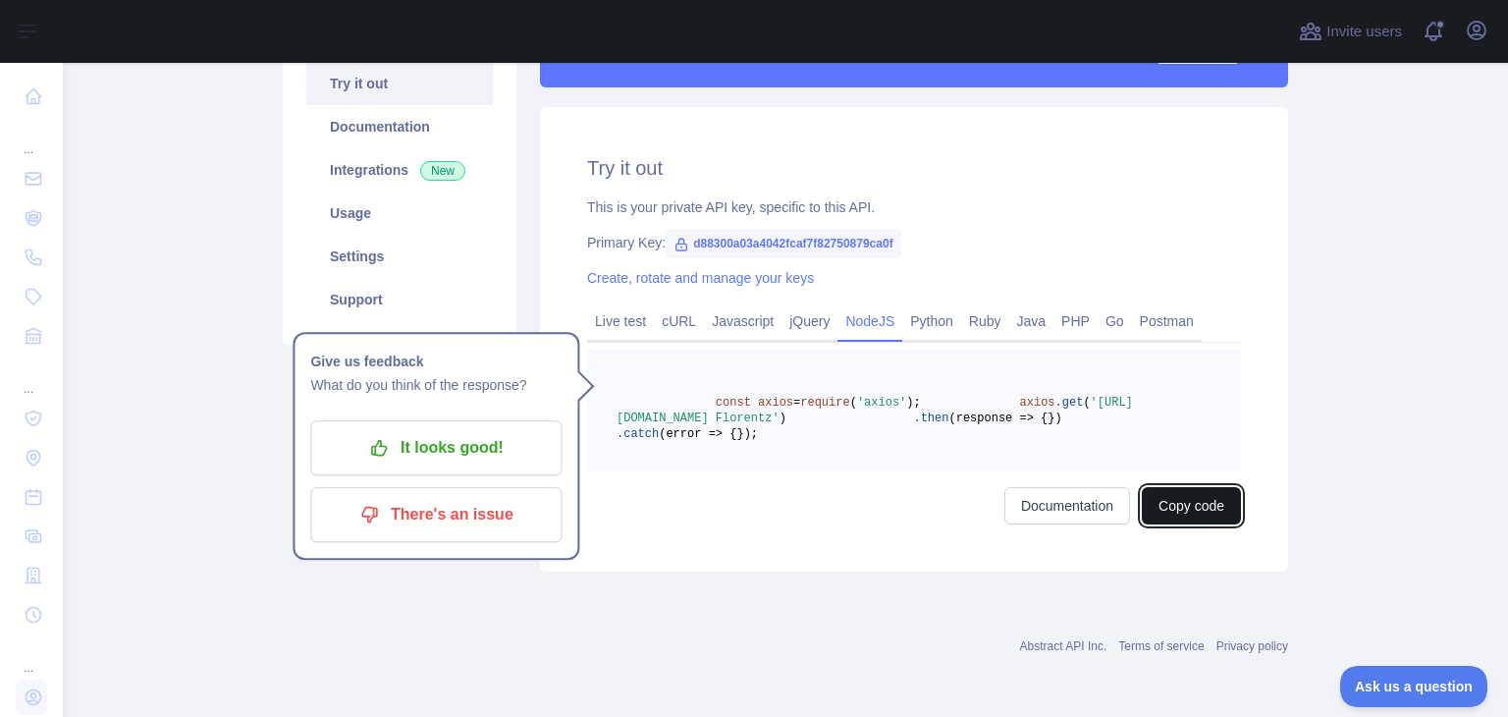
click at [1181, 504] on button "Copy code" at bounding box center [1191, 505] width 99 height 37
click at [605, 305] on link "Live test" at bounding box center [620, 320] width 67 height 31
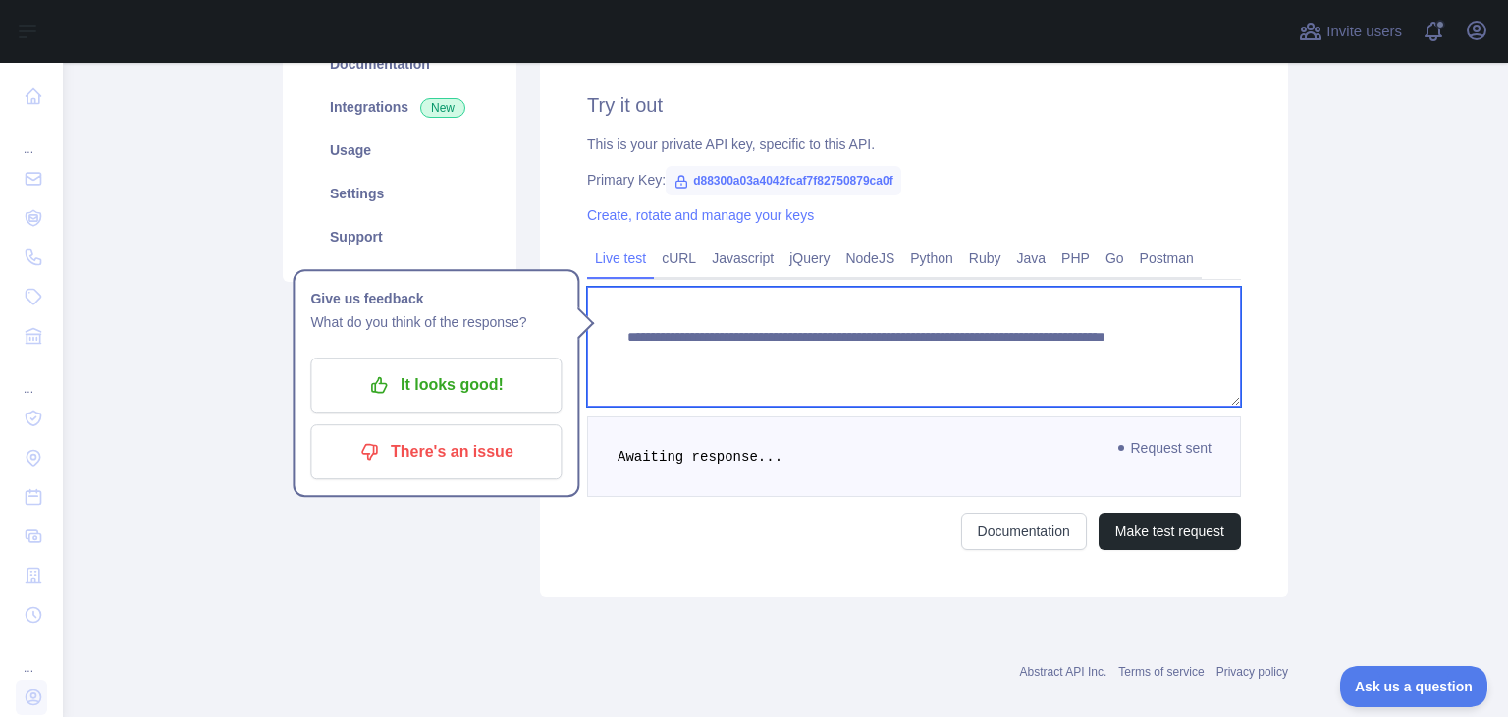
drag, startPoint x: 1067, startPoint y: 362, endPoint x: 593, endPoint y: 333, distance: 474.3
click at [593, 333] on textarea "**********" at bounding box center [914, 347] width 654 height 120
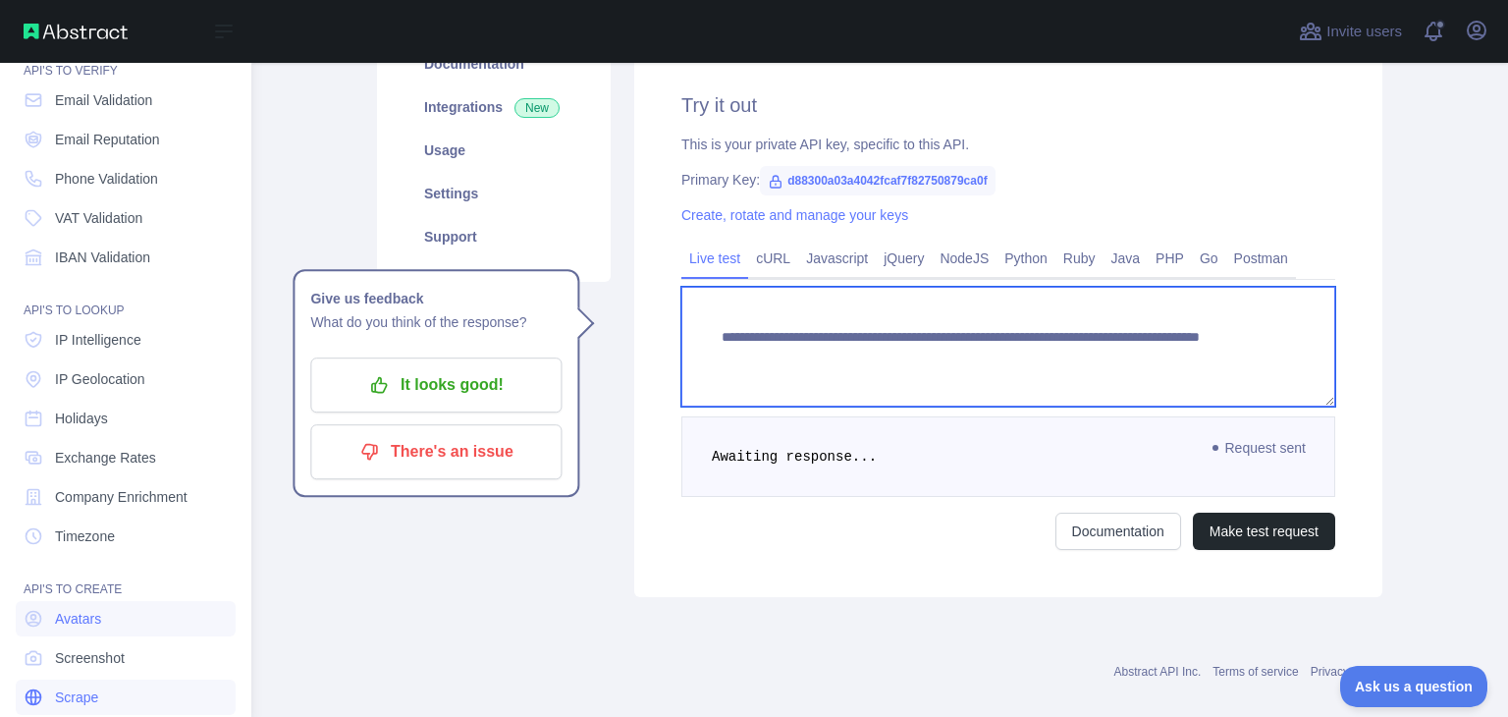
scroll to position [147, 0]
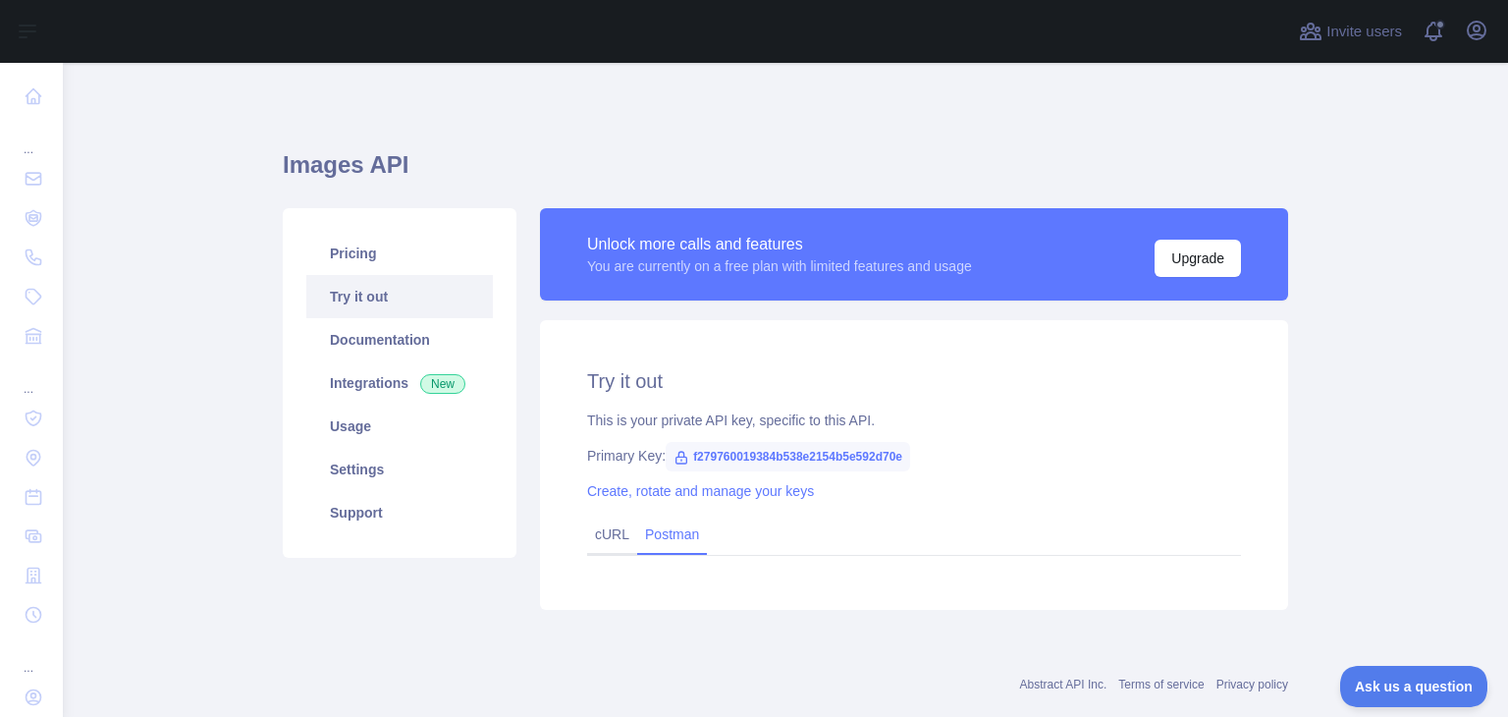
click at [650, 537] on link "Postman" at bounding box center [672, 534] width 70 height 31
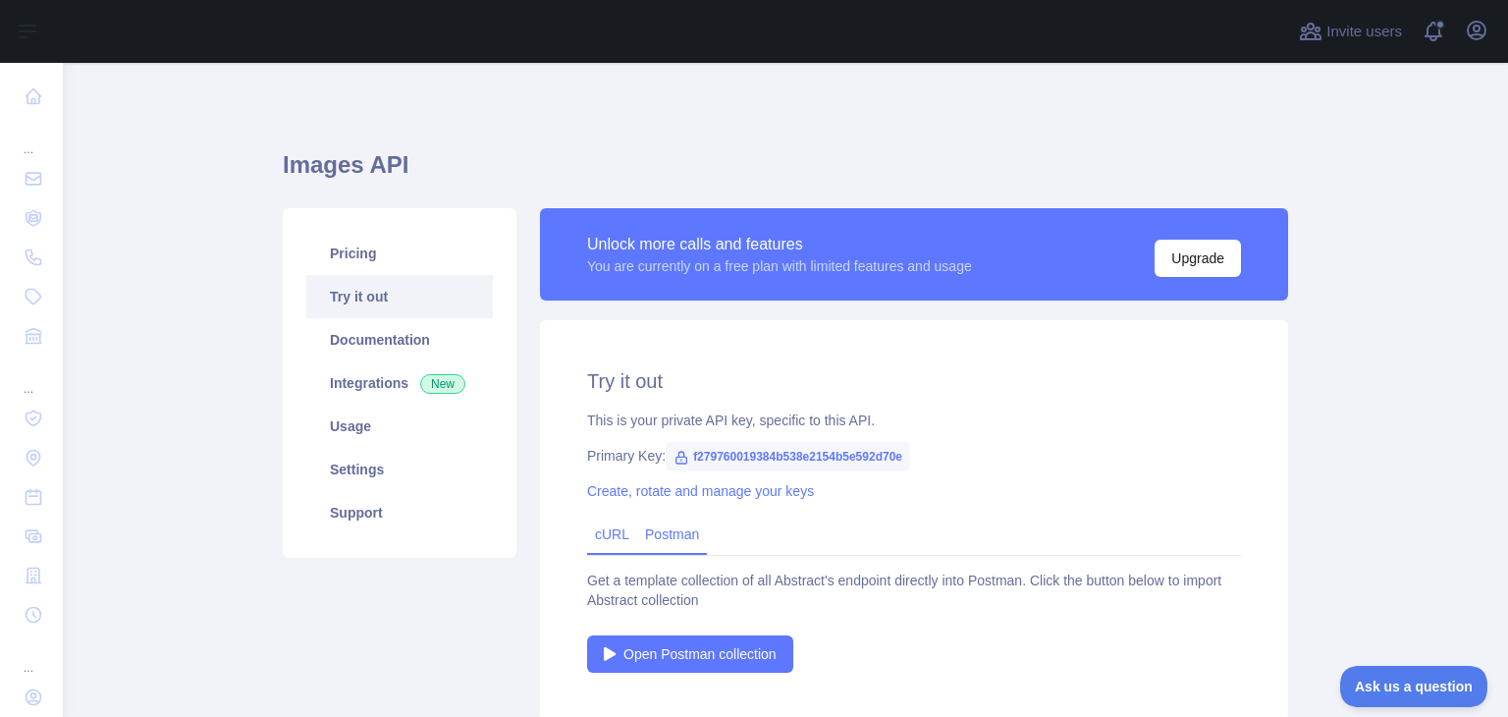
click at [597, 538] on link "cURL" at bounding box center [612, 534] width 34 height 16
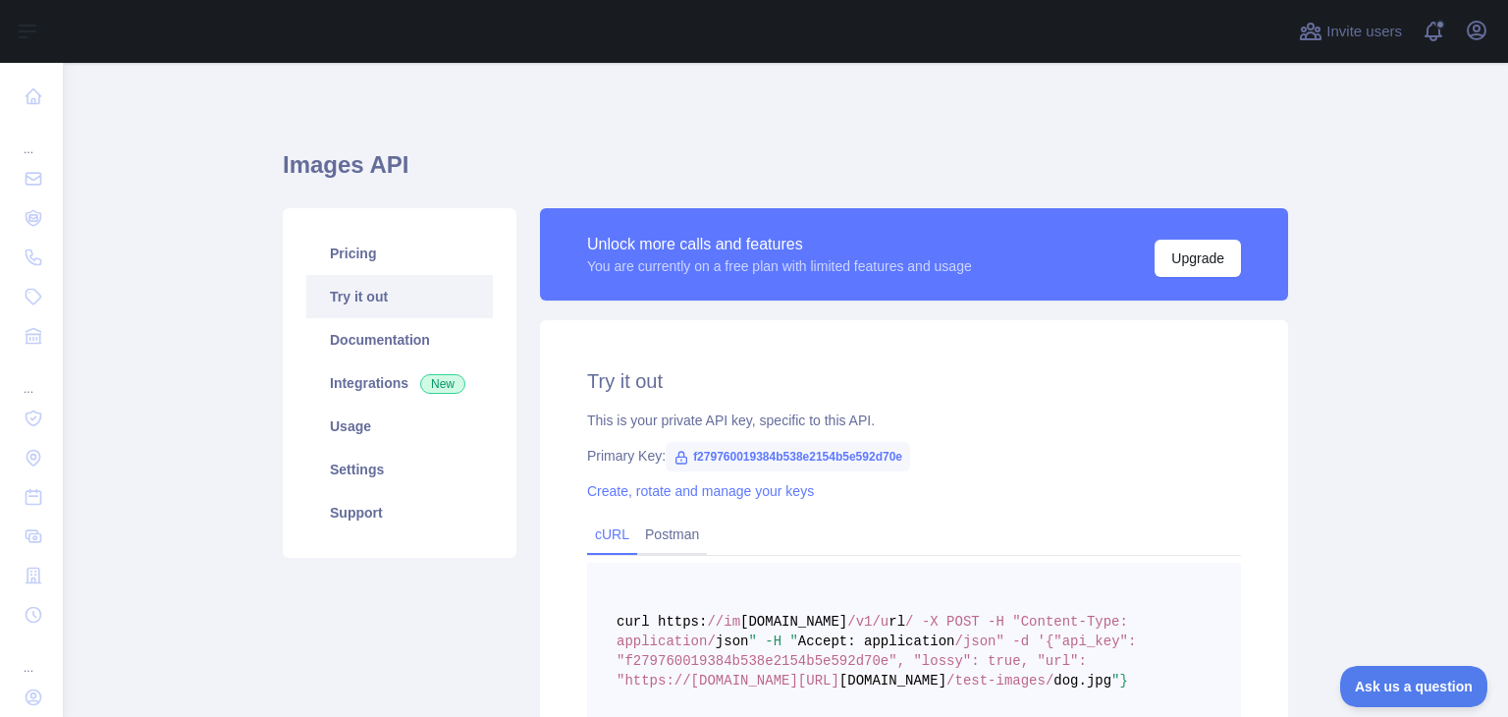
scroll to position [98, 0]
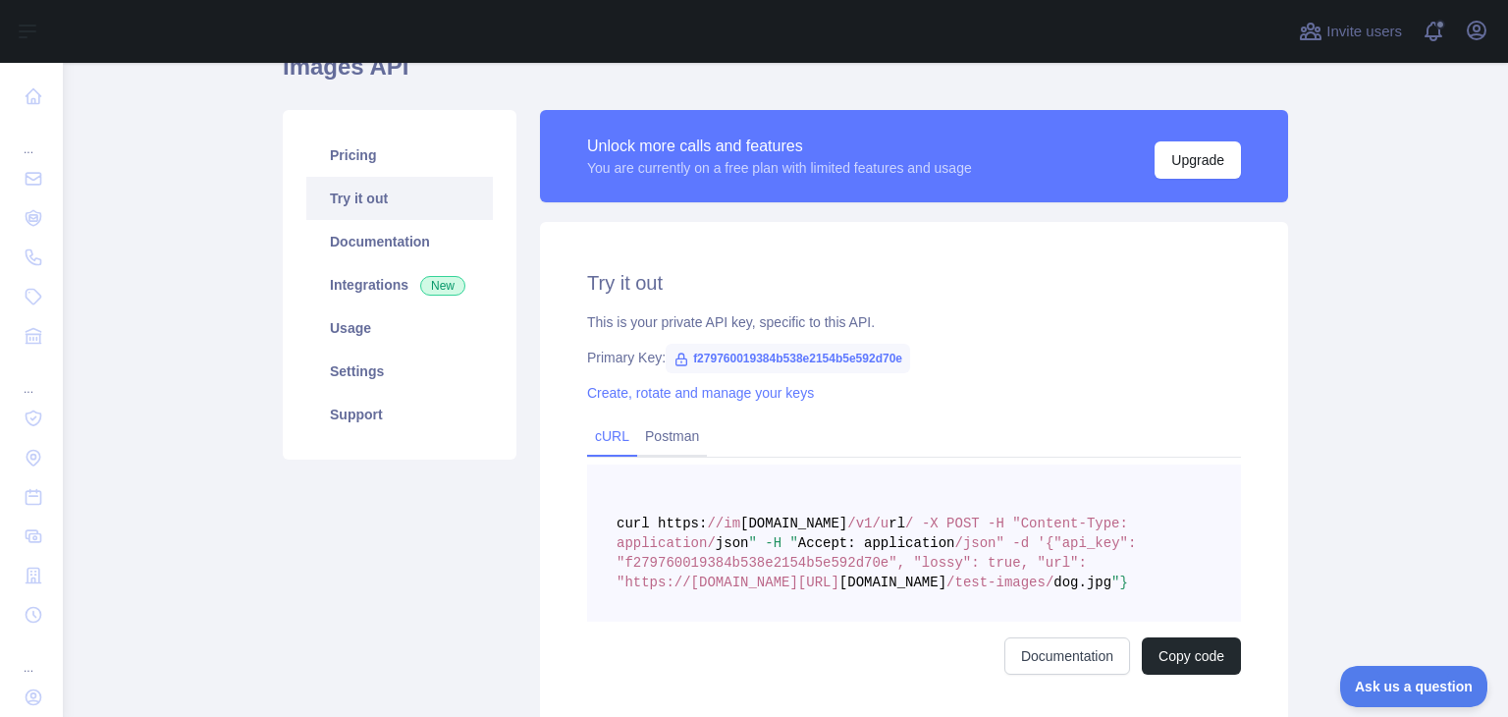
drag, startPoint x: 1217, startPoint y: 586, endPoint x: 759, endPoint y: 525, distance: 461.7
click at [759, 525] on pre "curl https: //im [DOMAIN_NAME] /v1/u rl / -X POST -H "Content-Type: application…" at bounding box center [914, 543] width 654 height 157
copy span "curl https: //im [DOMAIN_NAME] /v1/u rl / -X POST -H "Content-Type: application…"
click at [749, 545] on span "json" at bounding box center [732, 543] width 33 height 16
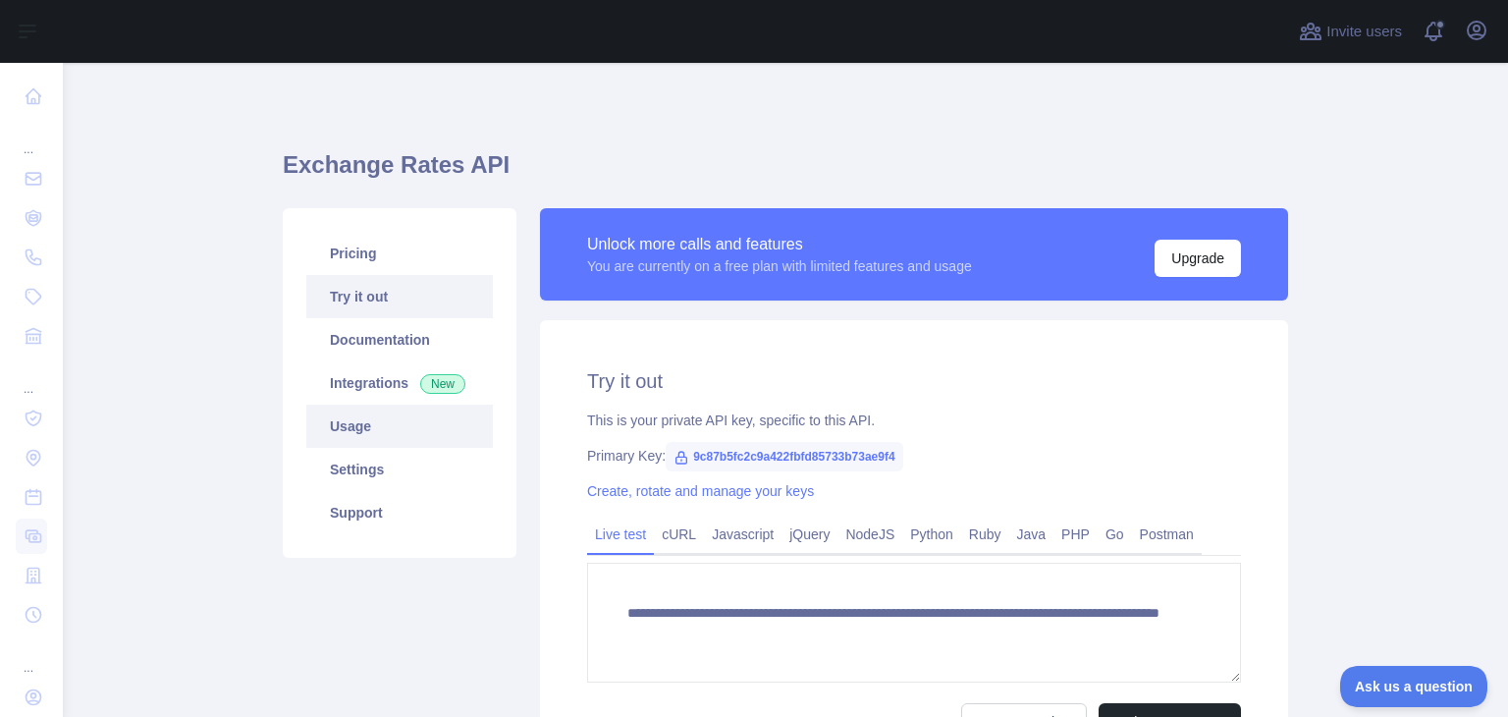
click at [411, 446] on link "Usage" at bounding box center [399, 426] width 187 height 43
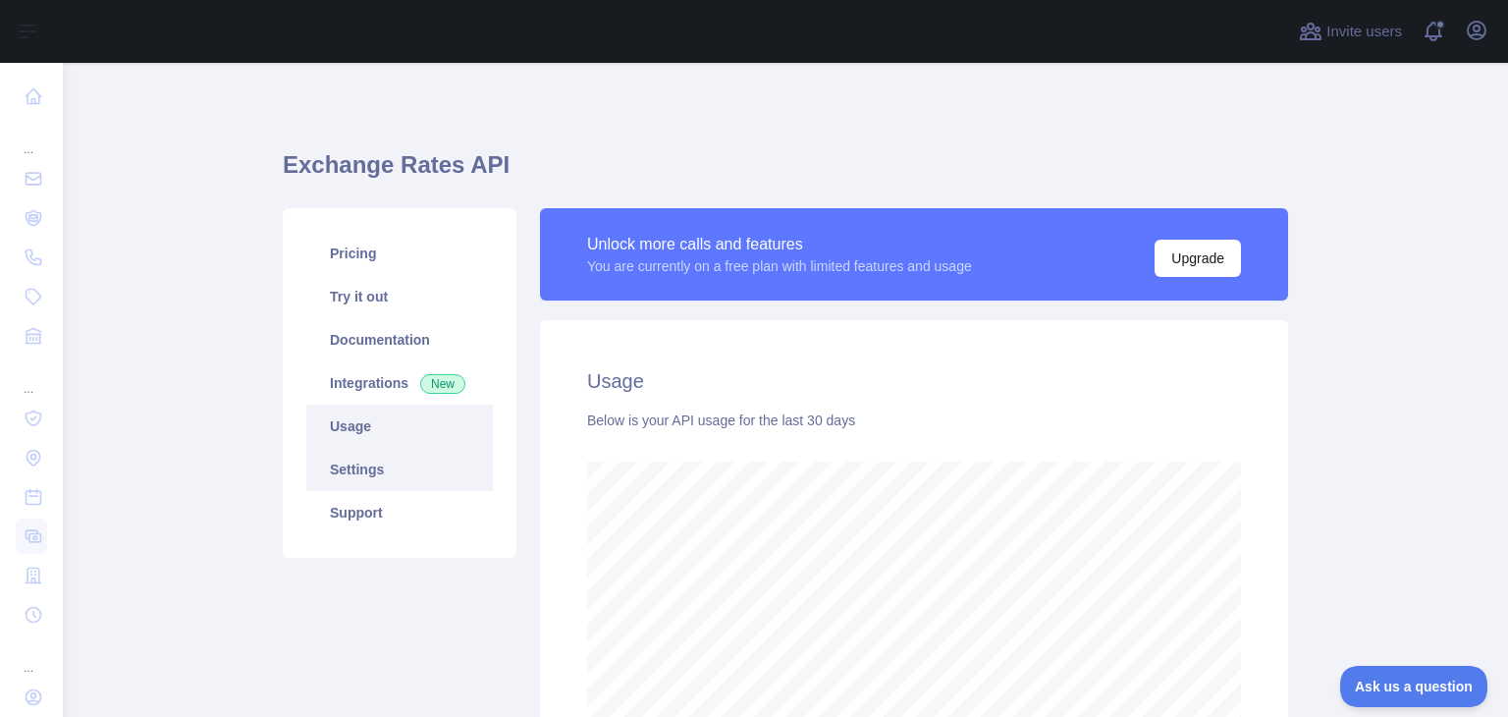
click at [389, 476] on link "Settings" at bounding box center [399, 469] width 187 height 43
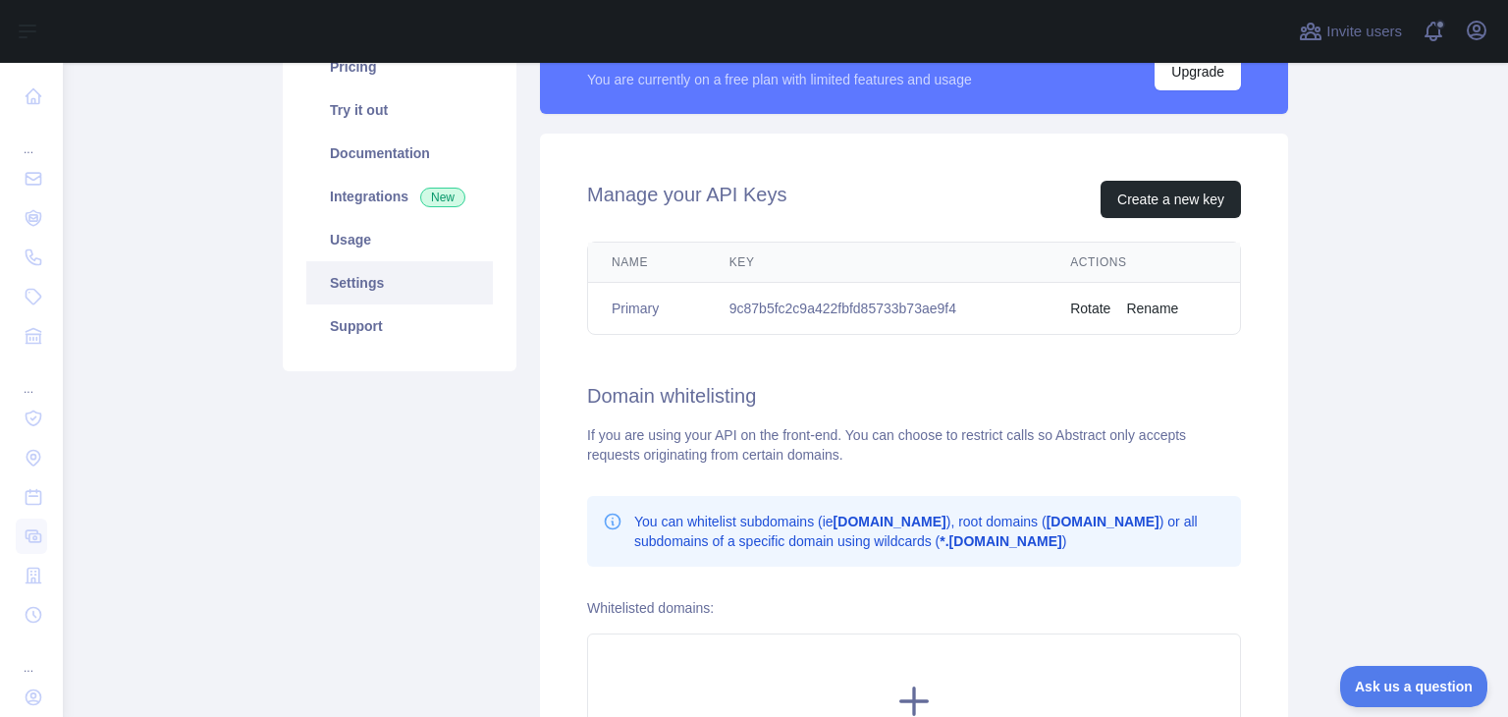
scroll to position [196, 0]
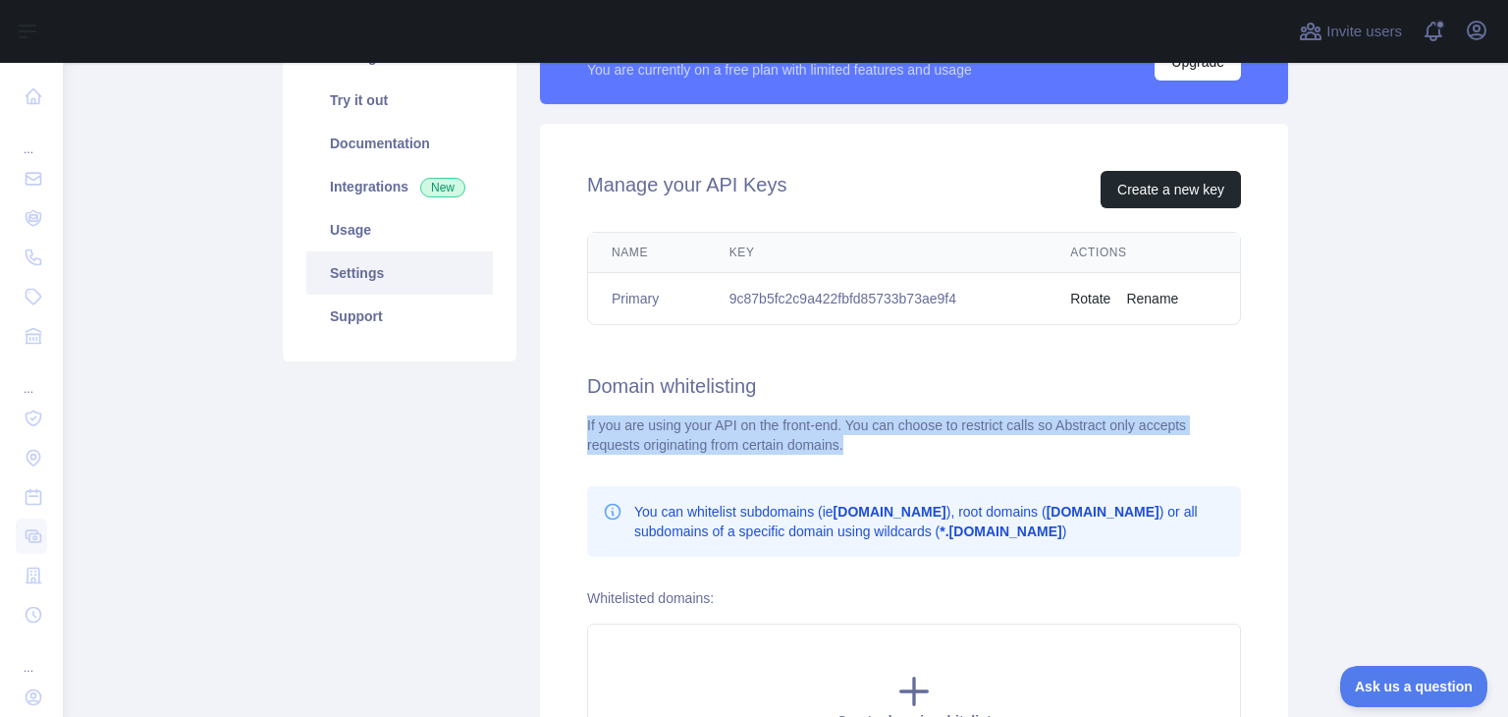
drag, startPoint x: 575, startPoint y: 421, endPoint x: 813, endPoint y: 437, distance: 239.2
click at [813, 437] on div "Manage your API Keys Create a new key Name Key Actions Primary 9c87b5fc2c9a422f…" at bounding box center [914, 475] width 748 height 702
click at [973, 445] on div "If you are using your API on the front-end. You can choose to restrict calls so…" at bounding box center [914, 434] width 654 height 39
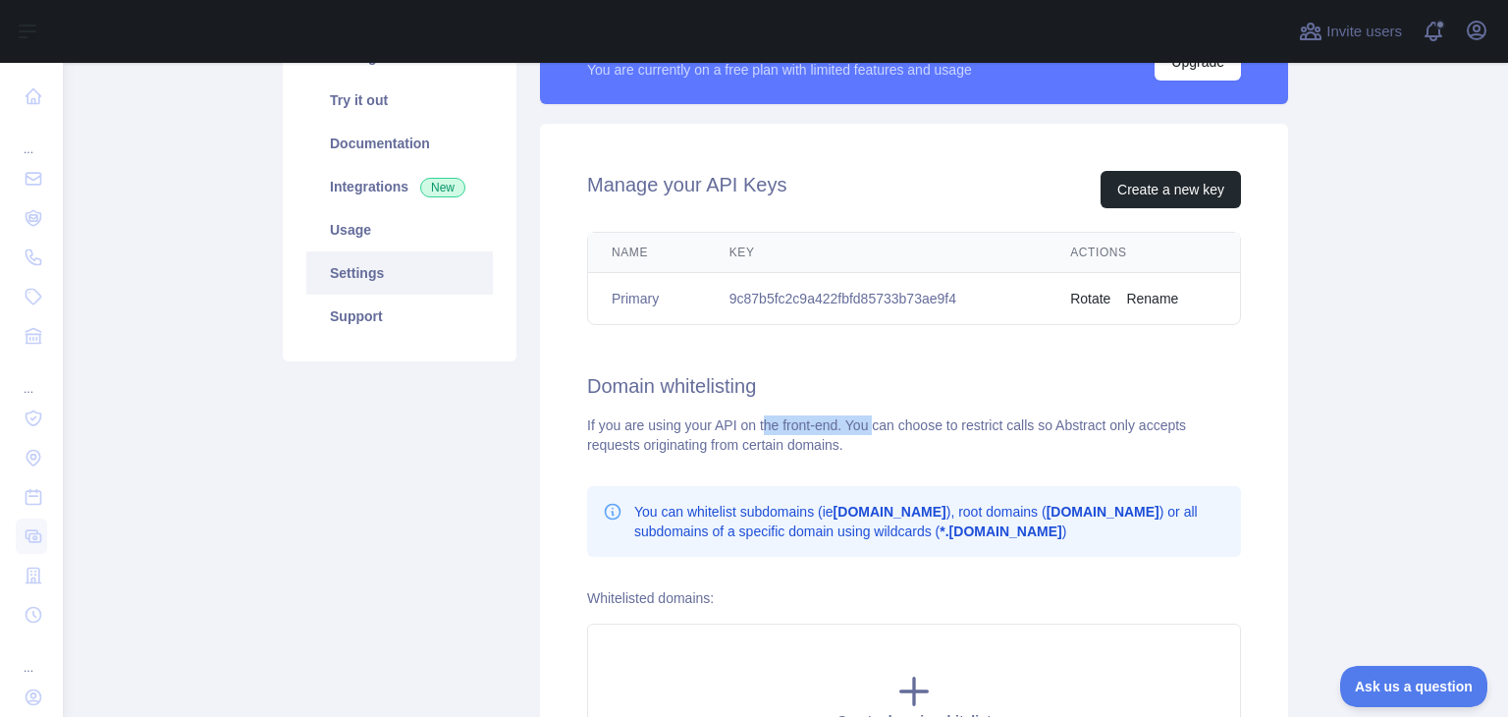
drag, startPoint x: 756, startPoint y: 426, endPoint x: 863, endPoint y: 425, distance: 107.0
click at [863, 425] on div "If you are using your API on the front-end. You can choose to restrict calls so…" at bounding box center [914, 434] width 654 height 39
click at [976, 425] on div "If you are using your API on the front-end. You can choose to restrict calls so…" at bounding box center [914, 434] width 654 height 39
drag, startPoint x: 610, startPoint y: 446, endPoint x: 758, endPoint y: 453, distance: 148.4
click at [758, 453] on div "If you are using your API on the front-end. You can choose to restrict calls so…" at bounding box center [914, 434] width 654 height 39
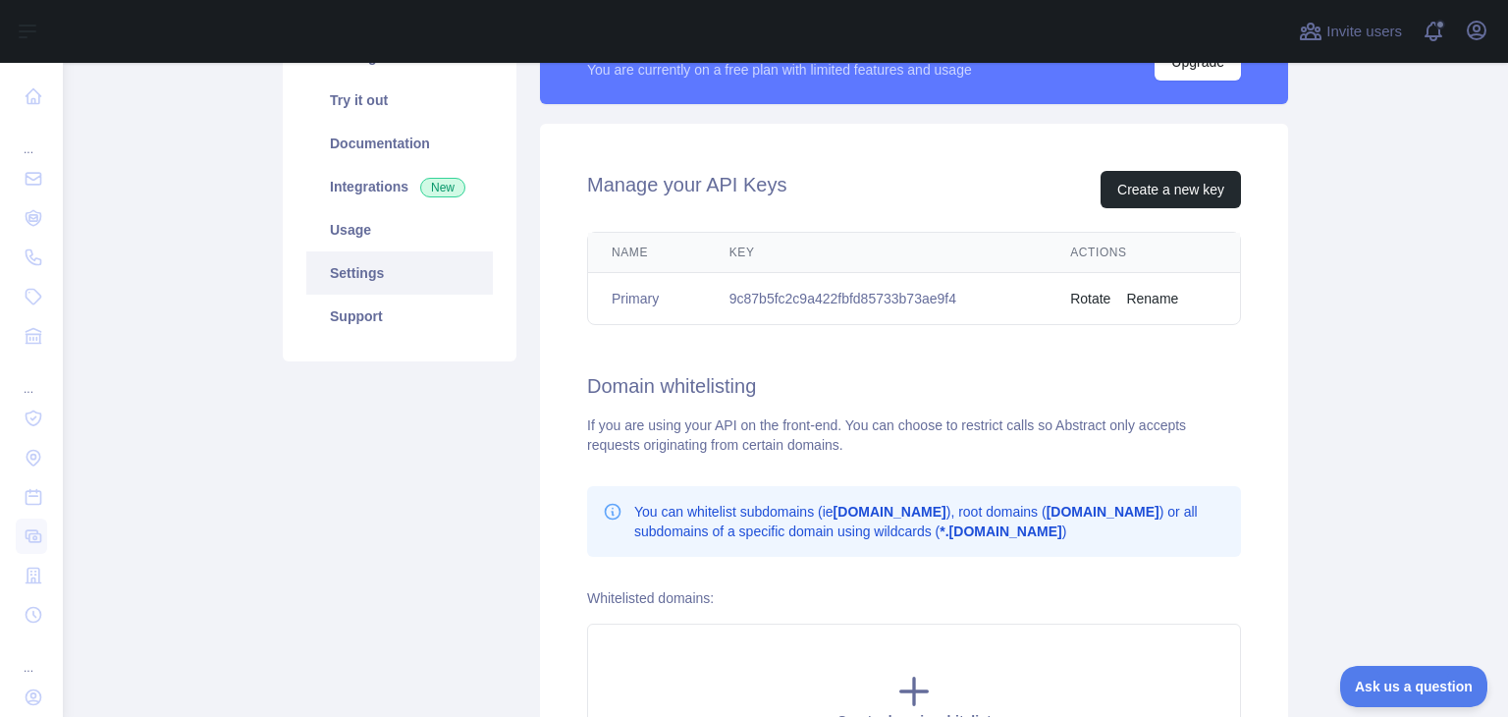
click at [941, 467] on div "Manage your API Keys Create a new key Name Key Actions Primary 9c87b5fc2c9a422f…" at bounding box center [914, 475] width 748 height 702
drag, startPoint x: 687, startPoint y: 504, endPoint x: 801, endPoint y: 514, distance: 114.3
click at [801, 514] on p "You can whitelist subdomains (ie [DOMAIN_NAME] ), root domains ( [DOMAIN_NAME] …" at bounding box center [929, 521] width 591 height 39
click at [1088, 550] on div "You can whitelist subdomains (ie [DOMAIN_NAME] ), root domains ( [DOMAIN_NAME] …" at bounding box center [914, 521] width 654 height 71
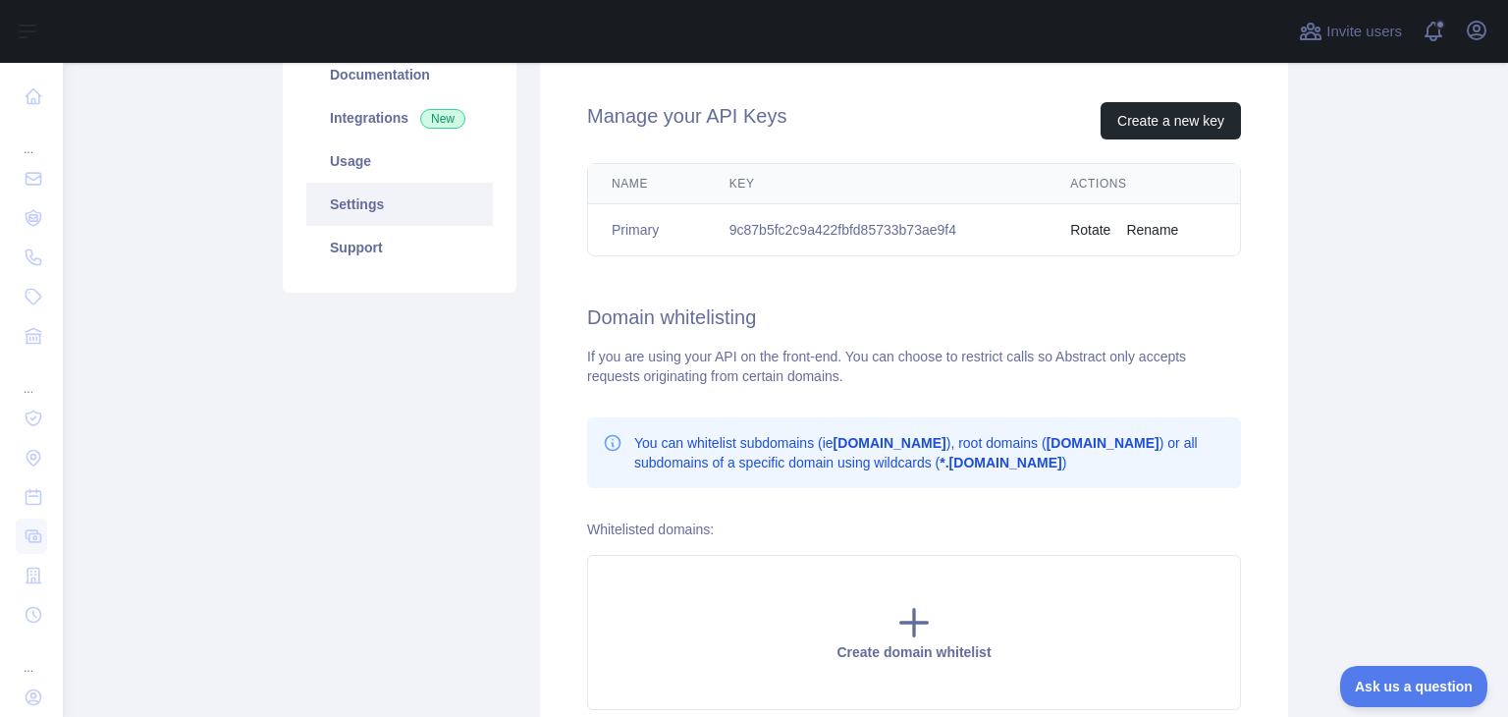
scroll to position [449, 0]
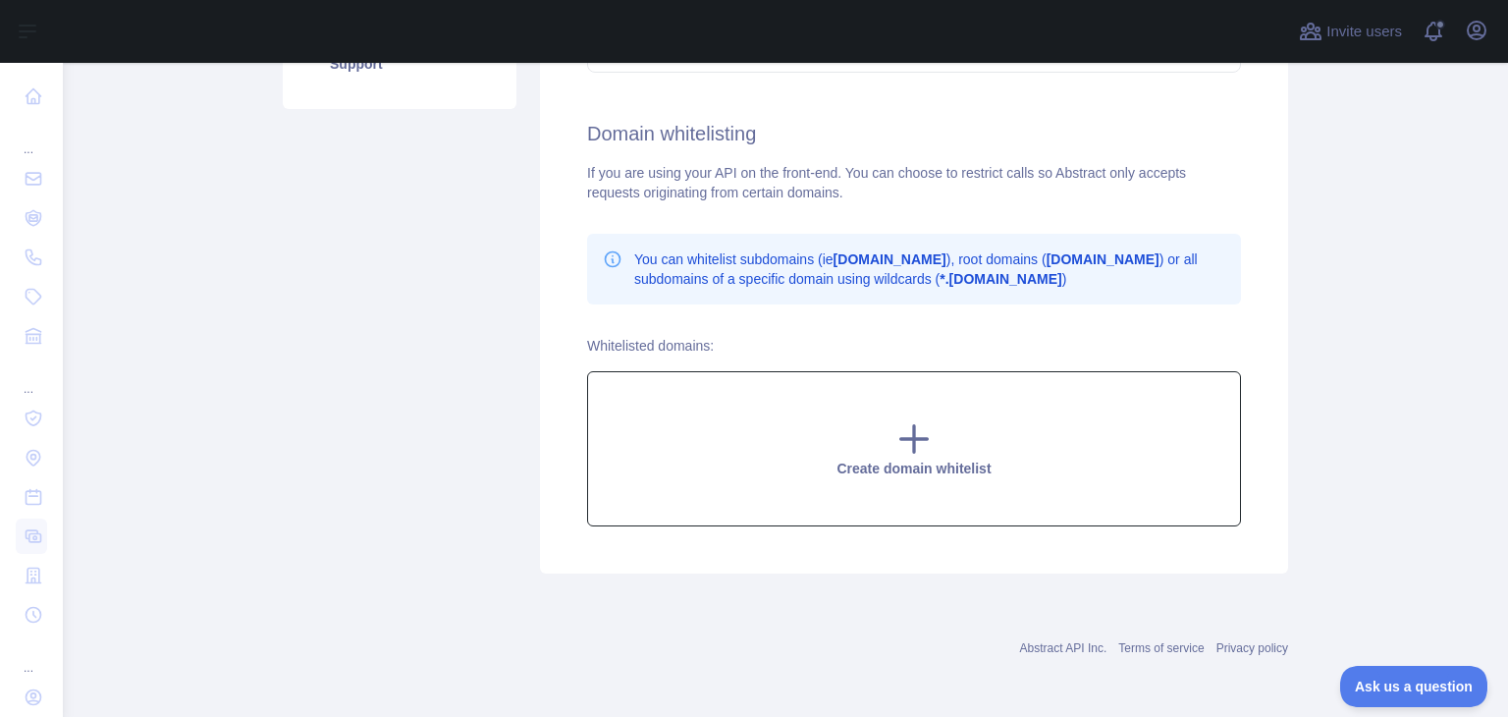
click at [919, 445] on icon at bounding box center [914, 438] width 39 height 39
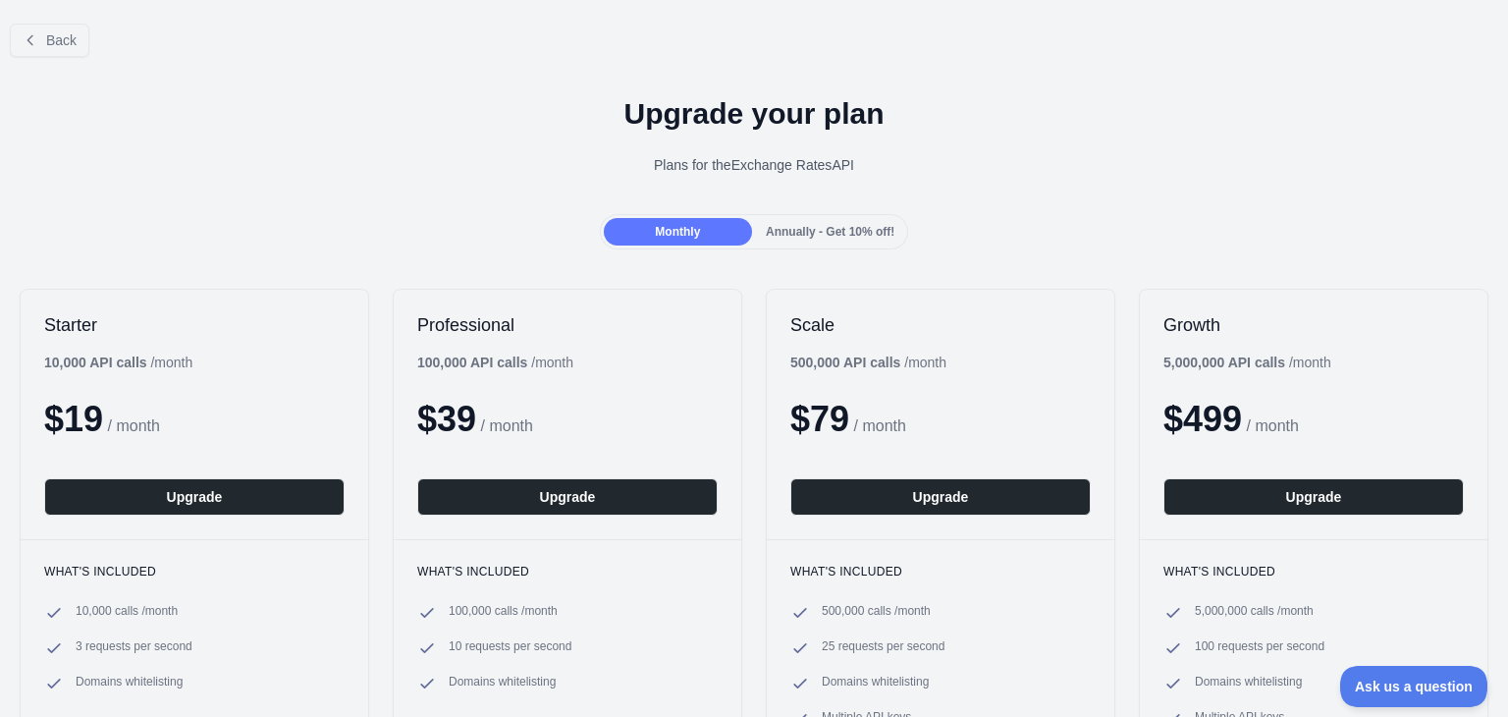
click at [39, 16] on div "Back" at bounding box center [754, 40] width 1508 height 65
click at [51, 24] on button "Back" at bounding box center [50, 40] width 80 height 33
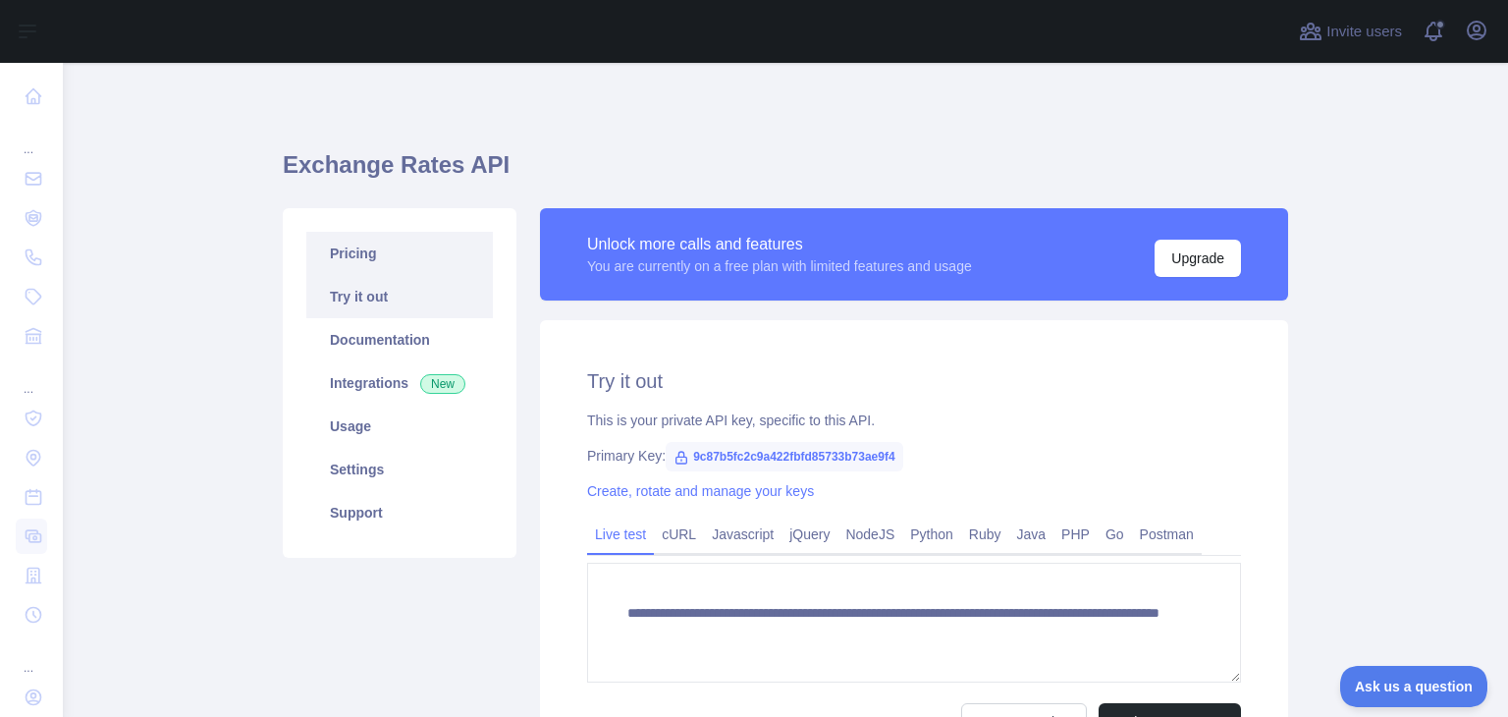
click at [363, 241] on link "Pricing" at bounding box center [399, 253] width 187 height 43
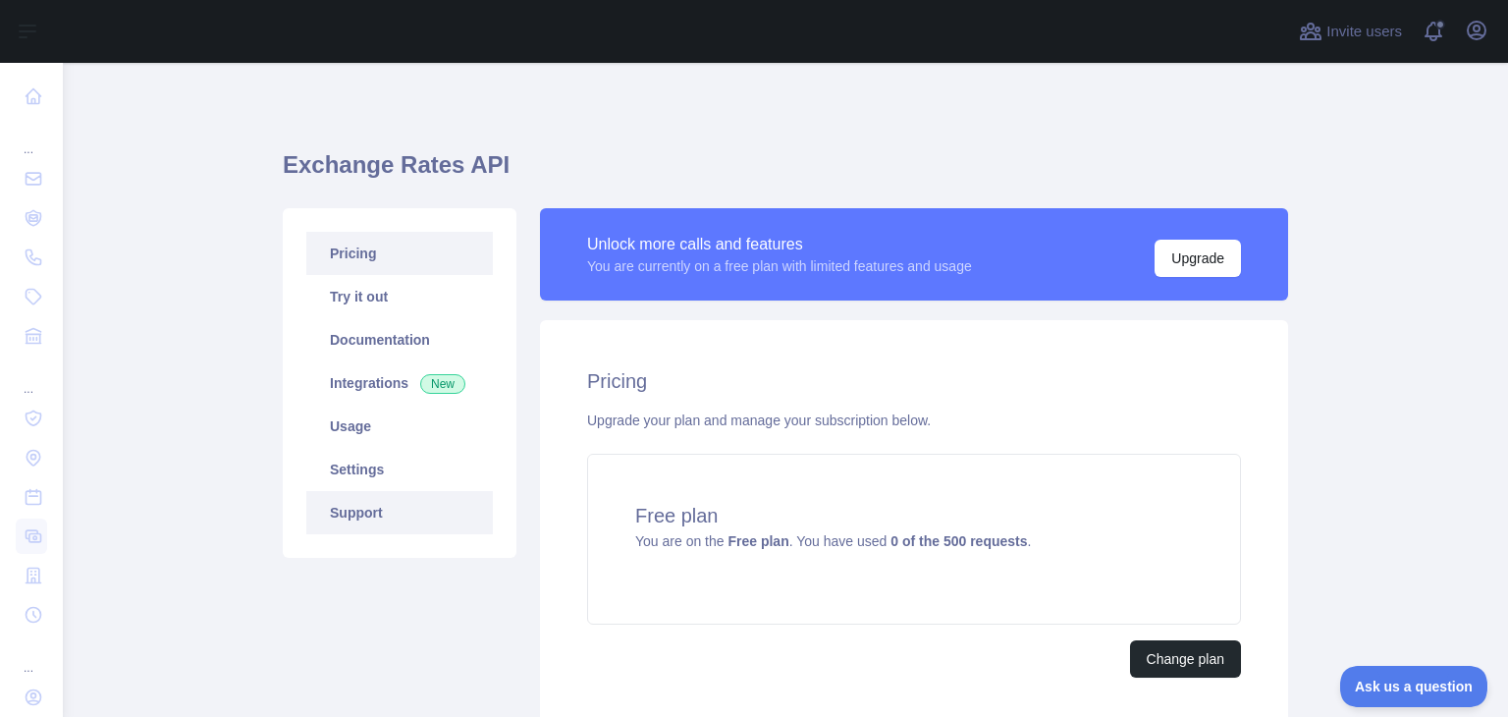
click at [409, 519] on link "Support" at bounding box center [399, 512] width 187 height 43
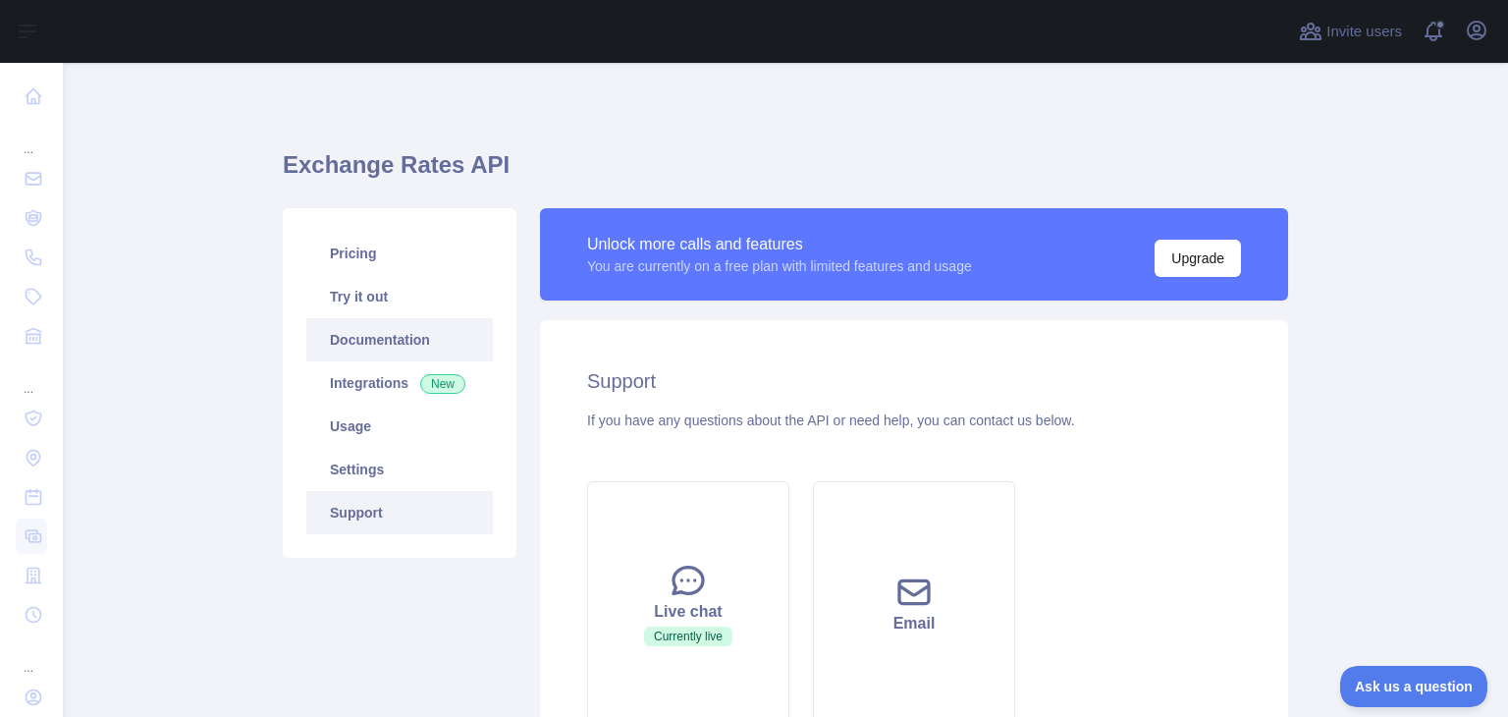
click at [383, 349] on link "Documentation" at bounding box center [399, 339] width 187 height 43
click at [375, 285] on link "Try it out" at bounding box center [399, 296] width 187 height 43
